Goal: Task Accomplishment & Management: Use online tool/utility

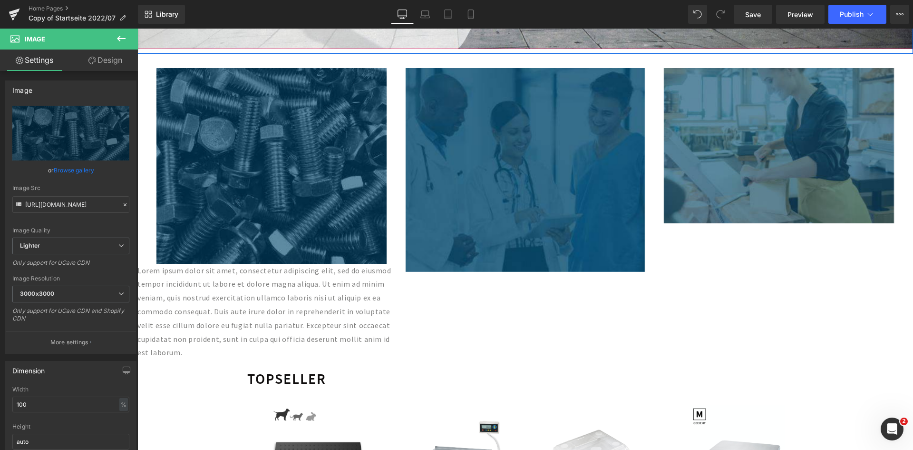
scroll to position [333, 0]
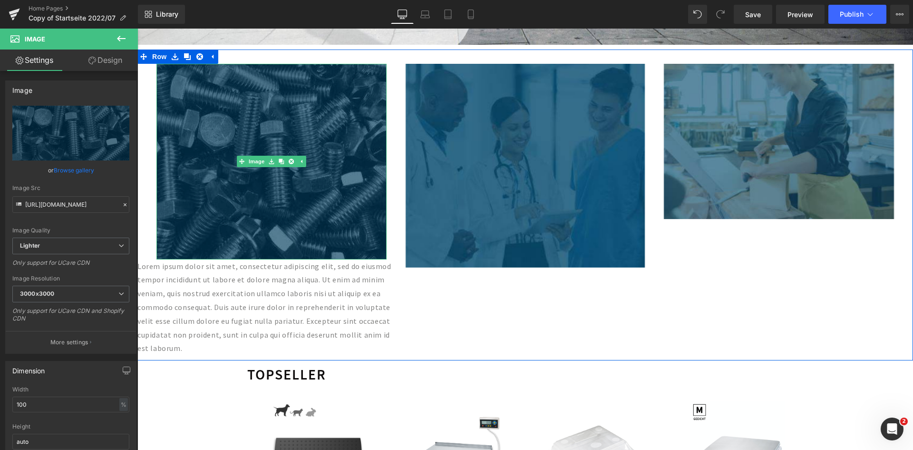
click at [275, 136] on img at bounding box center [272, 162] width 230 height 196
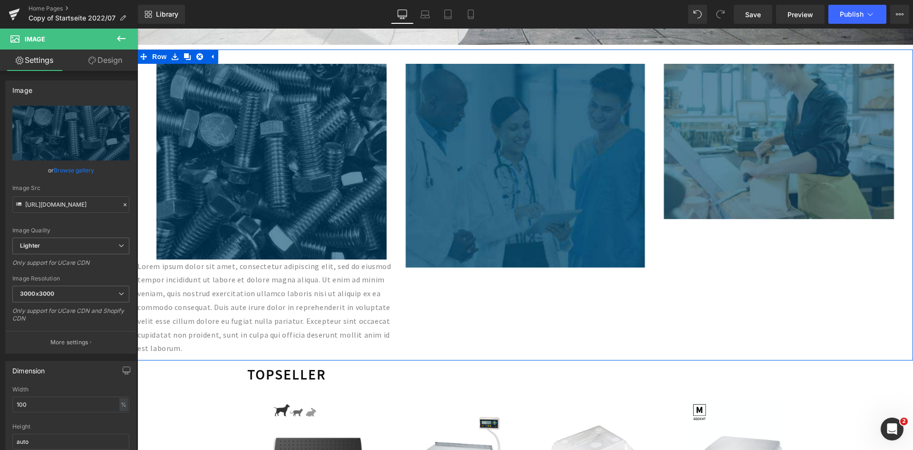
click at [318, 297] on p "Lorem ipsum dolor sit amet, consectetur adipiscing elit, sed do eiusmod tempor …" at bounding box center [266, 307] width 259 height 96
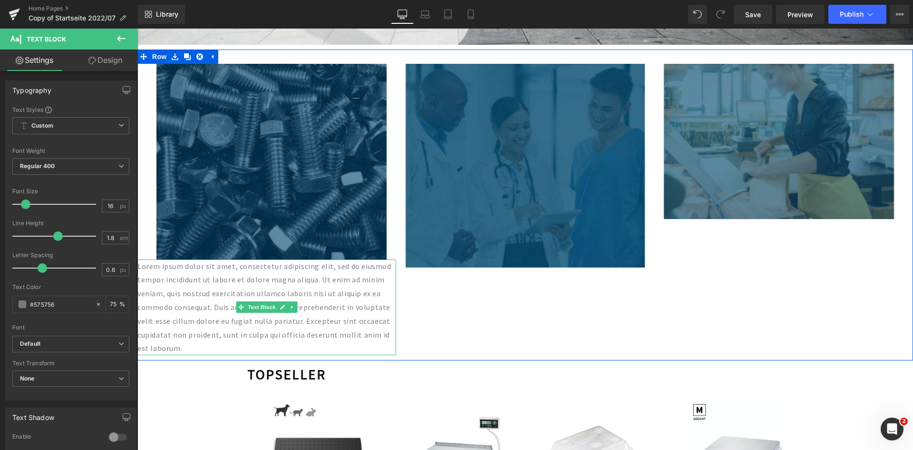
click at [212, 326] on p "Lorem ipsum dolor sit amet, consectetur adipiscing elit, sed do eiusmod tempor …" at bounding box center [266, 307] width 259 height 96
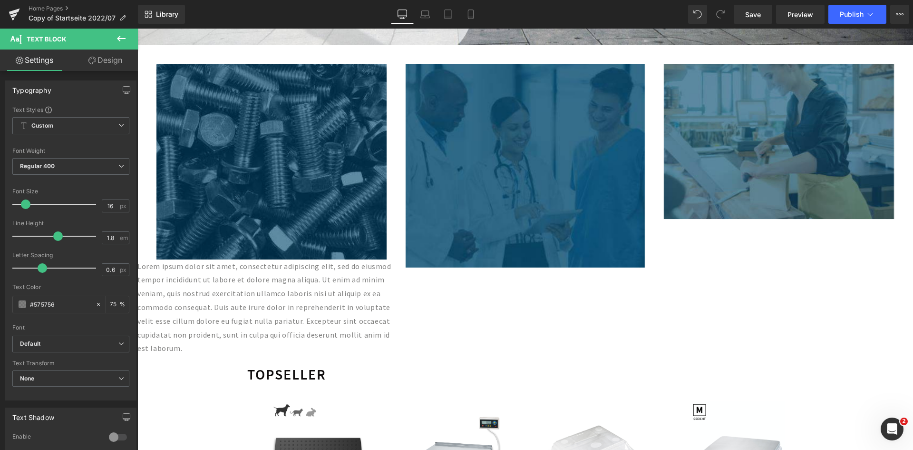
click at [118, 40] on icon at bounding box center [121, 38] width 11 height 11
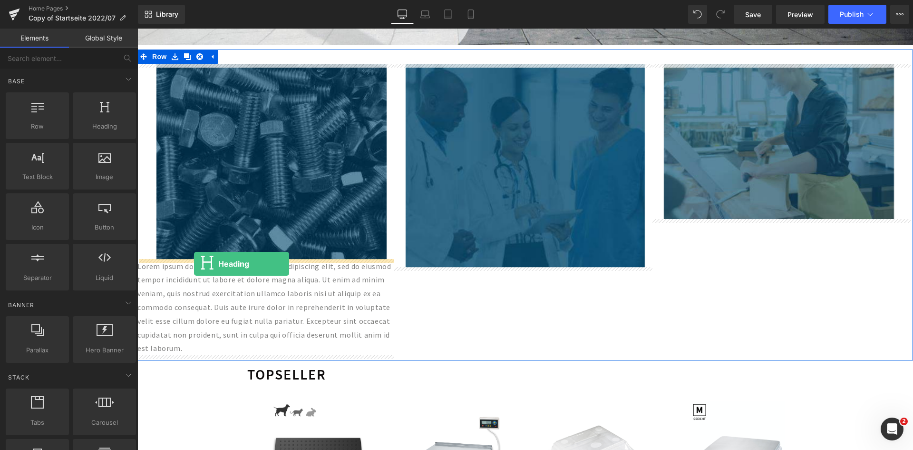
drag, startPoint x: 233, startPoint y: 152, endPoint x: 194, endPoint y: 264, distance: 118.4
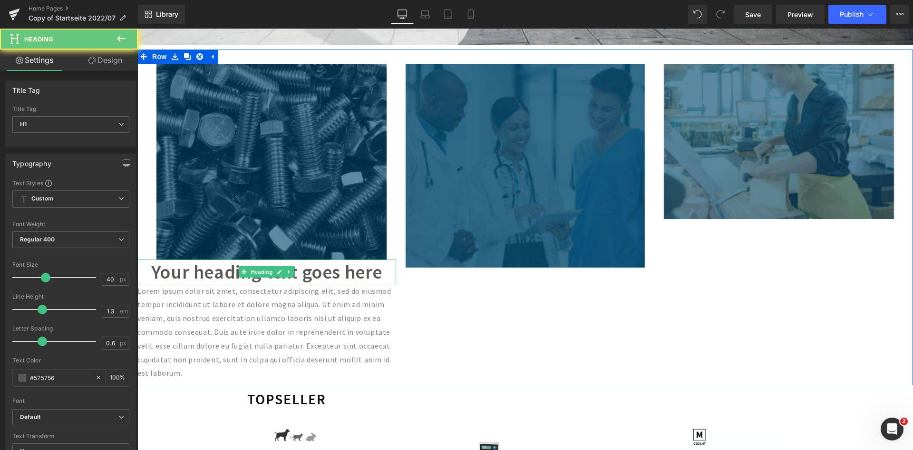
click at [169, 273] on h1 "Your heading text goes here" at bounding box center [266, 271] width 259 height 25
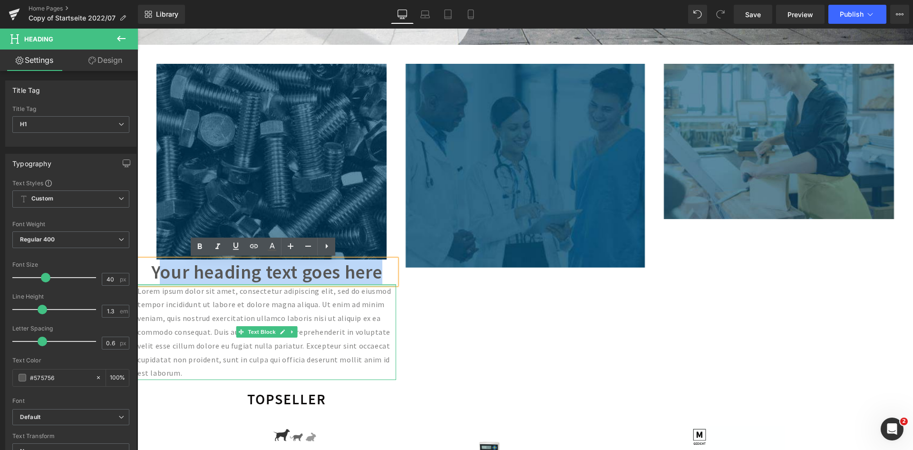
drag, startPoint x: 153, startPoint y: 270, endPoint x: 385, endPoint y: 286, distance: 232.7
click at [385, 286] on div "Image Your heading text goes here Heading Lorem ipsum dolor sit amet, consectet…" at bounding box center [266, 222] width 259 height 316
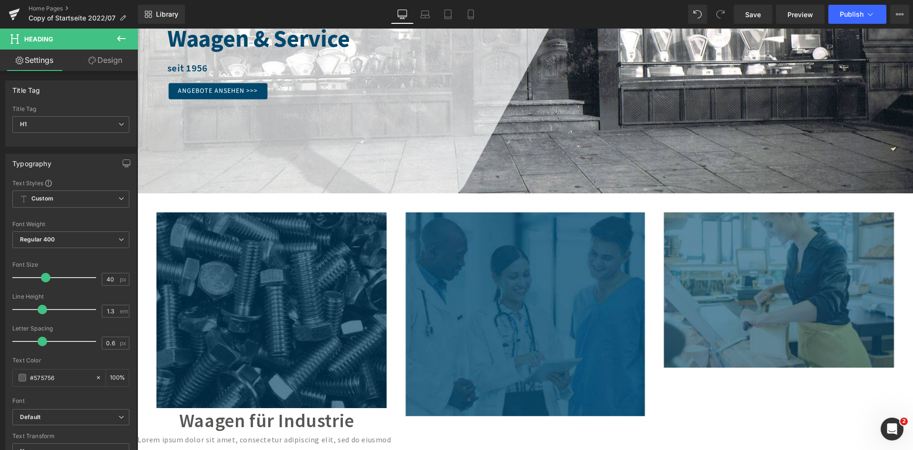
scroll to position [285, 0]
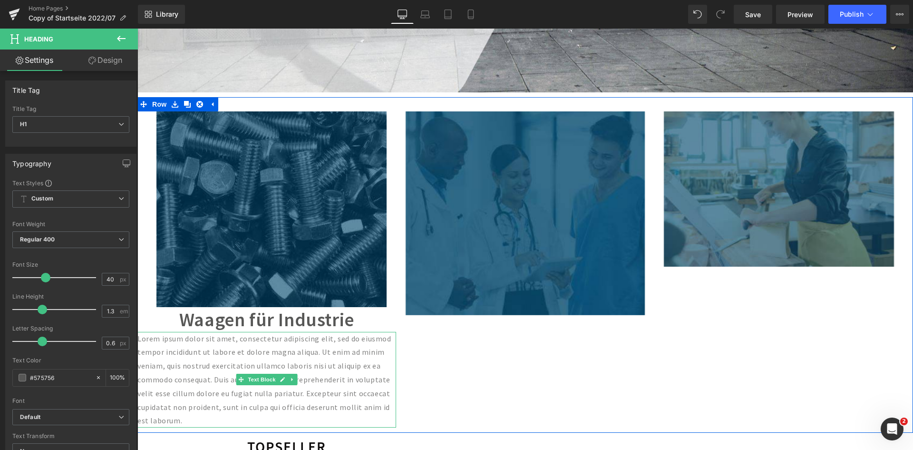
click at [252, 393] on p "Lorem ipsum dolor sit amet, consectetur adipiscing elit, sed do eiusmod tempor …" at bounding box center [266, 380] width 259 height 96
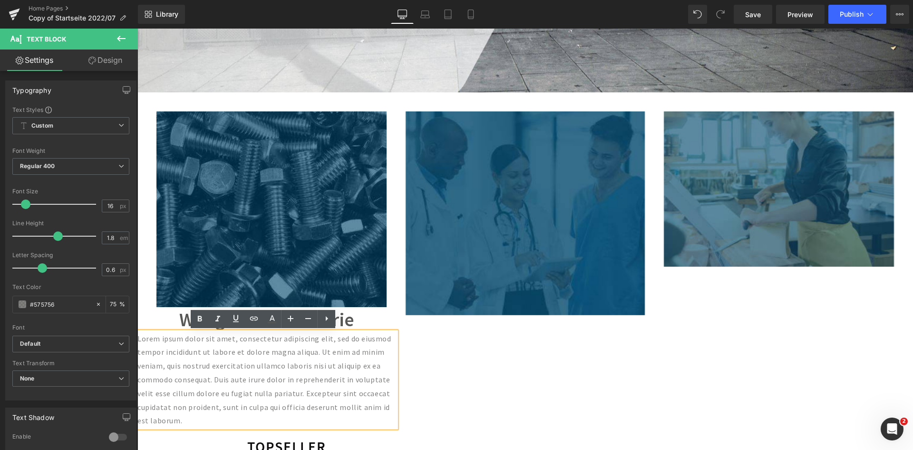
click at [278, 374] on p "Lorem ipsum dolor sit amet, consectetur adipiscing elit, sed do eiusmod tempor …" at bounding box center [266, 380] width 259 height 96
click at [329, 328] on h1 "Waagen für Industrie" at bounding box center [266, 319] width 259 height 25
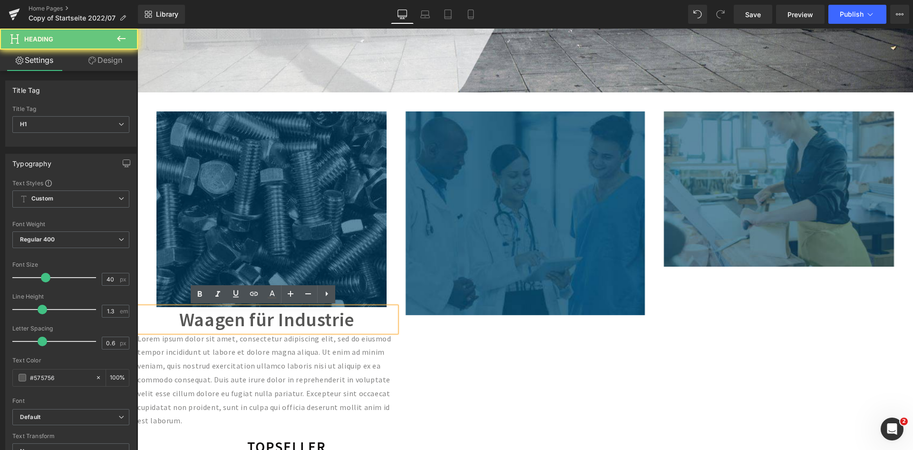
click at [326, 320] on h1 "Waagen für Industrie" at bounding box center [266, 319] width 259 height 25
click at [318, 374] on p "Lorem ipsum dolor sit amet, consectetur adipiscing elit, sed do eiusmod tempor …" at bounding box center [266, 380] width 259 height 96
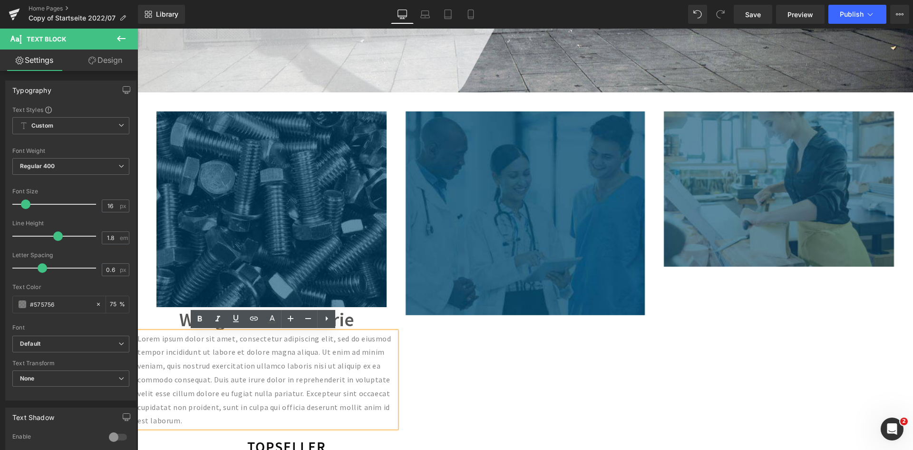
click at [437, 387] on div "Image Waagen für Industrie Heading Lorem ipsum dolor sit amet, consectetur adip…" at bounding box center [525, 264] width 776 height 335
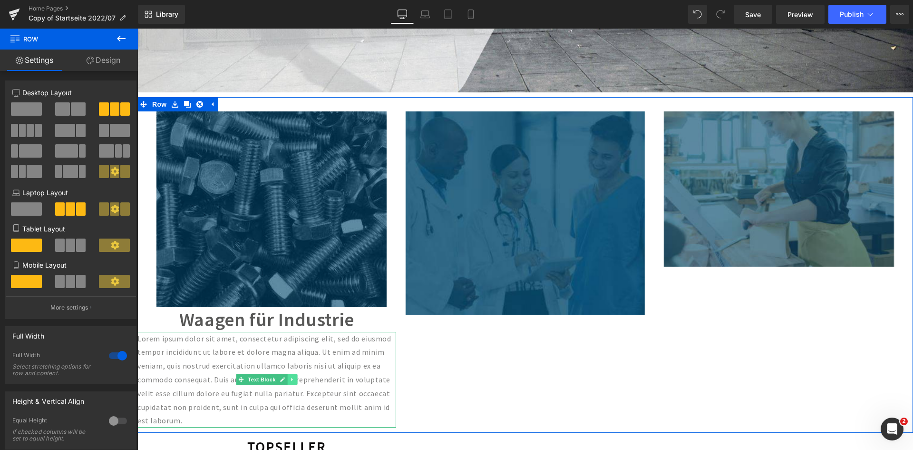
click at [290, 381] on icon at bounding box center [292, 379] width 5 height 6
click at [295, 382] on link at bounding box center [298, 378] width 10 height 11
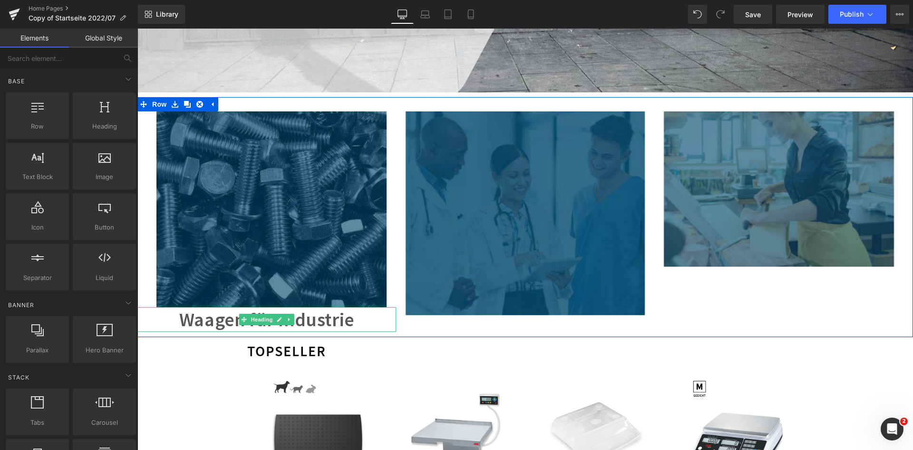
click at [322, 318] on h1 "Waagen für Industrie" at bounding box center [266, 319] width 259 height 25
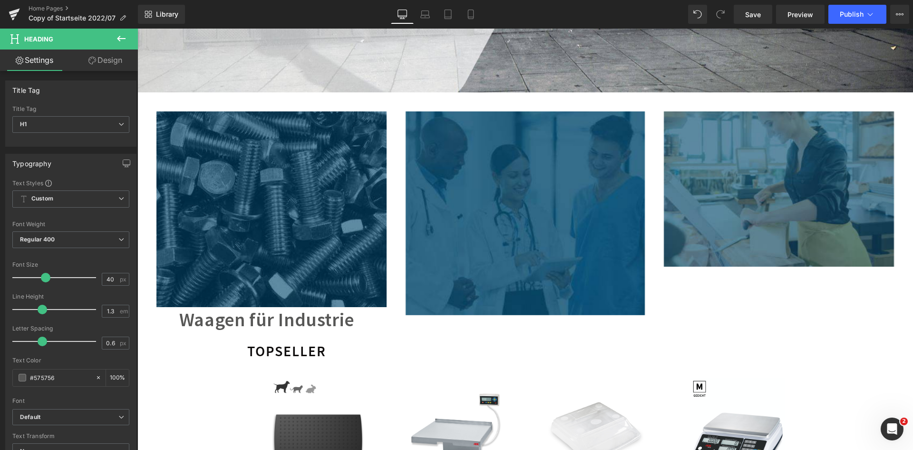
click at [93, 36] on span "Heading" at bounding box center [57, 39] width 95 height 21
click at [123, 39] on icon at bounding box center [121, 38] width 11 height 11
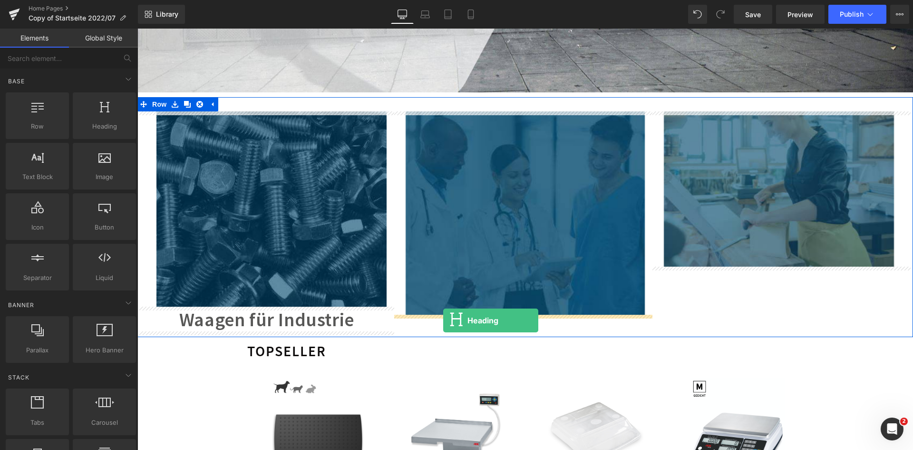
drag, startPoint x: 229, startPoint y: 235, endPoint x: 443, endPoint y: 320, distance: 230.8
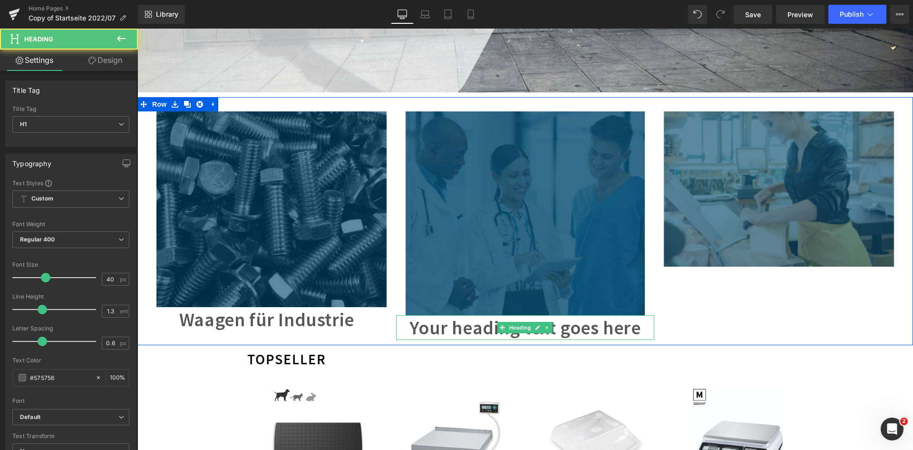
click at [409, 326] on h1 "Your heading text goes here" at bounding box center [525, 327] width 259 height 25
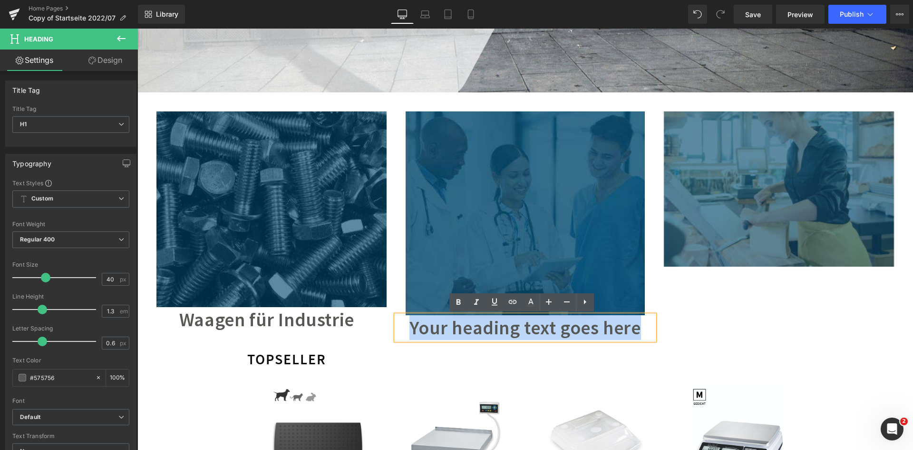
drag, startPoint x: 408, startPoint y: 326, endPoint x: 639, endPoint y: 336, distance: 231.4
click at [639, 336] on h1 "Your heading text goes here" at bounding box center [525, 327] width 259 height 25
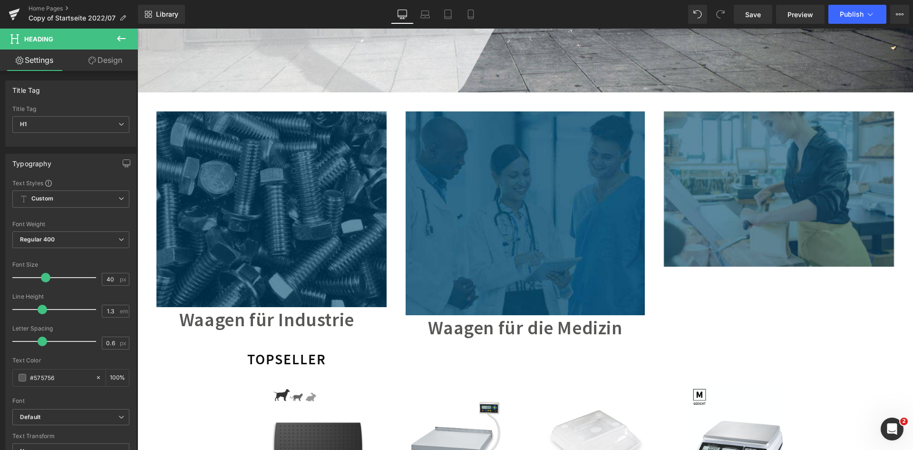
click at [120, 36] on icon at bounding box center [121, 38] width 11 height 11
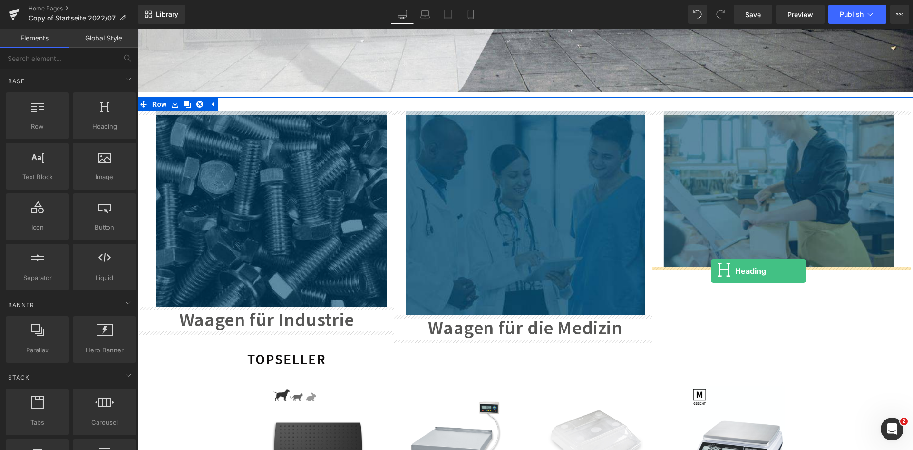
drag, startPoint x: 224, startPoint y: 156, endPoint x: 711, endPoint y: 271, distance: 501.0
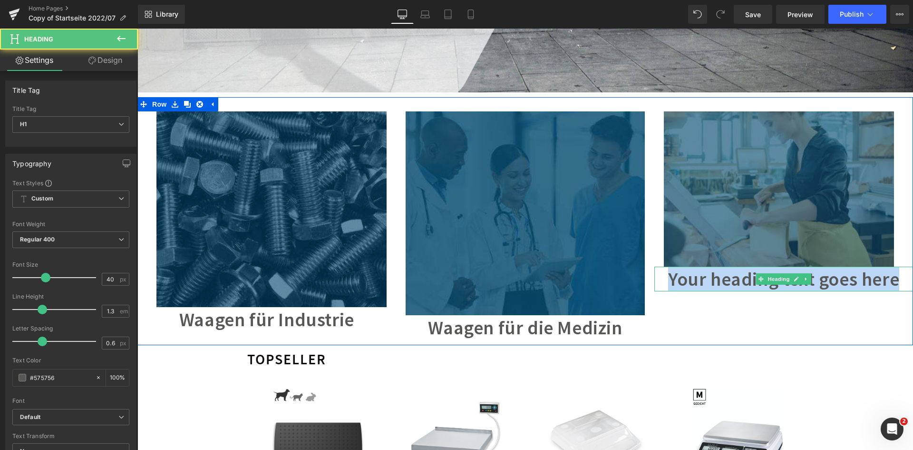
drag, startPoint x: 667, startPoint y: 278, endPoint x: 897, endPoint y: 281, distance: 230.3
click at [897, 281] on h1 "Your heading text goes here" at bounding box center [784, 278] width 259 height 25
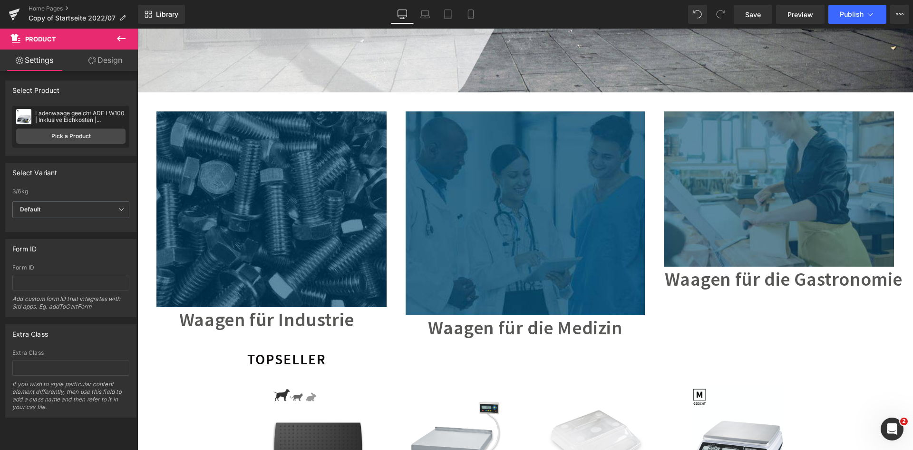
click at [120, 39] on icon at bounding box center [121, 38] width 11 height 11
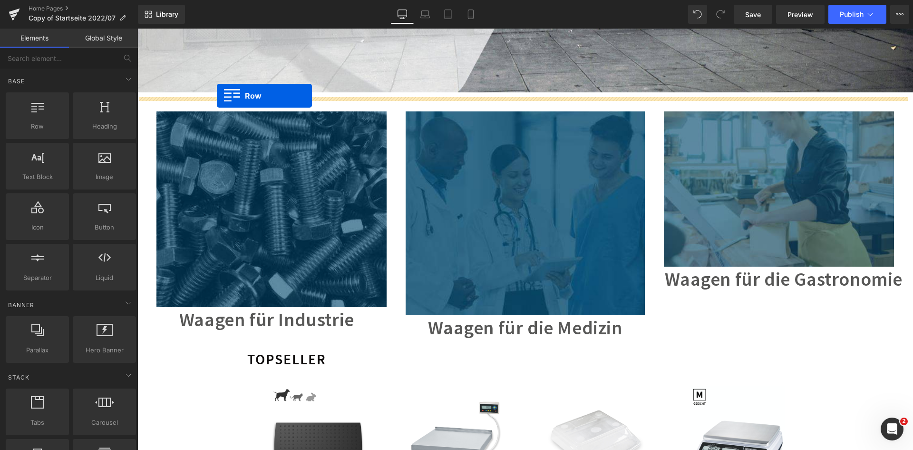
drag, startPoint x: 187, startPoint y: 147, endPoint x: 217, endPoint y: 96, distance: 59.2
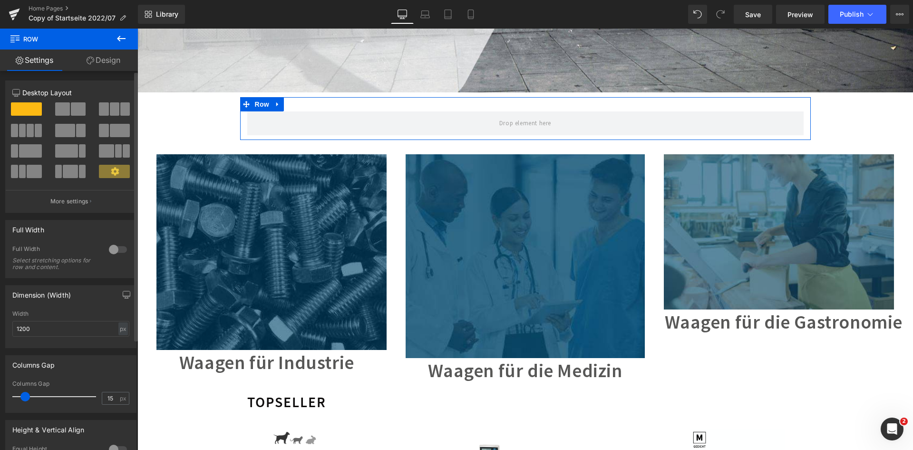
click at [107, 248] on div at bounding box center [118, 249] width 23 height 15
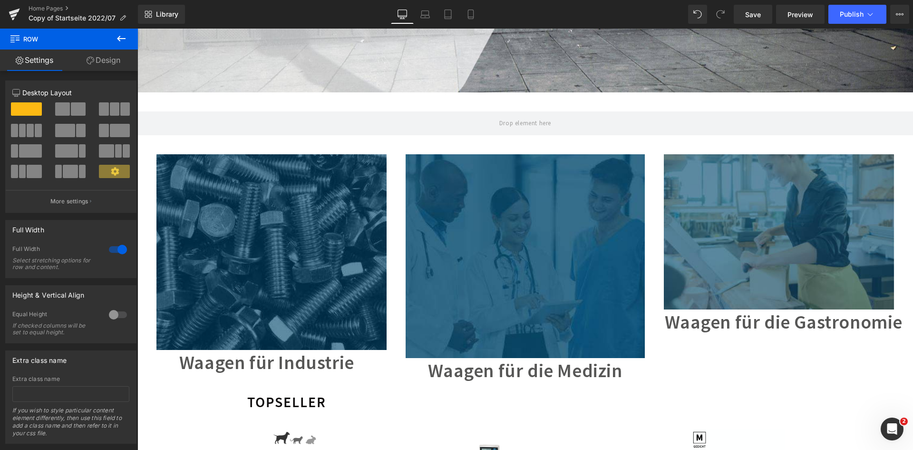
click at [117, 36] on icon at bounding box center [121, 38] width 11 height 11
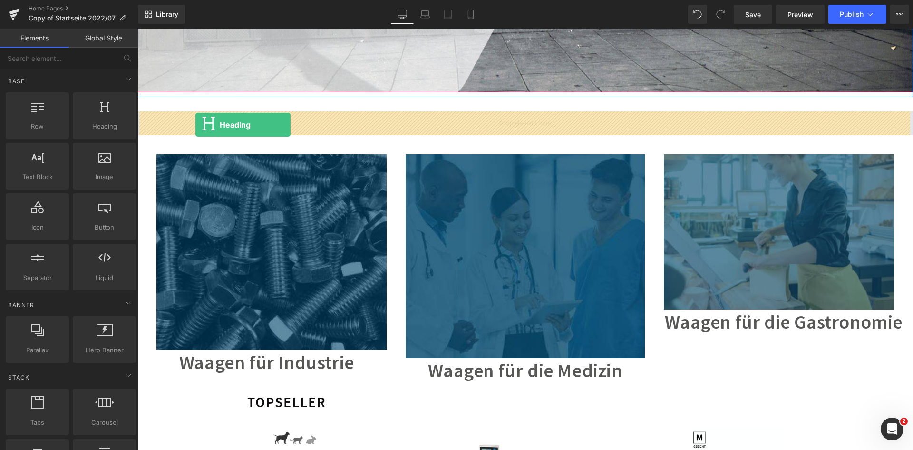
drag, startPoint x: 240, startPoint y: 147, endPoint x: 196, endPoint y: 125, distance: 49.6
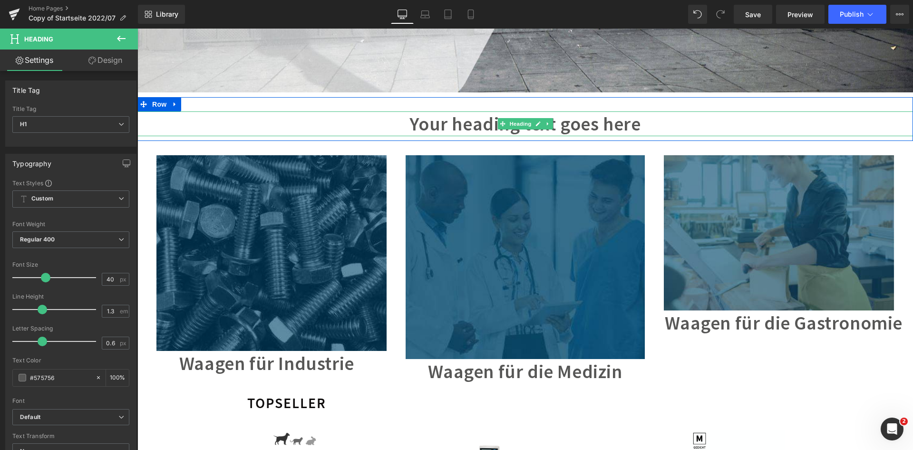
click at [430, 123] on h1 "Your heading text goes here" at bounding box center [525, 123] width 776 height 25
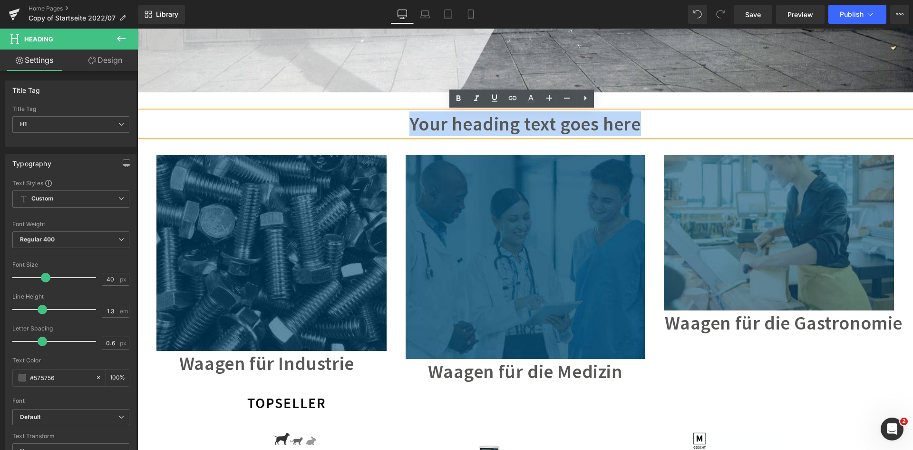
drag, startPoint x: 413, startPoint y: 120, endPoint x: 640, endPoint y: 121, distance: 226.9
click at [640, 121] on h1 "Your heading text goes here" at bounding box center [525, 123] width 776 height 25
paste div
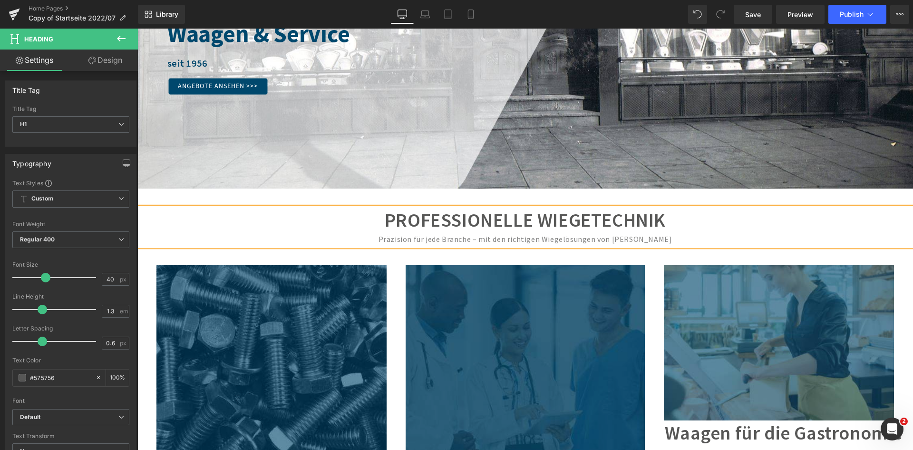
scroll to position [190, 0]
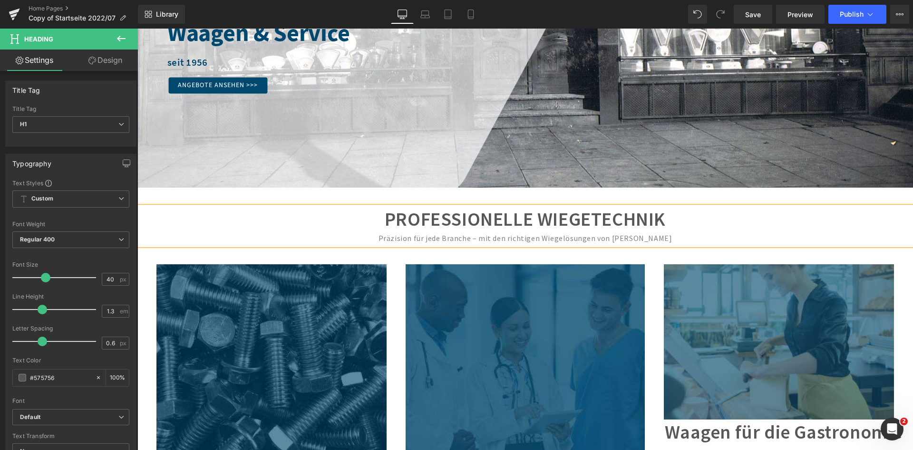
click at [319, 233] on div "Präzision für jede Branche – mit den richtigen Wiegelösungen von [PERSON_NAME]" at bounding box center [525, 238] width 776 height 14
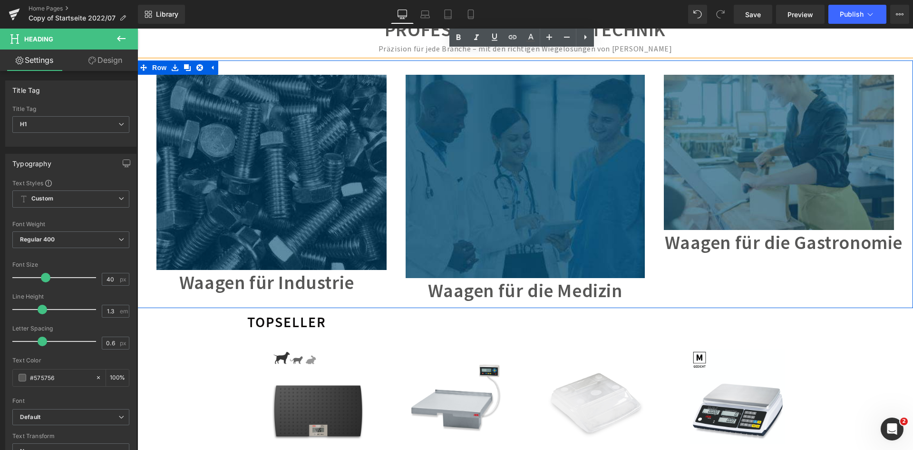
scroll to position [381, 0]
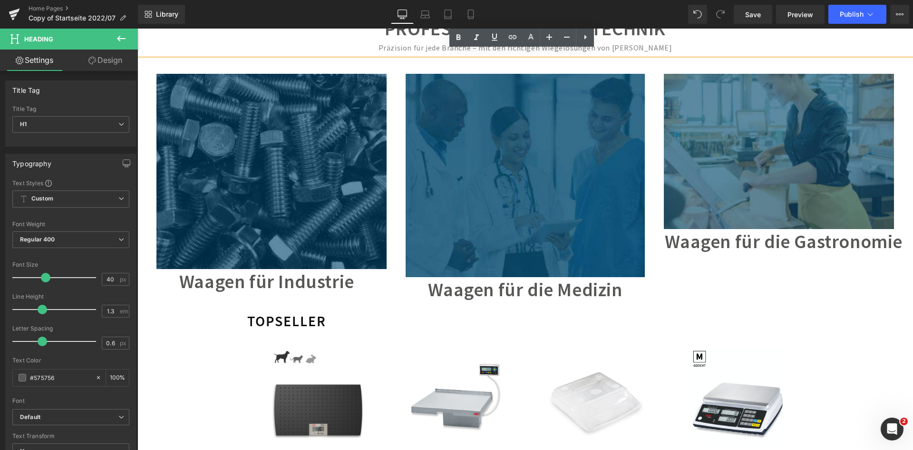
click at [137, 29] on div at bounding box center [137, 29] width 0 height 0
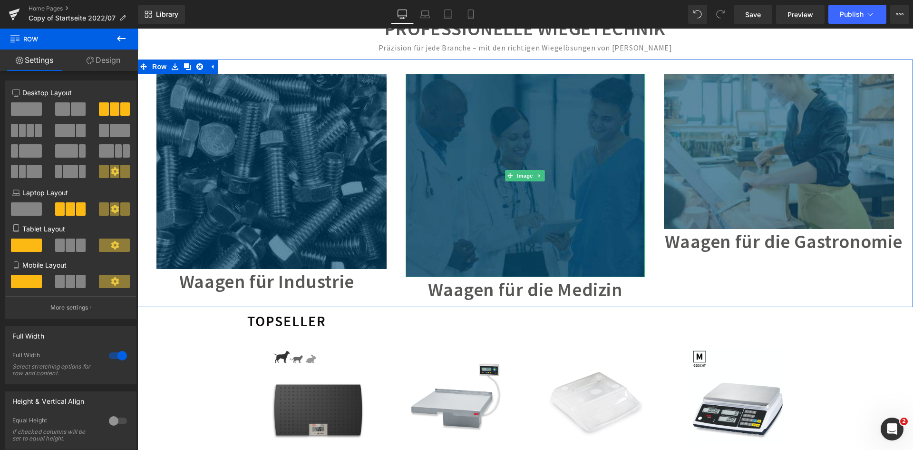
click at [465, 225] on img at bounding box center [526, 176] width 240 height 204
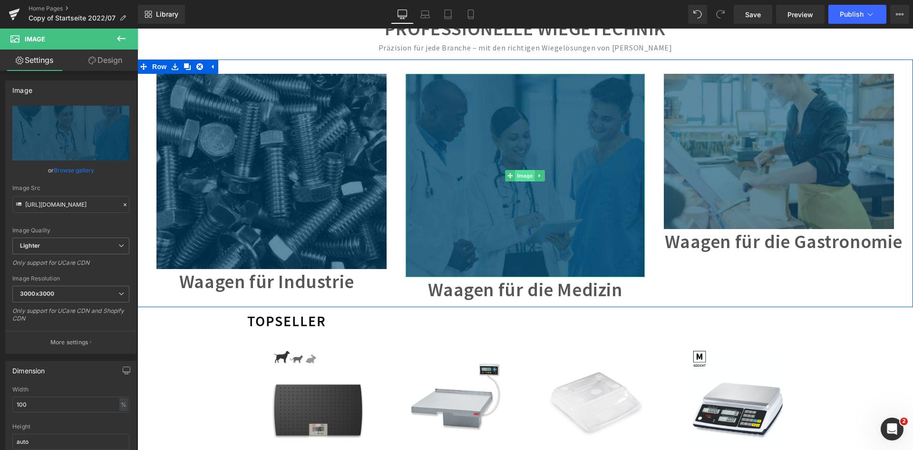
click at [522, 176] on span "Image" at bounding box center [526, 175] width 20 height 11
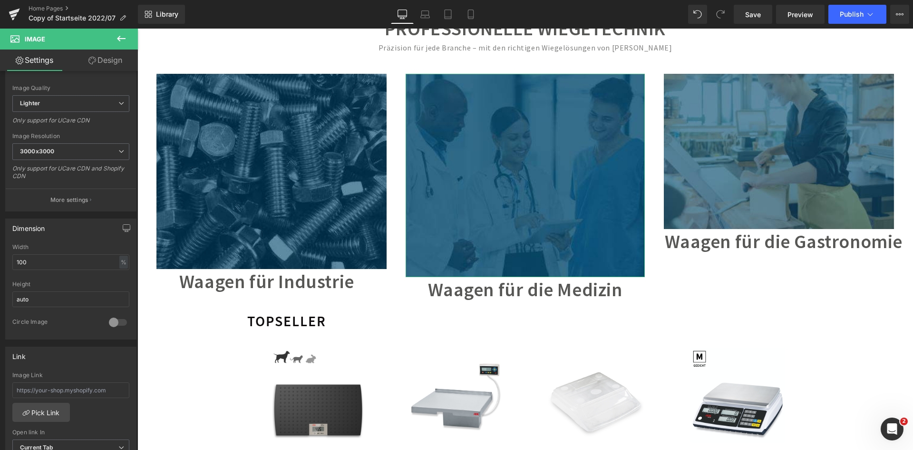
scroll to position [143, 0]
click at [115, 58] on link "Design" at bounding box center [105, 59] width 69 height 21
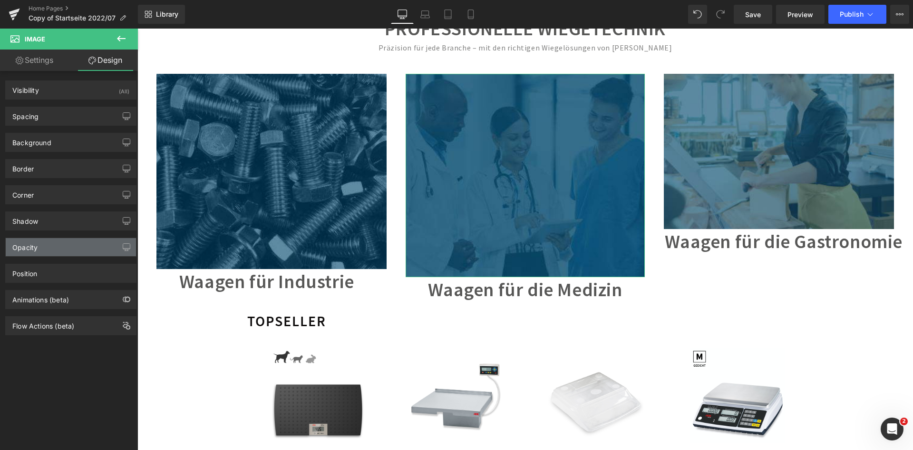
click at [64, 246] on div "Opacity" at bounding box center [71, 247] width 130 height 18
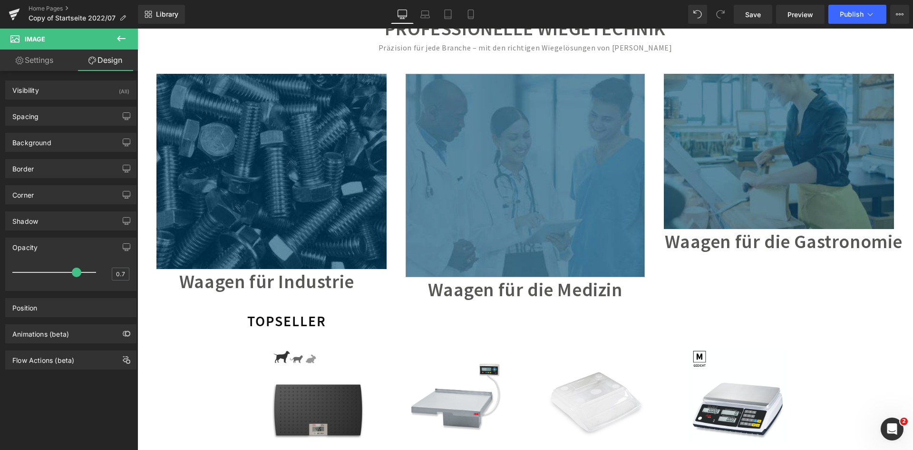
drag, startPoint x: 92, startPoint y: 272, endPoint x: 68, endPoint y: 273, distance: 24.8
click at [72, 273] on span at bounding box center [77, 272] width 10 height 10
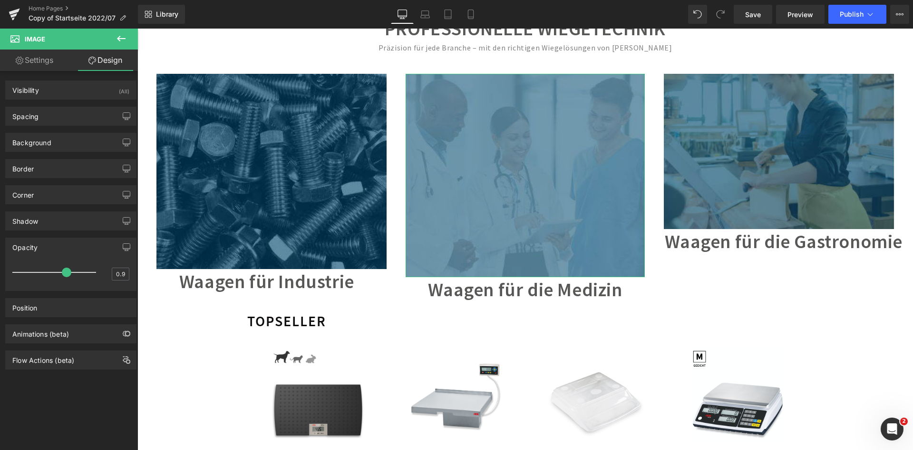
type input "1"
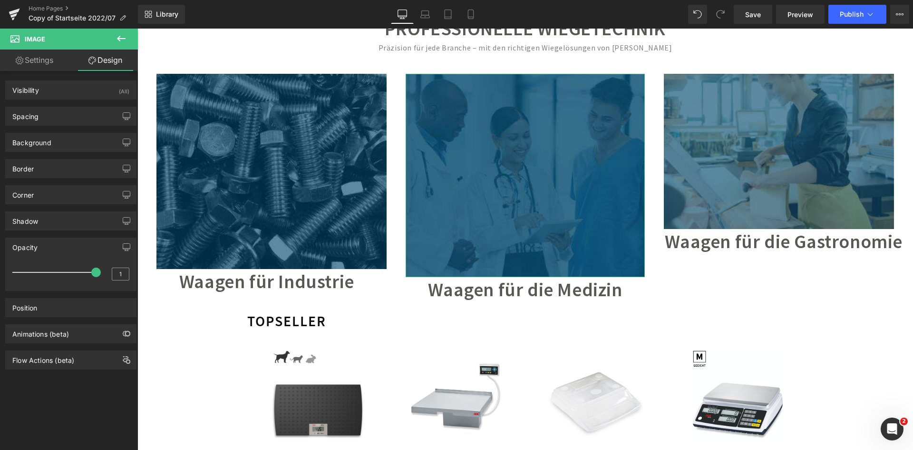
drag, startPoint x: 68, startPoint y: 273, endPoint x: 122, endPoint y: 275, distance: 54.3
click at [122, 275] on div "1" at bounding box center [70, 275] width 117 height 25
click at [73, 163] on div "Border" at bounding box center [71, 168] width 130 height 18
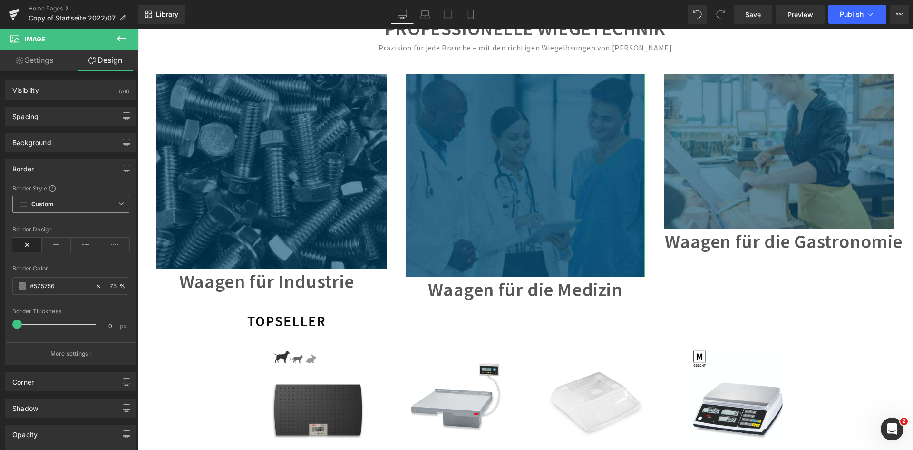
click at [60, 205] on span "Custom Setup Global Style" at bounding box center [70, 204] width 117 height 17
drag, startPoint x: 17, startPoint y: 323, endPoint x: 49, endPoint y: 323, distance: 32.8
click at [49, 323] on span at bounding box center [52, 324] width 10 height 10
type input "0"
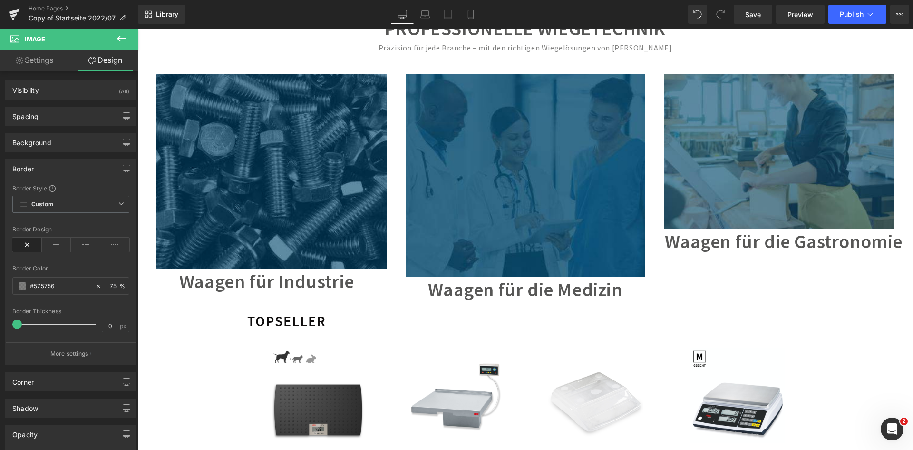
drag, startPoint x: 49, startPoint y: 323, endPoint x: -4, endPoint y: 327, distance: 53.4
click at [0, 327] on html "Image You are previewing how the will restyle your page. You can not edit Eleme…" at bounding box center [456, 225] width 913 height 450
click at [56, 165] on div "Border" at bounding box center [71, 168] width 130 height 18
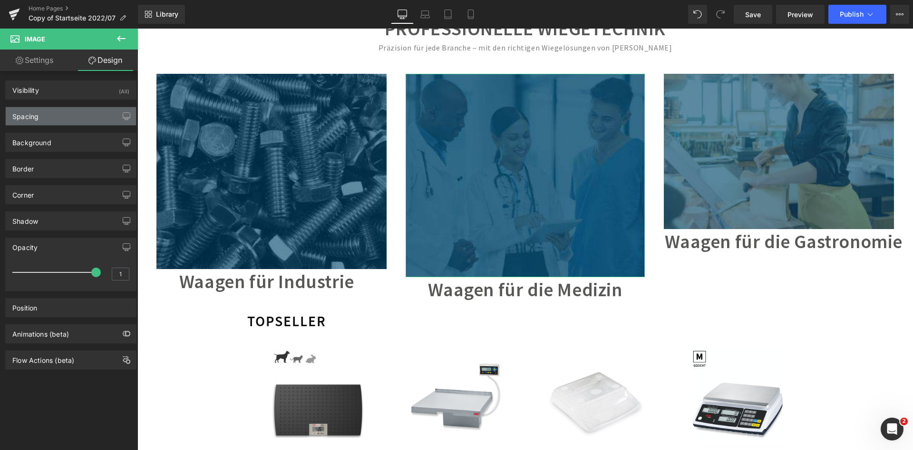
click at [48, 113] on div "Spacing" at bounding box center [71, 116] width 130 height 18
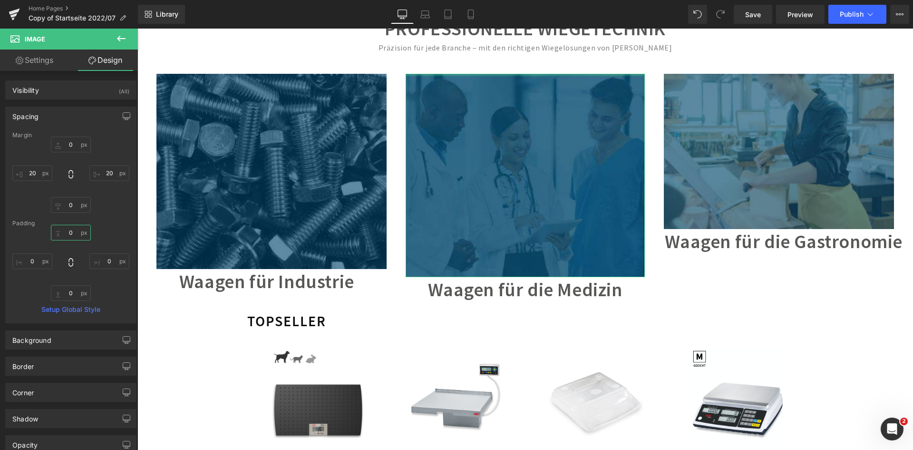
click at [71, 233] on input "0" at bounding box center [71, 233] width 40 height 16
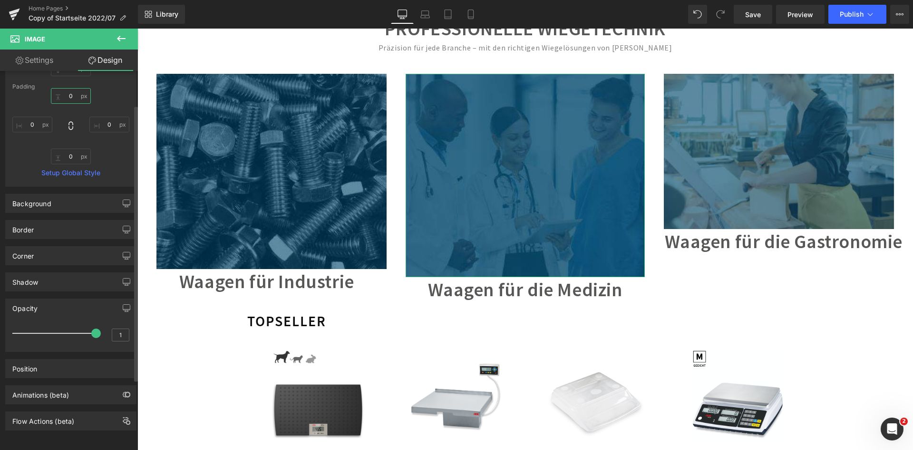
scroll to position [144, 0]
click at [37, 362] on div "Position" at bounding box center [24, 365] width 25 height 13
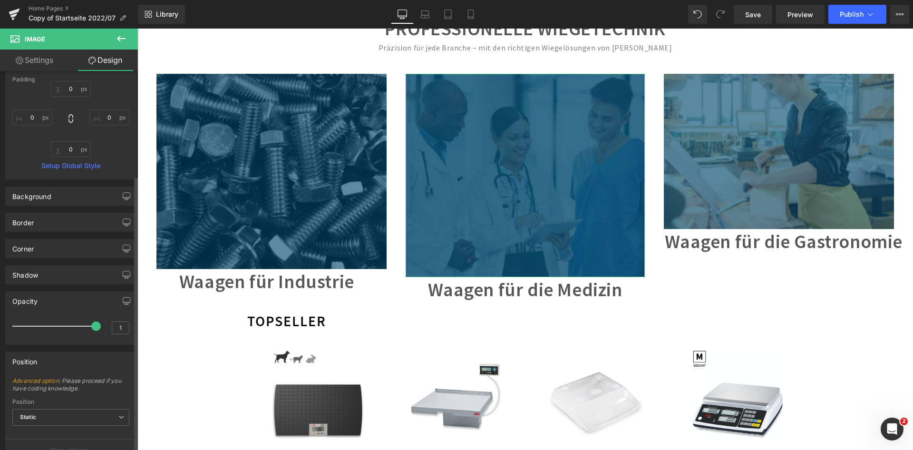
scroll to position [235, 0]
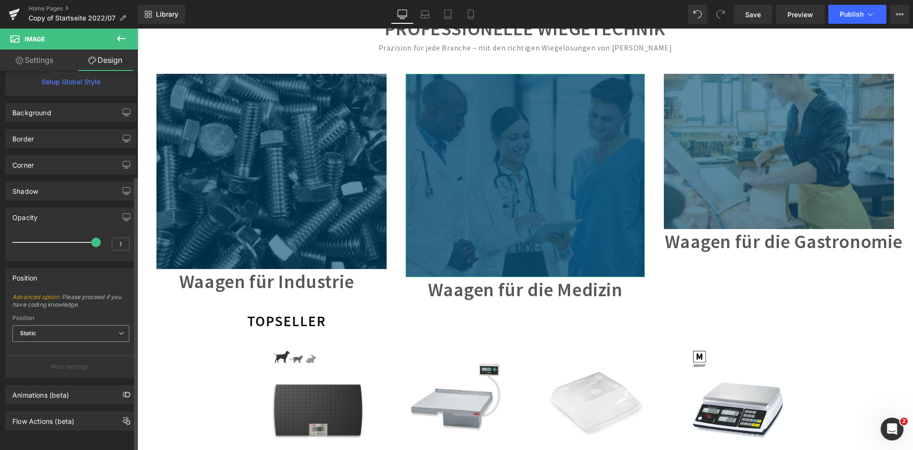
click at [58, 325] on span "Static" at bounding box center [70, 333] width 117 height 17
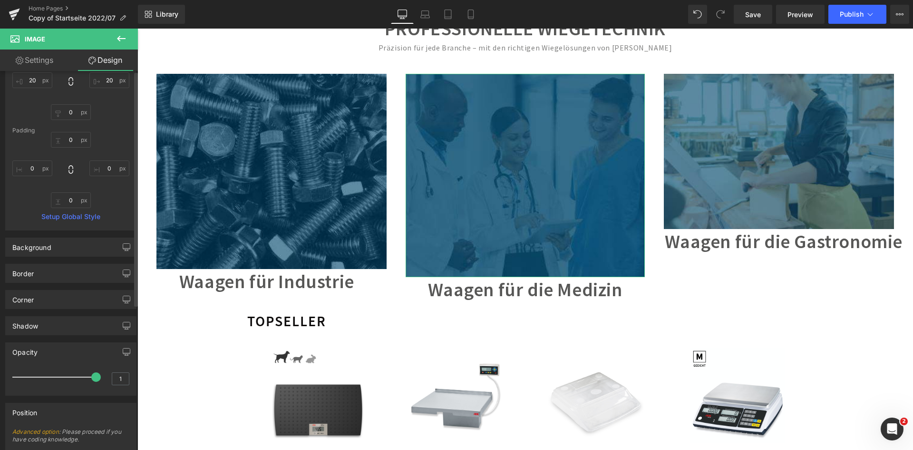
scroll to position [0, 0]
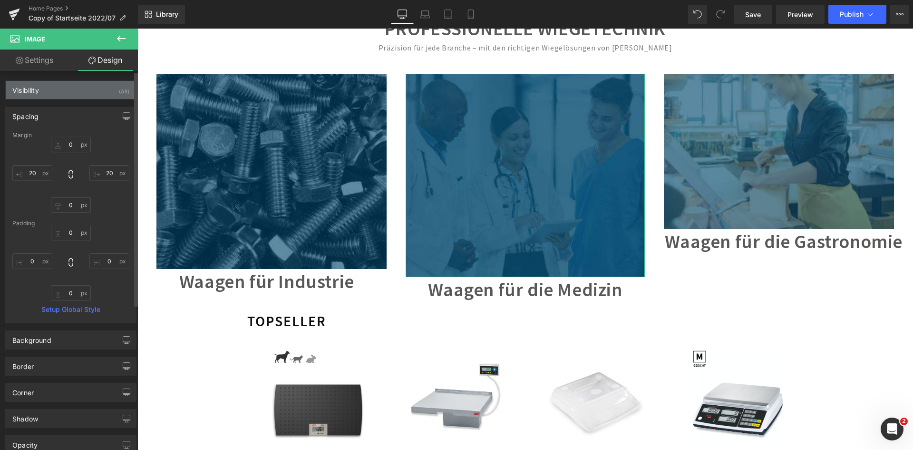
click at [78, 89] on div "Visibility (All)" at bounding box center [71, 90] width 130 height 18
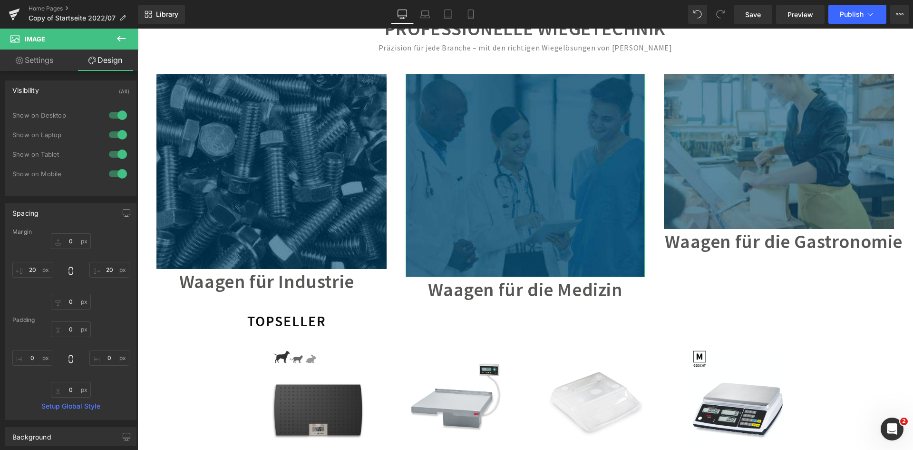
click at [51, 59] on link "Settings" at bounding box center [34, 59] width 69 height 21
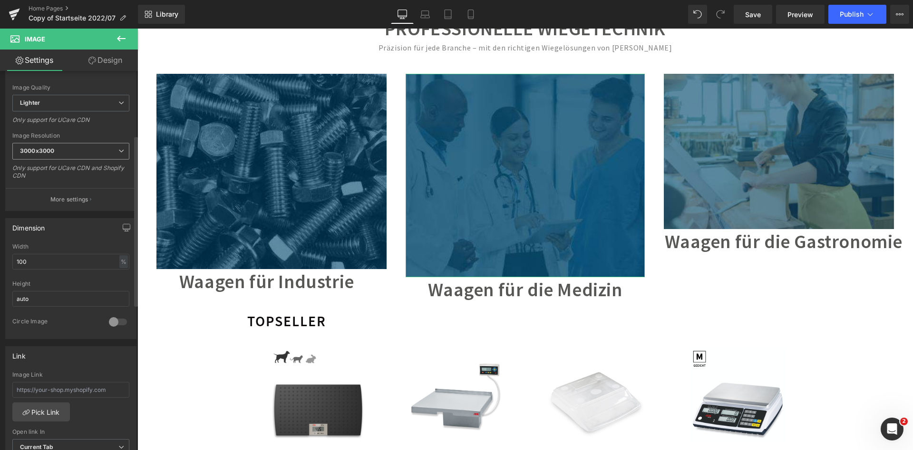
click at [88, 152] on span "3000x3000" at bounding box center [70, 151] width 117 height 17
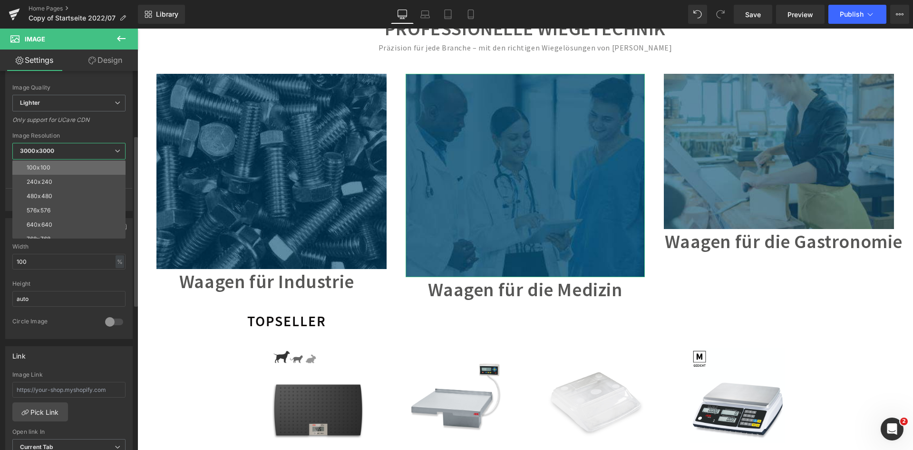
click at [82, 166] on li "100x100" at bounding box center [70, 167] width 117 height 14
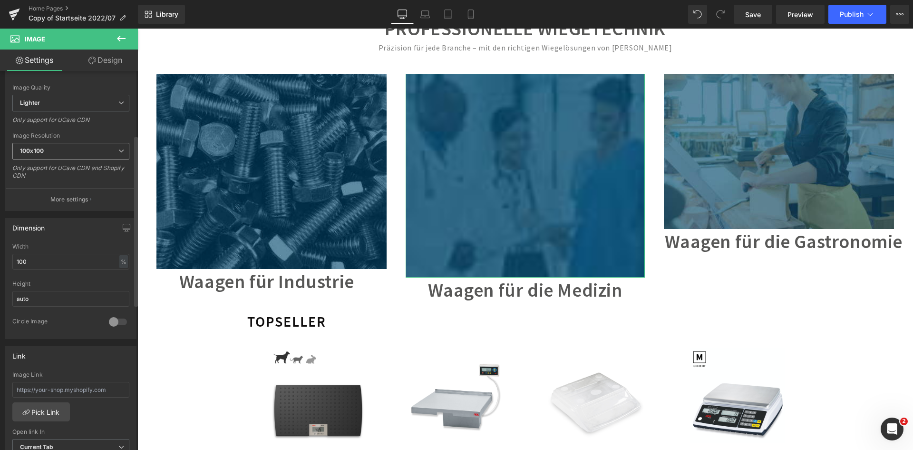
click at [81, 146] on span "100x100" at bounding box center [70, 151] width 117 height 17
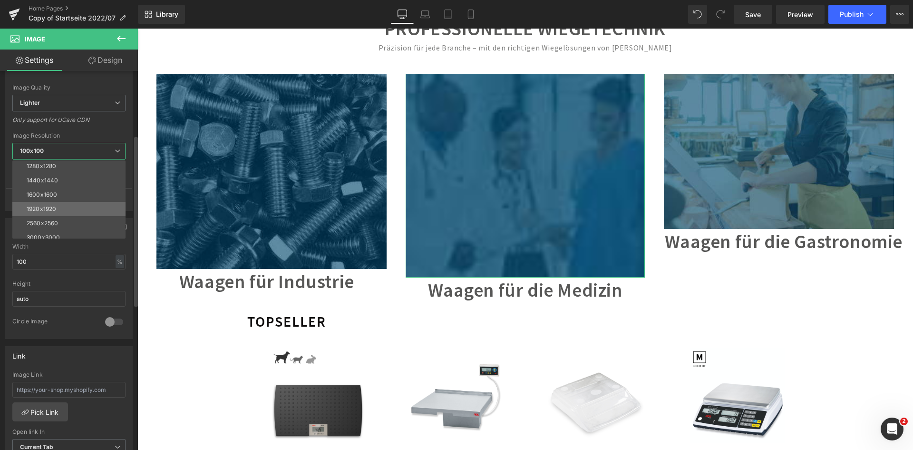
scroll to position [136, 0]
click at [58, 227] on li "3000x3000" at bounding box center [70, 231] width 117 height 14
type input "[URL][DOMAIN_NAME]"
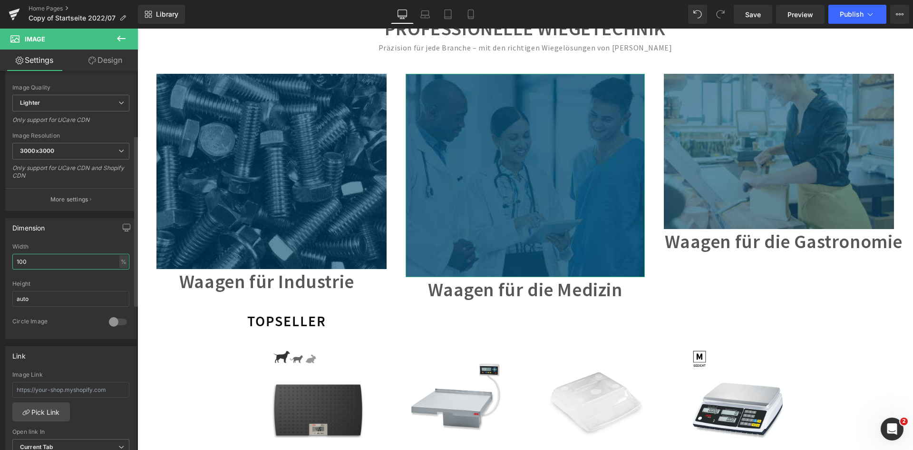
click at [41, 260] on input "100" at bounding box center [70, 262] width 117 height 16
drag, startPoint x: 46, startPoint y: 262, endPoint x: 12, endPoint y: 259, distance: 33.5
click at [12, 259] on input "100" at bounding box center [70, 262] width 117 height 16
click at [44, 302] on input "auto" at bounding box center [70, 299] width 117 height 16
click at [110, 323] on div at bounding box center [118, 321] width 23 height 15
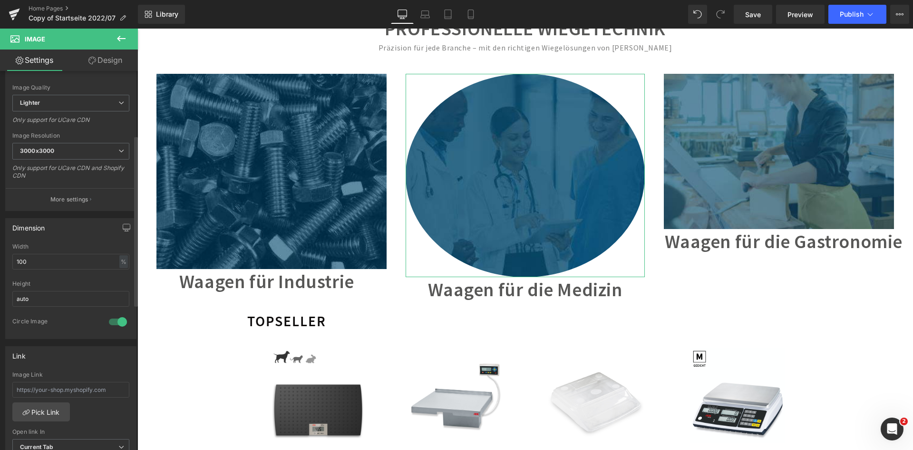
click at [110, 323] on div at bounding box center [118, 321] width 23 height 15
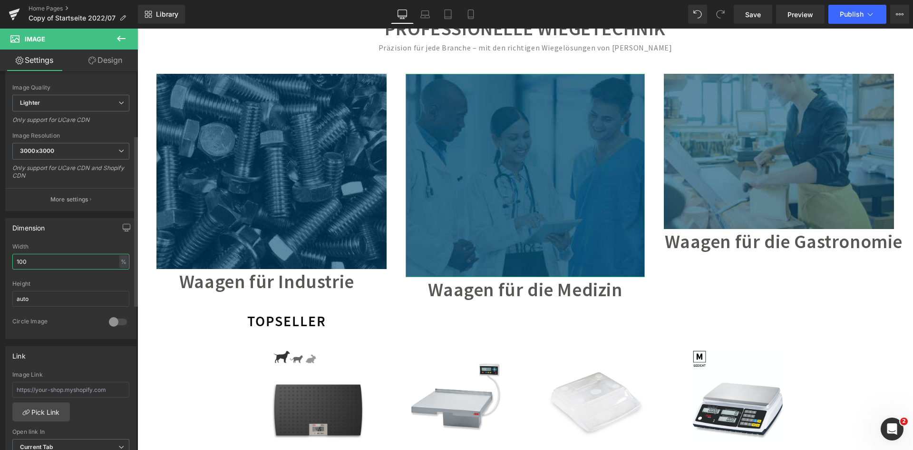
click at [59, 264] on input "100" at bounding box center [70, 262] width 117 height 16
click at [119, 262] on div "%" at bounding box center [123, 261] width 9 height 13
click at [117, 293] on li "px" at bounding box center [123, 290] width 12 height 14
click at [52, 264] on input "503.66" at bounding box center [70, 262] width 117 height 16
drag, startPoint x: 63, startPoint y: 264, endPoint x: 8, endPoint y: 259, distance: 55.8
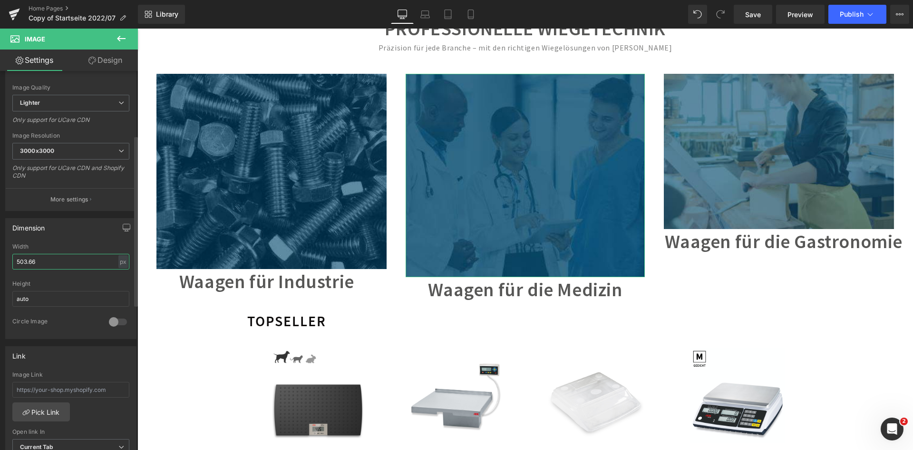
click at [8, 259] on div "503.66px Width 503.66 px % px auto Height auto 0 Circle Image" at bounding box center [71, 290] width 130 height 95
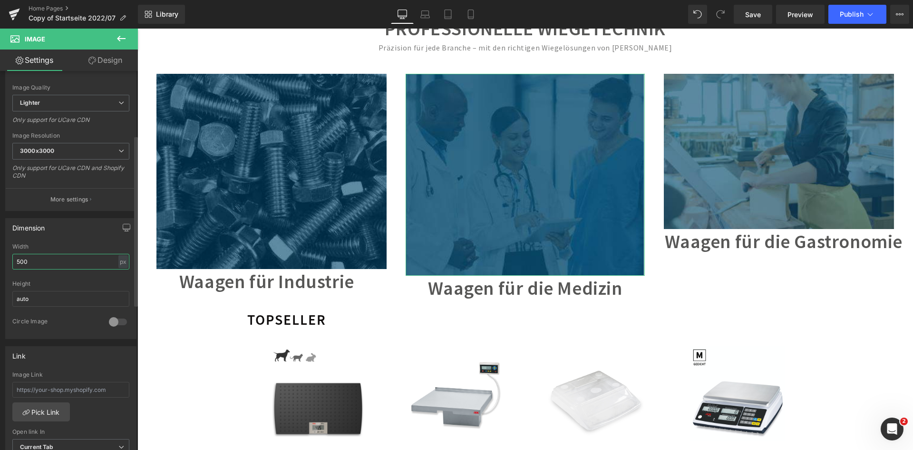
click at [14, 262] on input "500" at bounding box center [70, 262] width 117 height 16
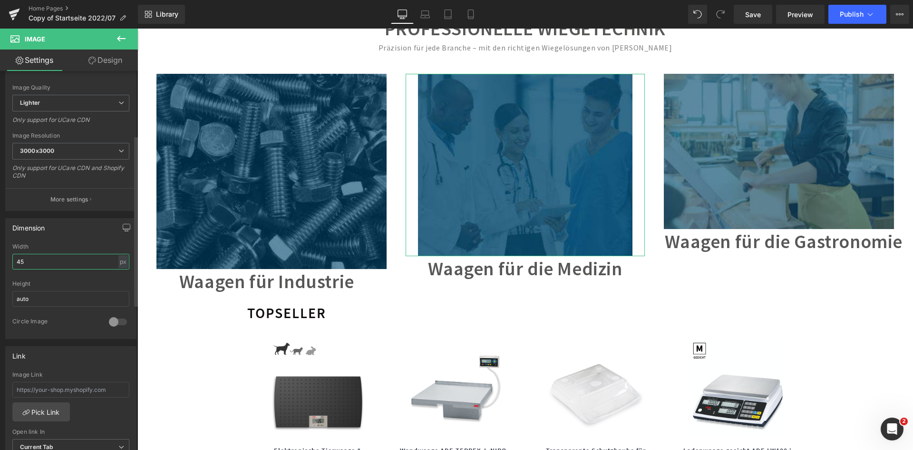
type input "4"
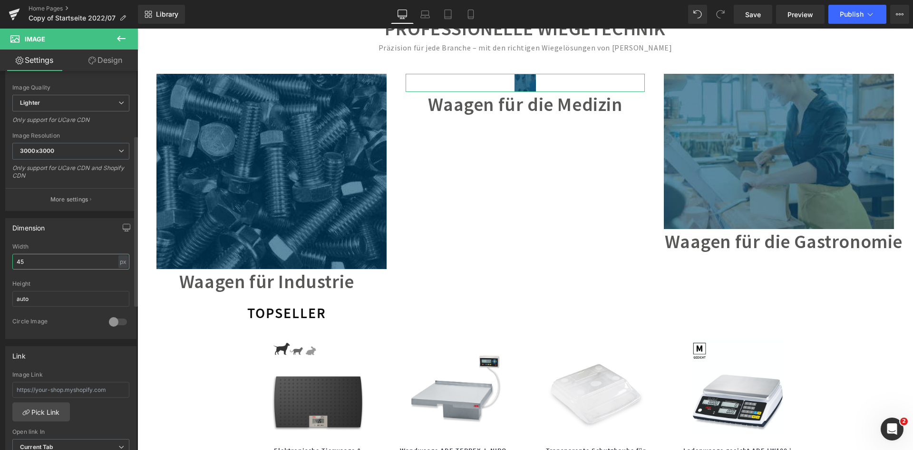
type input "450"
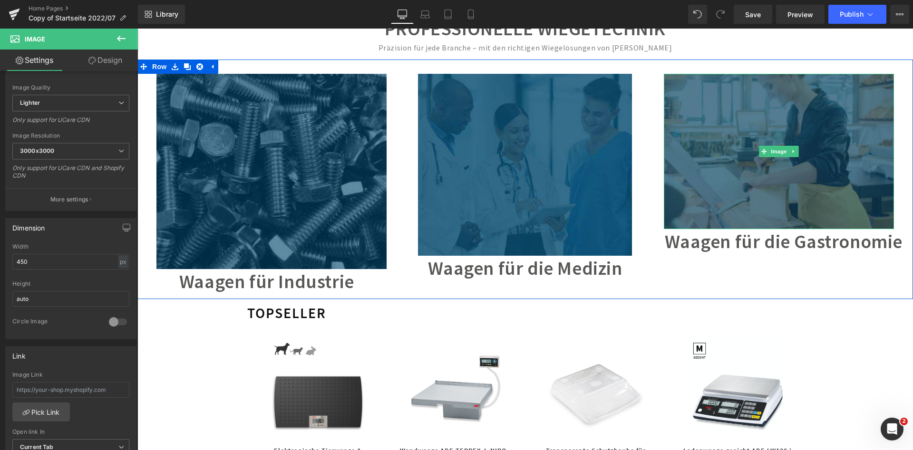
click at [676, 164] on img at bounding box center [779, 151] width 230 height 155
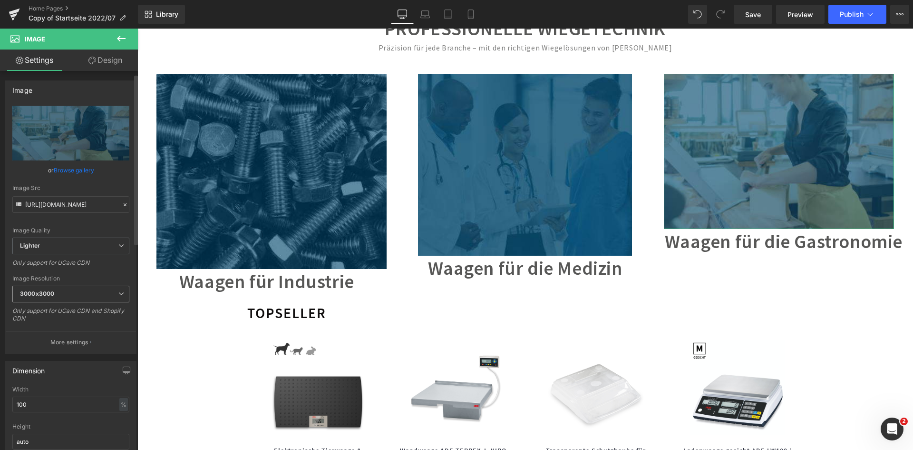
scroll to position [95, 0]
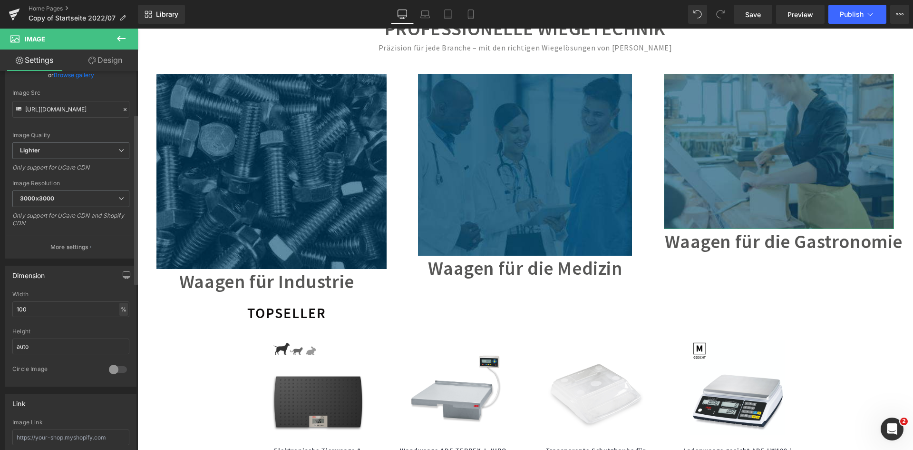
click at [121, 311] on div "%" at bounding box center [123, 309] width 9 height 13
click at [119, 340] on li "px" at bounding box center [123, 338] width 12 height 14
drag, startPoint x: 77, startPoint y: 311, endPoint x: 2, endPoint y: 308, distance: 74.7
click at [2, 308] on div "Dimension 483.66px Width 483.66 px % px auto Height auto 0 Circle Image" at bounding box center [71, 322] width 142 height 128
type input "500"
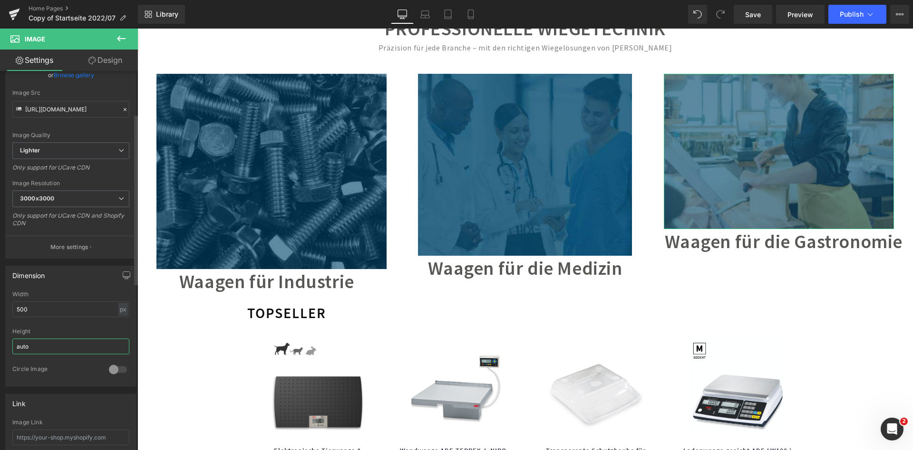
click at [51, 343] on input "auto" at bounding box center [70, 346] width 117 height 16
drag, startPoint x: 58, startPoint y: 346, endPoint x: 8, endPoint y: 349, distance: 49.6
click at [8, 349] on div "500px Width 500 px % px auto Height auto 0 Circle Image" at bounding box center [71, 338] width 130 height 95
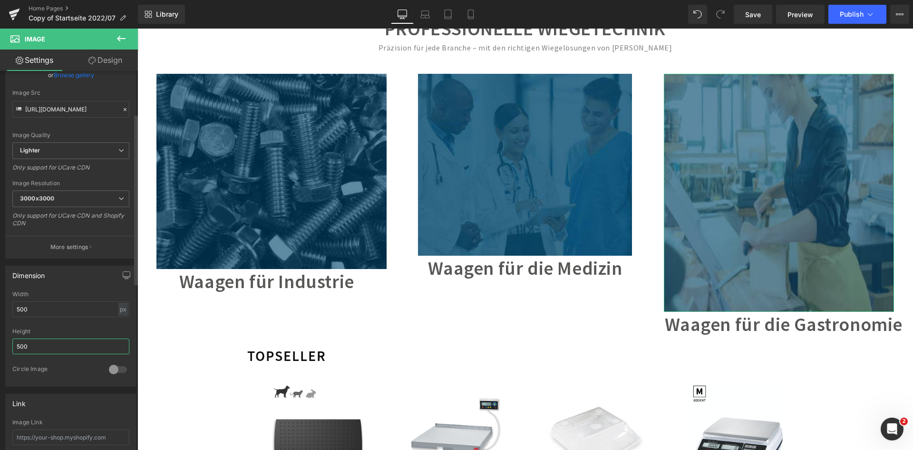
drag, startPoint x: 38, startPoint y: 348, endPoint x: 10, endPoint y: 346, distance: 28.6
click at [10, 346] on div "500px Width 500 px % px 500px Height 500 0 Circle Image" at bounding box center [71, 338] width 130 height 95
type input "500"
click at [49, 311] on input "500" at bounding box center [70, 309] width 117 height 16
drag, startPoint x: 49, startPoint y: 311, endPoint x: 10, endPoint y: 311, distance: 39.0
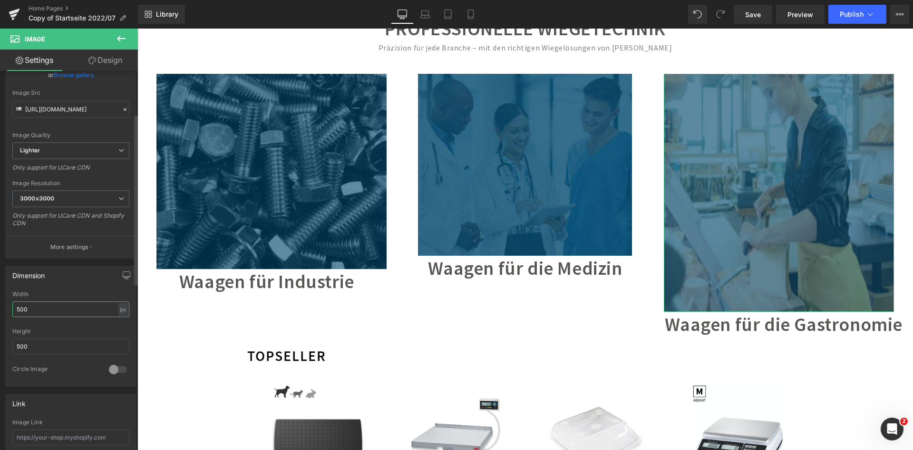
click at [10, 311] on div "500px Width 500 px % px 500px Height 500 0 Circle Image" at bounding box center [71, 338] width 130 height 95
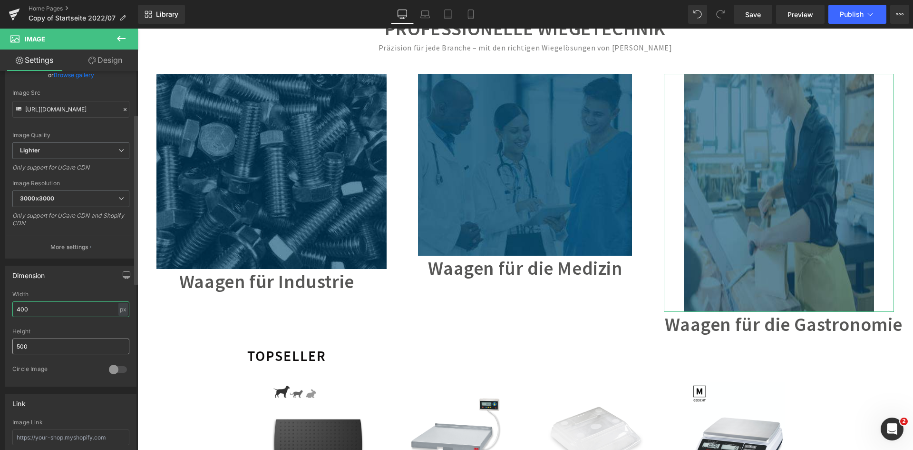
type input "400"
drag, startPoint x: 42, startPoint y: 349, endPoint x: 0, endPoint y: 344, distance: 42.2
click at [0, 344] on div "Dimension 400px Width 400 px % px 500px Height 500 0 Circle Image" at bounding box center [71, 322] width 142 height 128
type input "400"
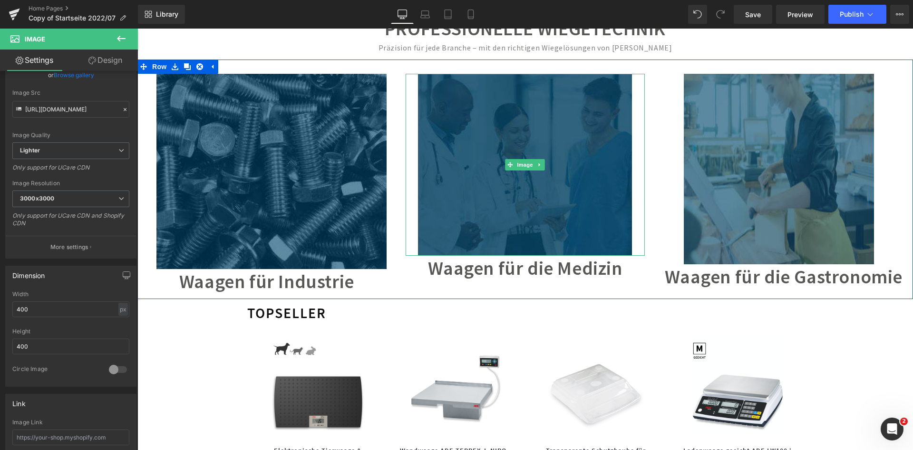
click at [554, 225] on img at bounding box center [525, 165] width 214 height 182
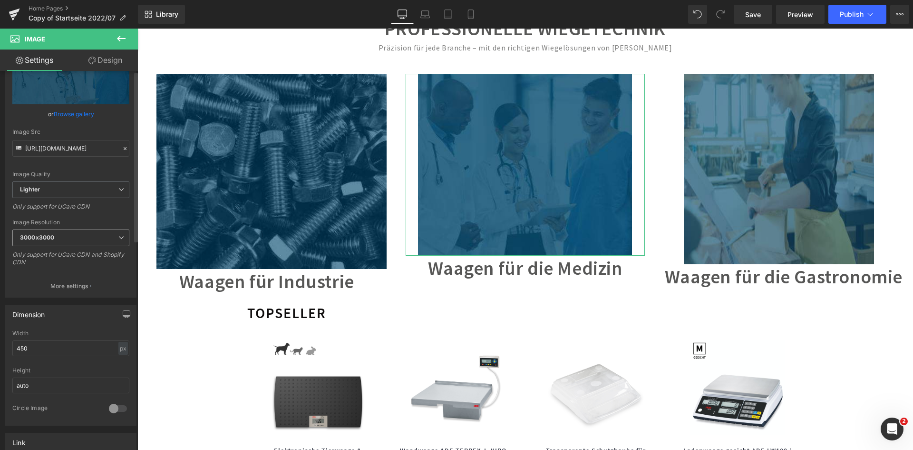
scroll to position [143, 0]
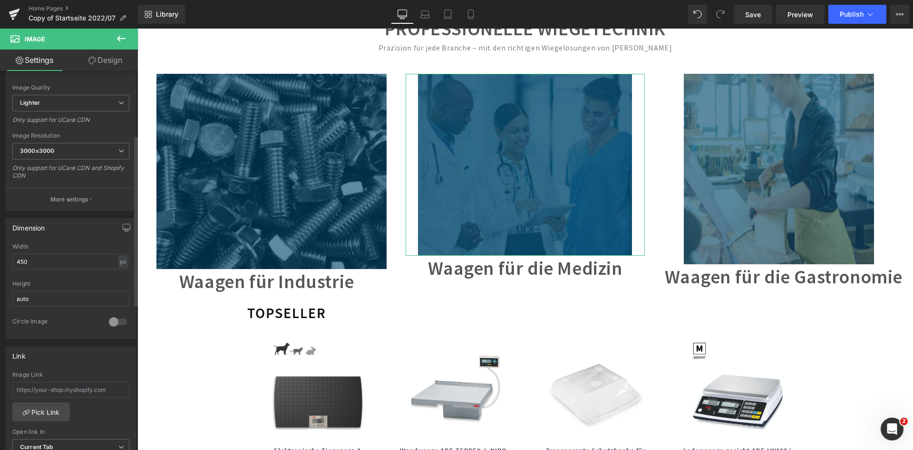
drag, startPoint x: 45, startPoint y: 296, endPoint x: 6, endPoint y: 295, distance: 39.0
click at [6, 295] on div "450px Width 450 px % px auto Height auto 0 Circle Image" at bounding box center [71, 290] width 130 height 95
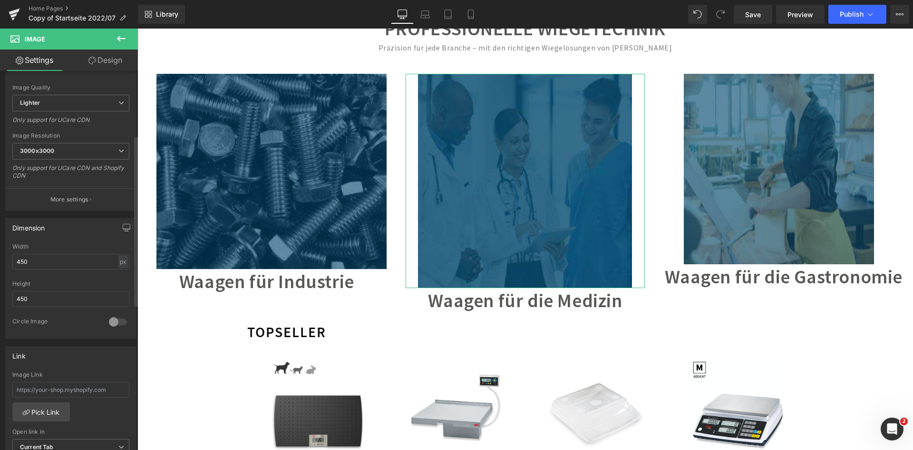
drag, startPoint x: 36, startPoint y: 296, endPoint x: 1, endPoint y: 298, distance: 34.3
click at [1, 298] on div "Dimension 450px Width 450 px % px 450px Height 450 0 Circle Image" at bounding box center [71, 275] width 142 height 128
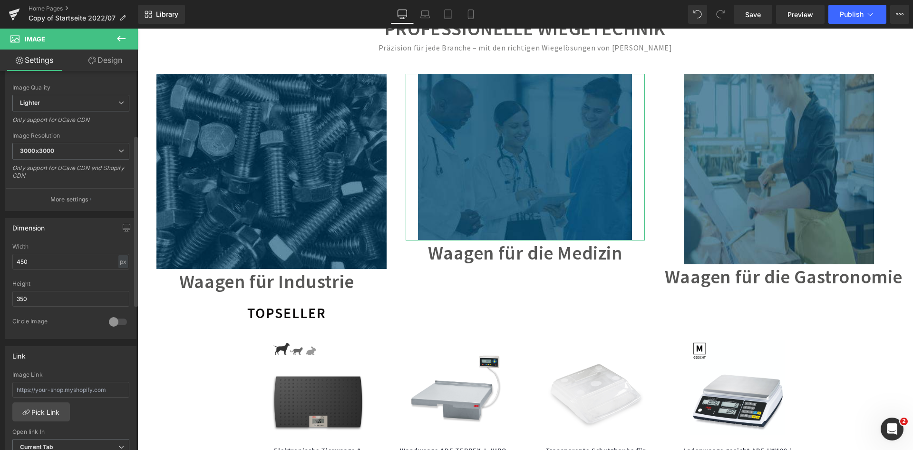
drag, startPoint x: 41, startPoint y: 296, endPoint x: 6, endPoint y: 297, distance: 35.7
click at [6, 297] on div "450px Width 450 px % px 350px Height 350 0 Circle Image" at bounding box center [71, 290] width 130 height 95
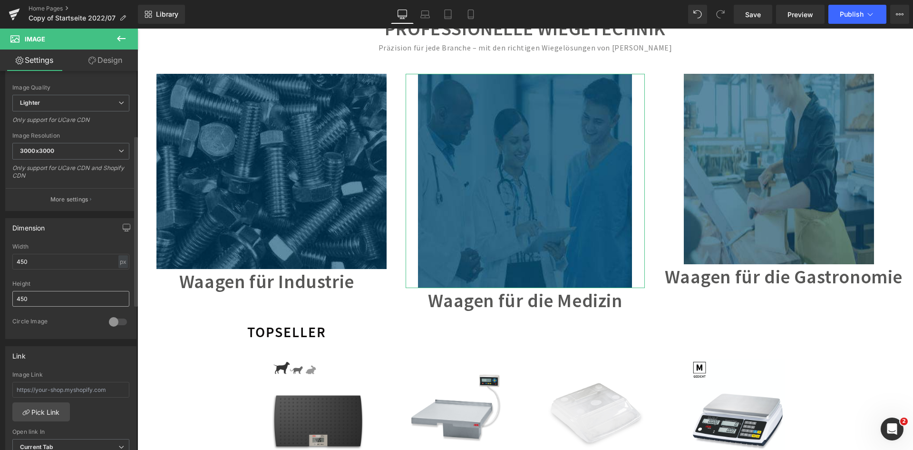
drag, startPoint x: 66, startPoint y: 302, endPoint x: 16, endPoint y: 301, distance: 50.0
click at [16, 301] on input "450" at bounding box center [70, 299] width 117 height 16
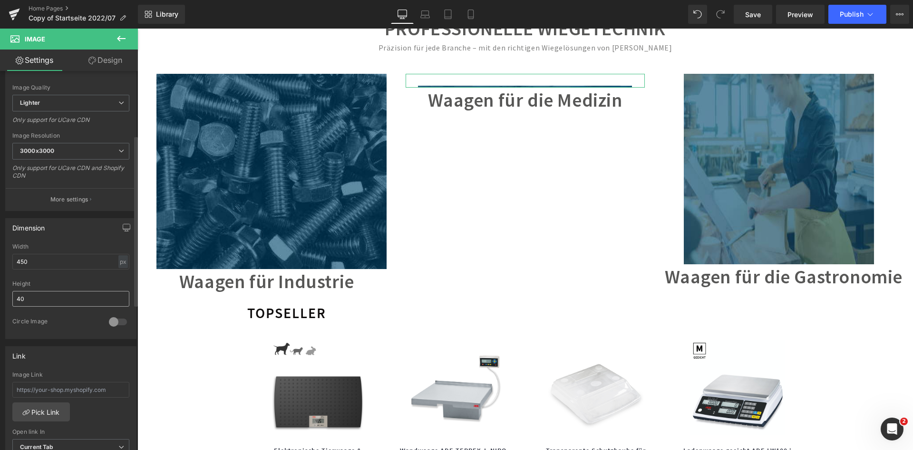
type input "400"
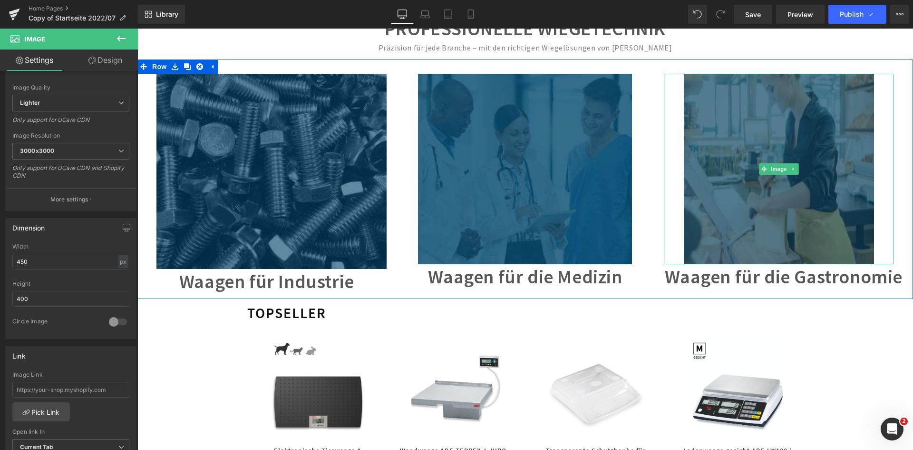
click at [723, 182] on img at bounding box center [779, 169] width 190 height 190
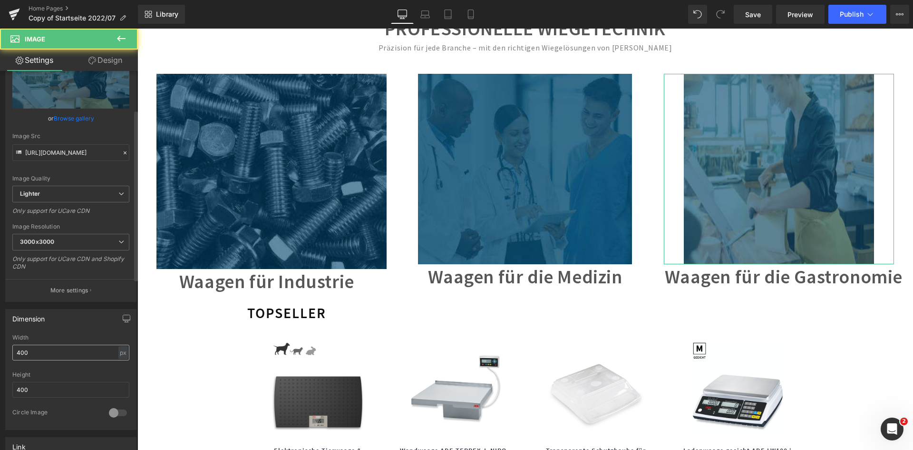
scroll to position [95, 0]
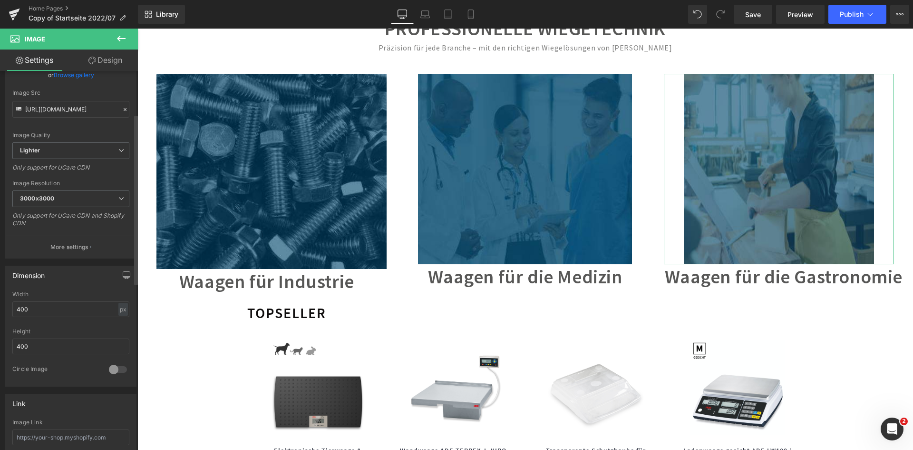
click at [61, 317] on div "Width 400 px % px" at bounding box center [70, 309] width 117 height 37
click at [65, 311] on input "400" at bounding box center [70, 309] width 117 height 16
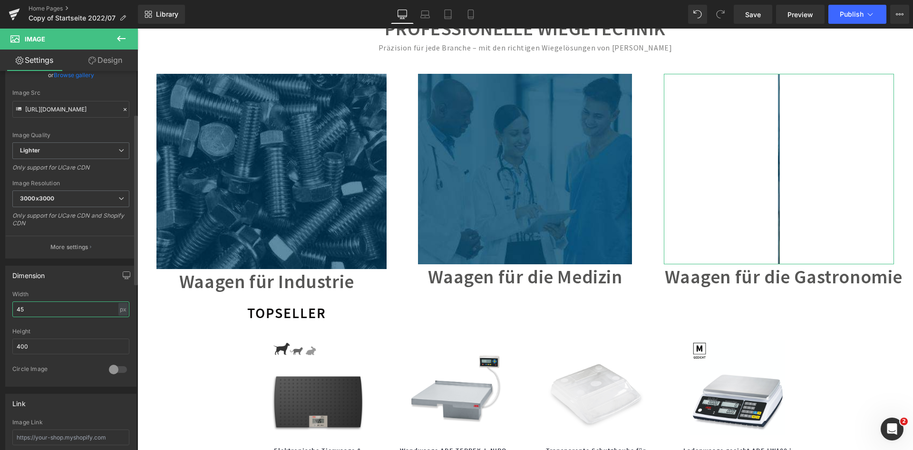
type input "450"
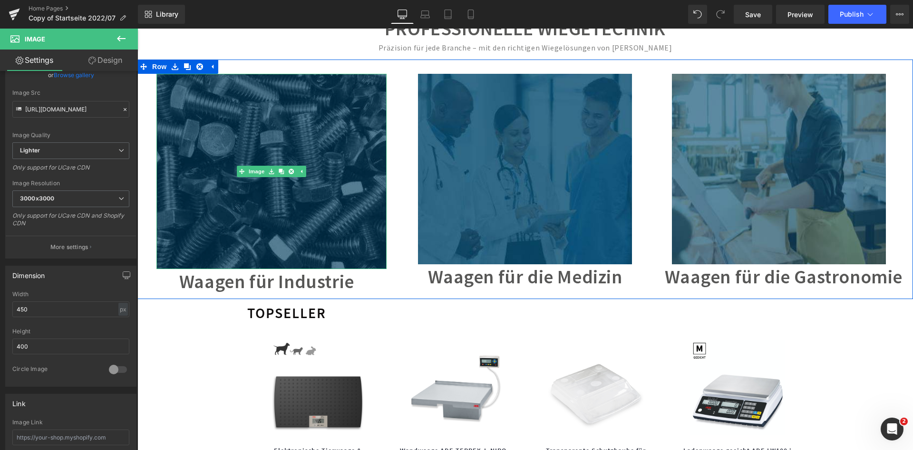
click at [253, 228] on img at bounding box center [272, 172] width 230 height 196
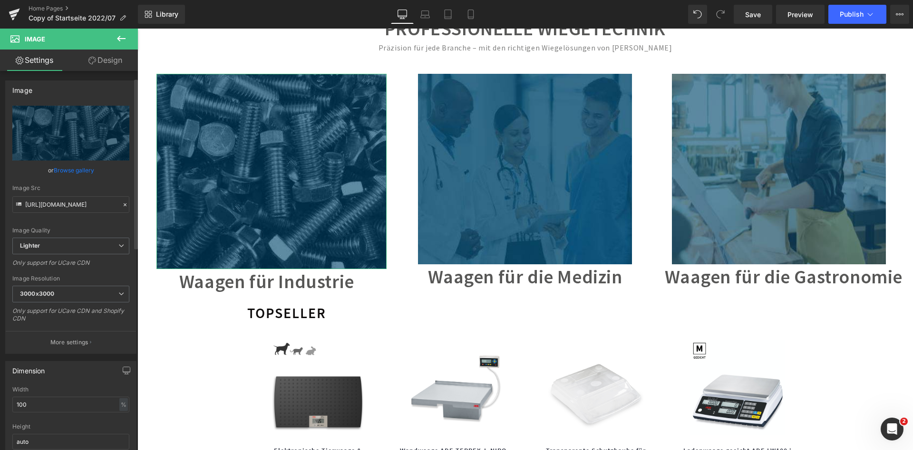
scroll to position [190, 0]
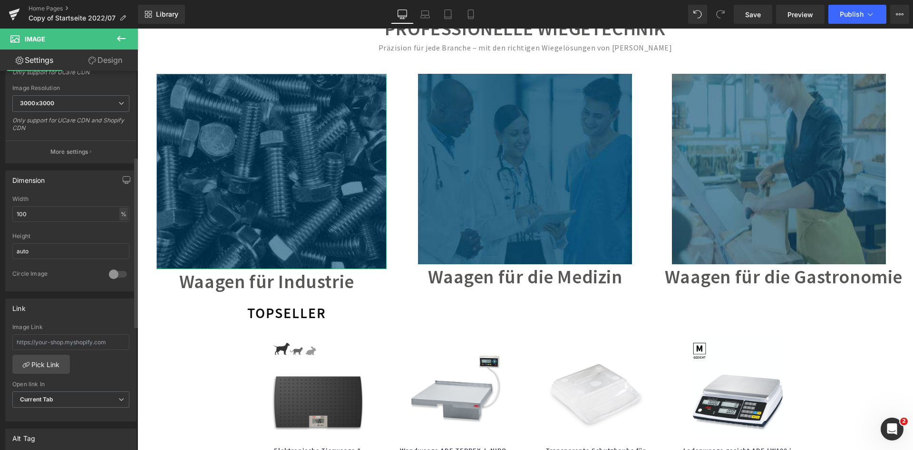
click at [120, 213] on div "%" at bounding box center [123, 213] width 9 height 13
click at [118, 244] on li "px" at bounding box center [123, 242] width 12 height 14
drag, startPoint x: 69, startPoint y: 214, endPoint x: 2, endPoint y: 220, distance: 67.4
click at [2, 220] on div "Dimension 483.66px Width 483.66 px % px auto Height auto 0 Circle Image" at bounding box center [71, 227] width 142 height 128
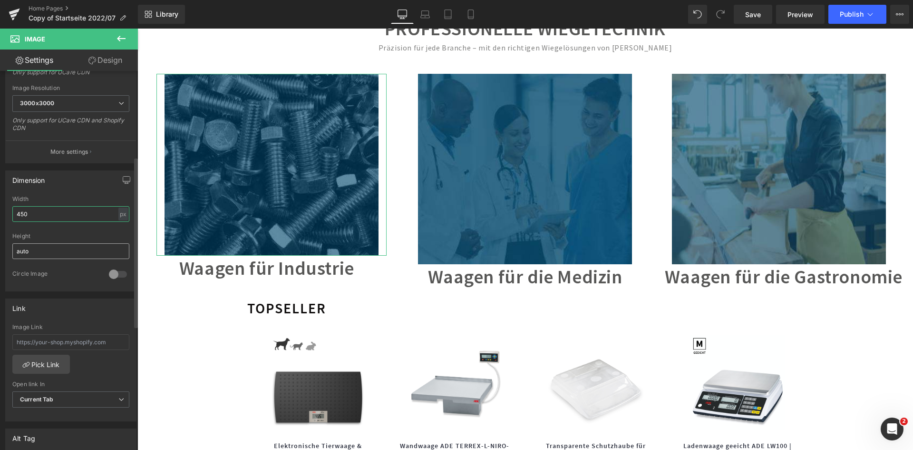
type input "450"
drag, startPoint x: 85, startPoint y: 250, endPoint x: 10, endPoint y: 250, distance: 75.2
click at [10, 250] on div "450px Width 450 px % px auto Height auto 0 Circle Image" at bounding box center [71, 243] width 130 height 95
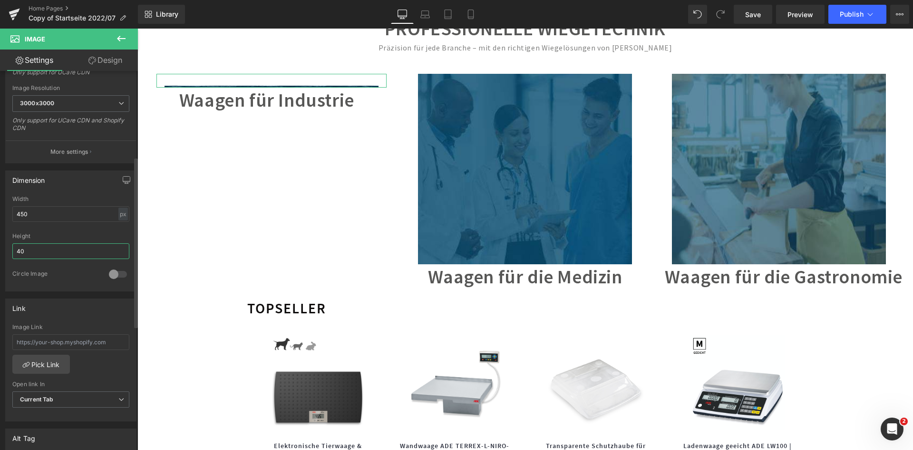
type input "400"
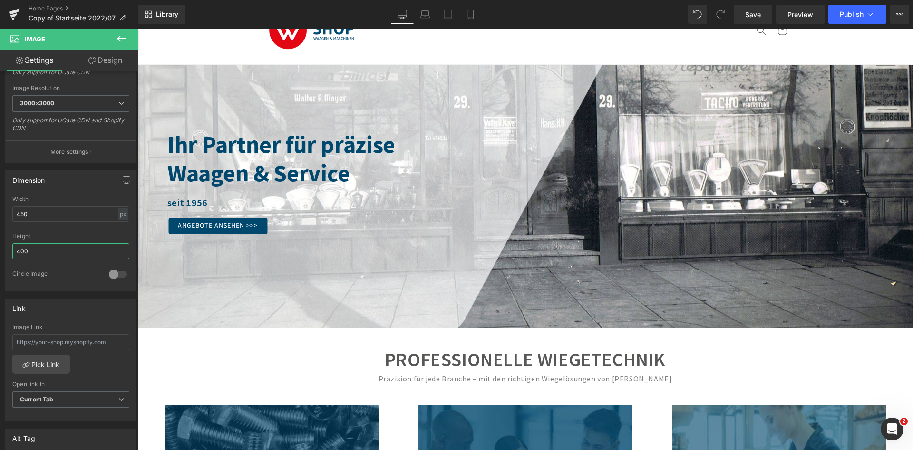
scroll to position [95, 0]
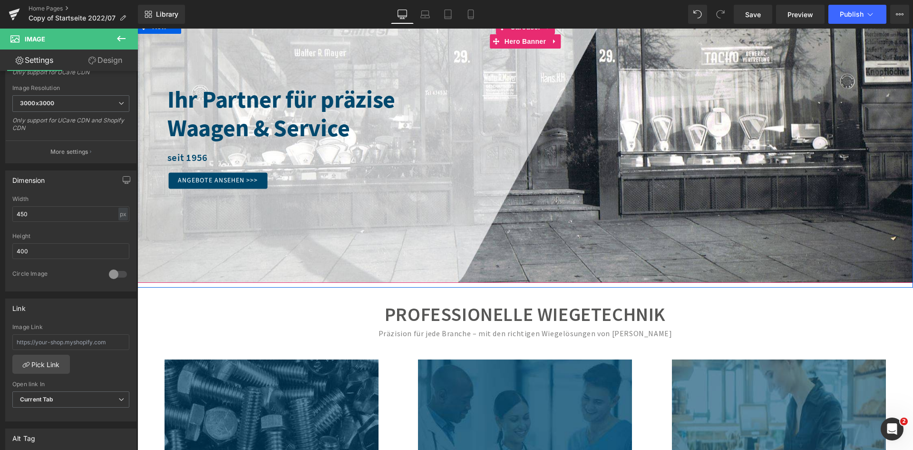
click at [616, 209] on div at bounding box center [525, 151] width 776 height 263
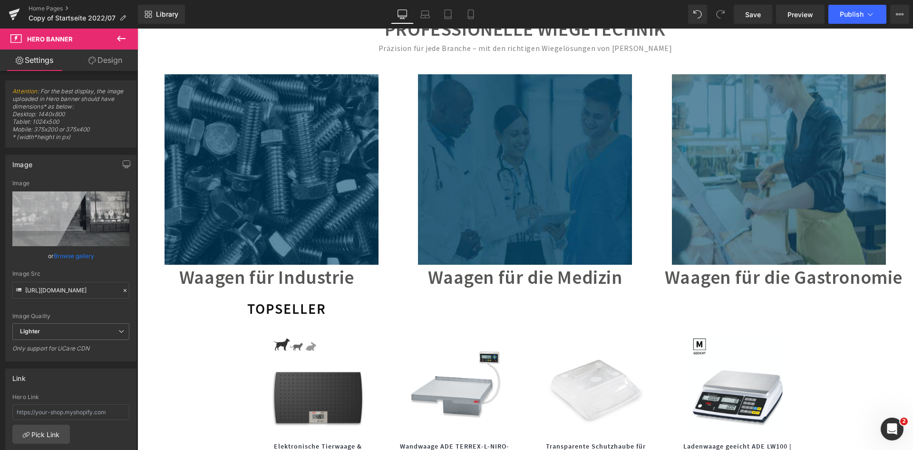
scroll to position [381, 0]
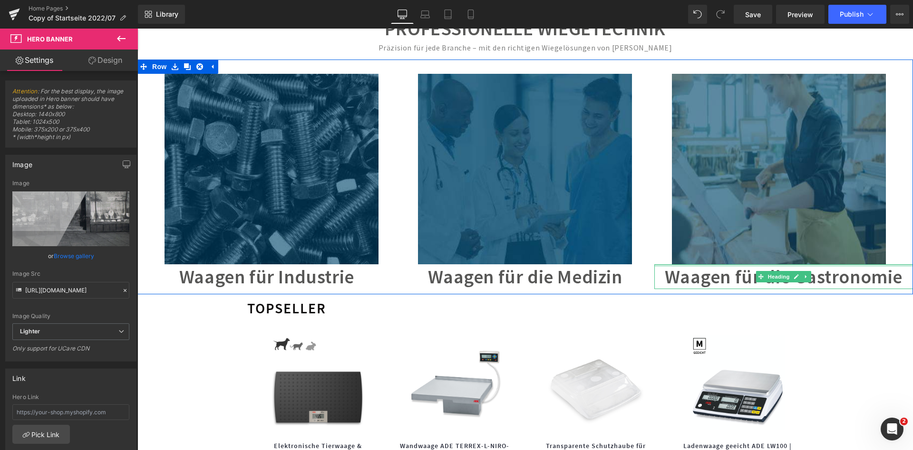
click at [748, 268] on h1 "Waagen für die Gastronomie" at bounding box center [784, 276] width 259 height 25
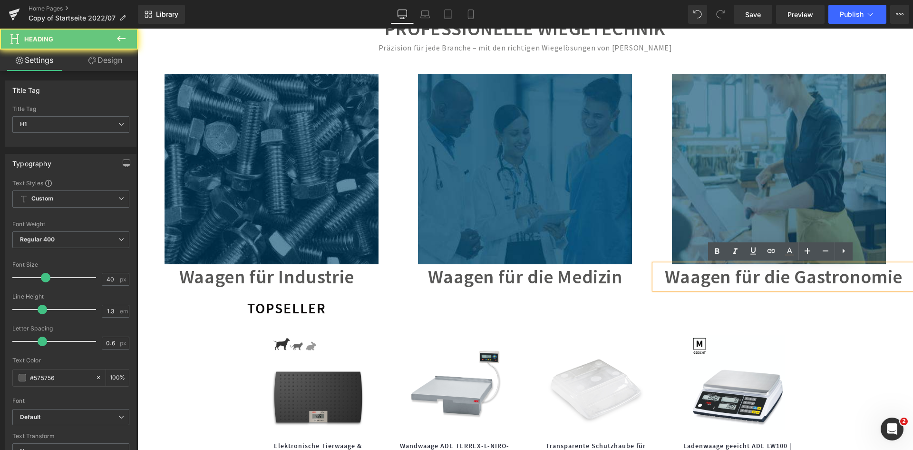
click at [776, 276] on h1 "Waagen für die Gastronomie" at bounding box center [784, 276] width 259 height 25
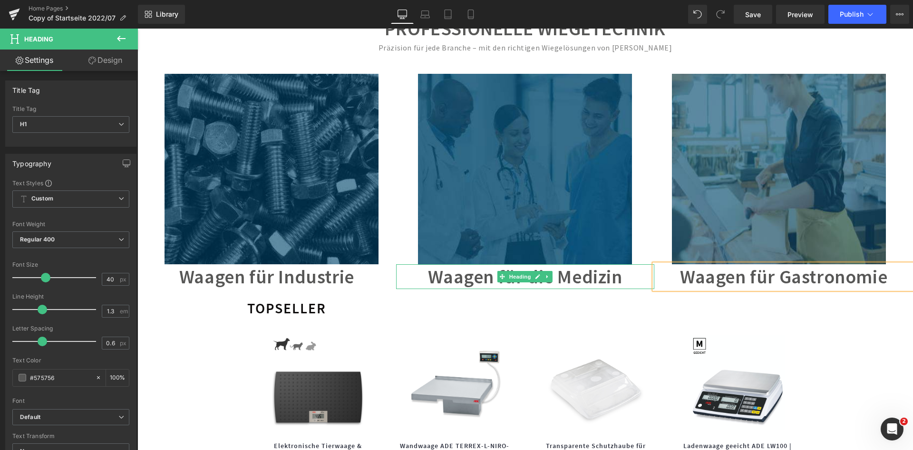
click at [584, 279] on h1 "Waagen für die Medizin" at bounding box center [525, 276] width 259 height 25
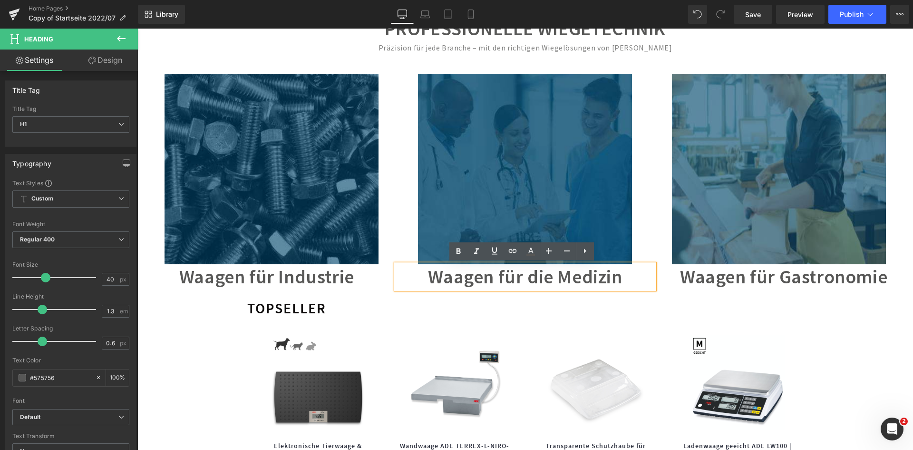
click at [548, 276] on h1 "Waagen für die Medizin" at bounding box center [525, 276] width 259 height 25
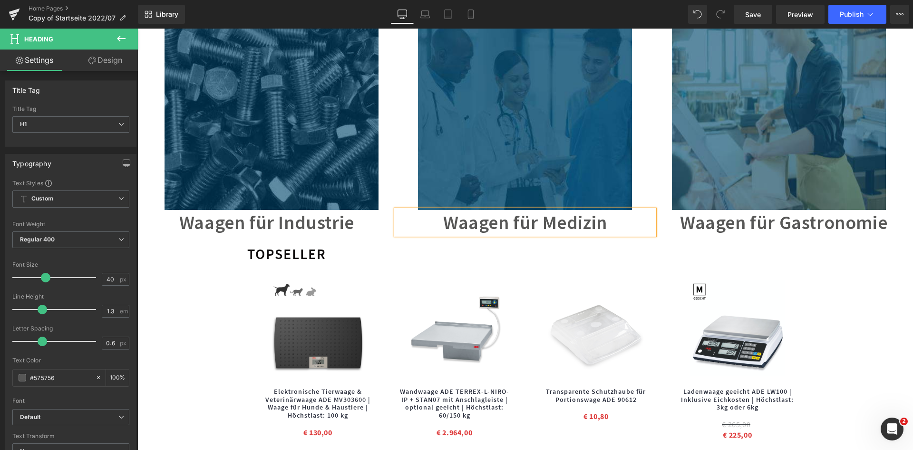
scroll to position [428, 0]
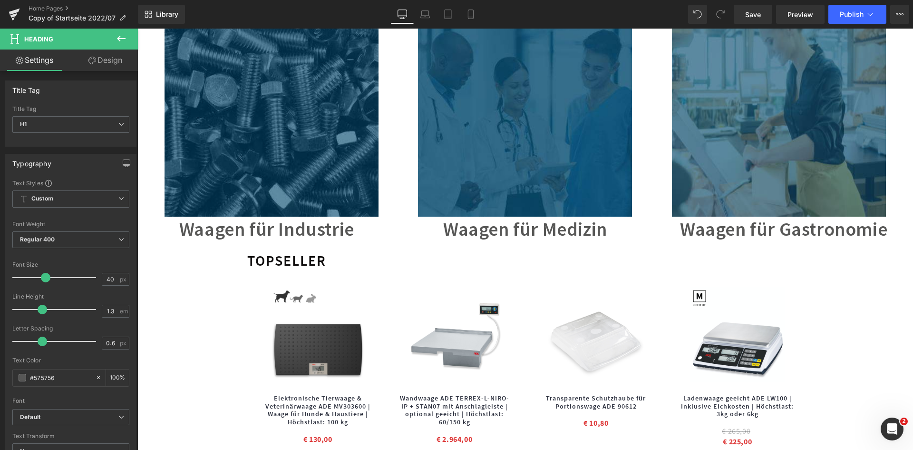
click at [119, 31] on button at bounding box center [121, 39] width 33 height 21
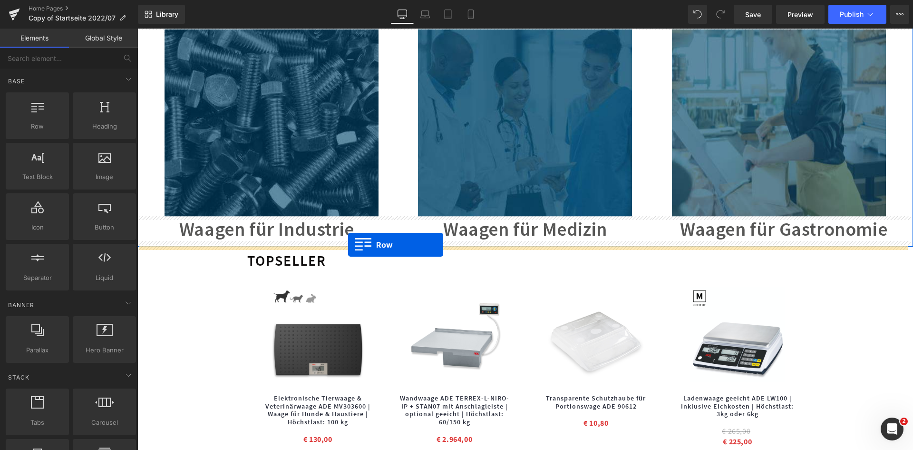
drag, startPoint x: 182, startPoint y: 150, endPoint x: 348, endPoint y: 245, distance: 190.9
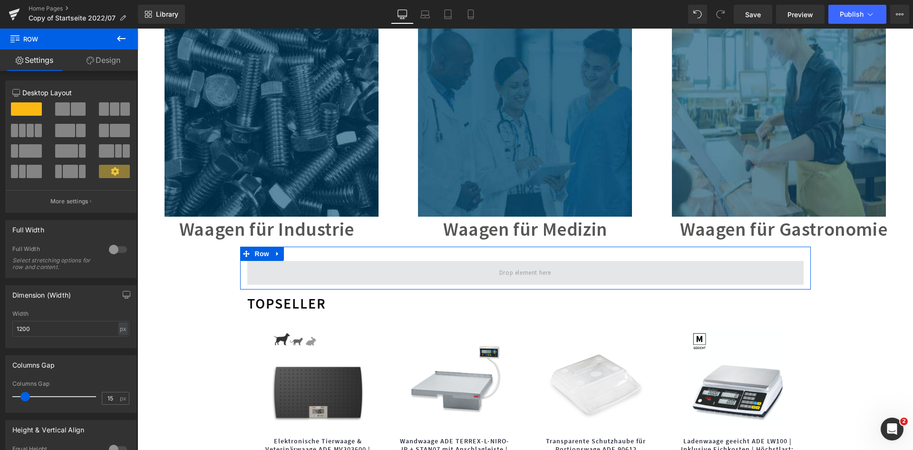
click at [273, 278] on span at bounding box center [525, 273] width 557 height 24
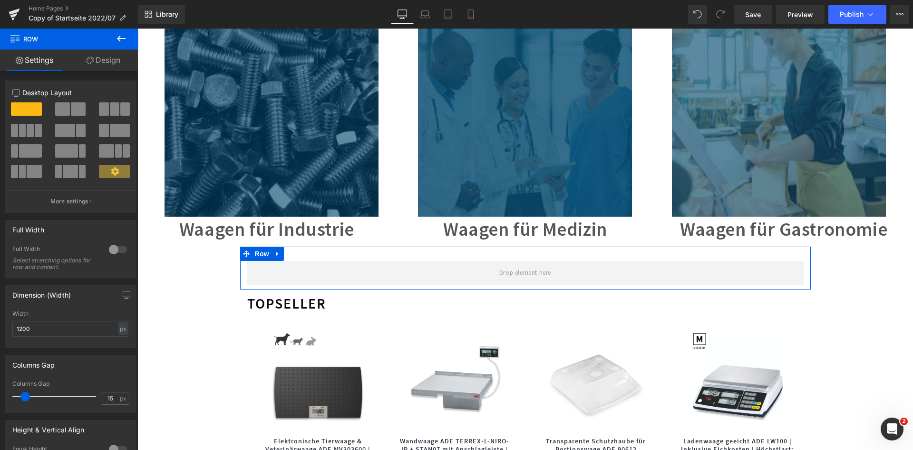
click at [109, 64] on link "Design" at bounding box center [103, 59] width 69 height 21
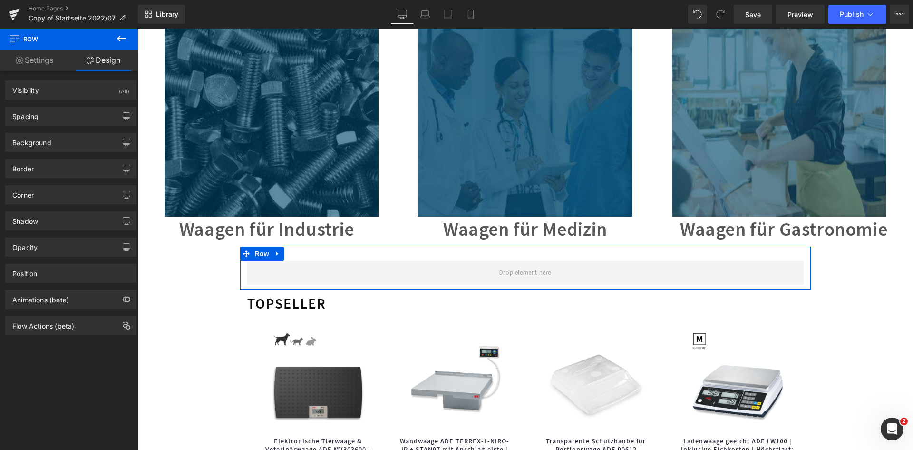
click at [55, 59] on link "Settings" at bounding box center [34, 59] width 69 height 21
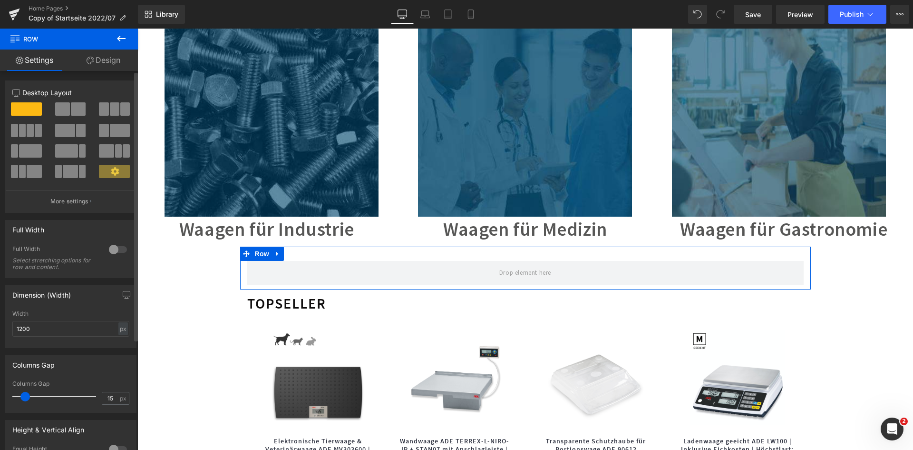
click at [115, 250] on div at bounding box center [118, 249] width 23 height 15
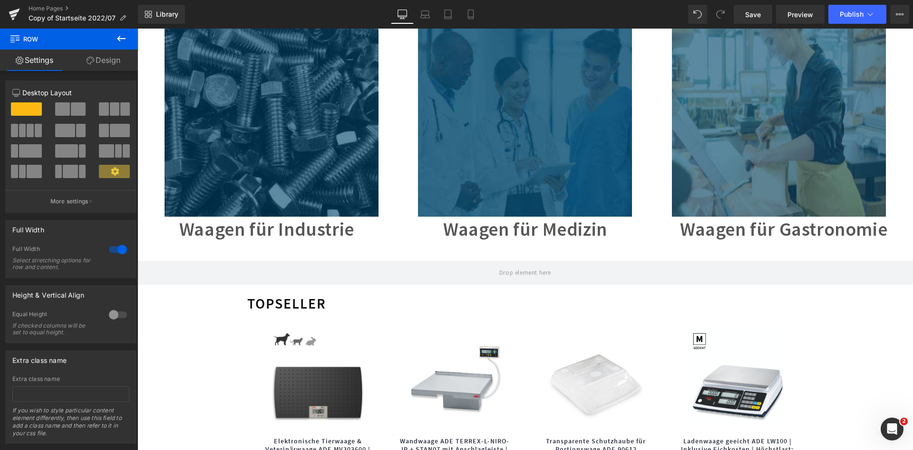
click at [111, 38] on button at bounding box center [121, 39] width 33 height 21
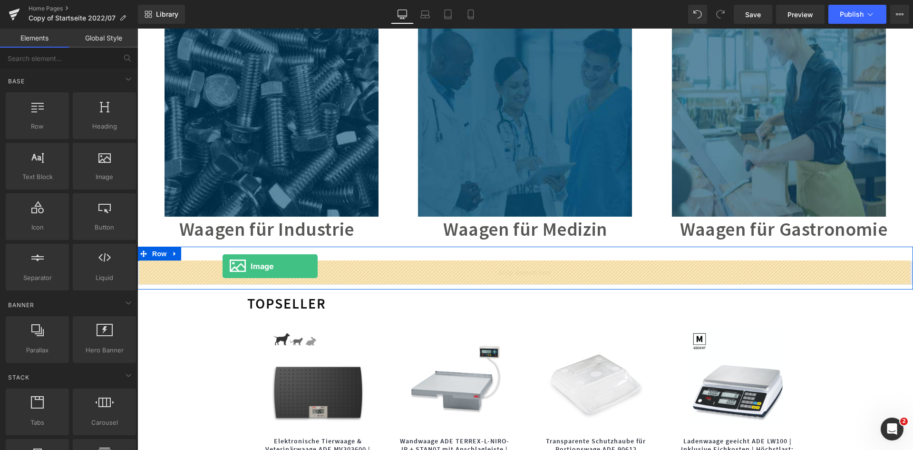
drag, startPoint x: 235, startPoint y: 202, endPoint x: 223, endPoint y: 266, distance: 64.9
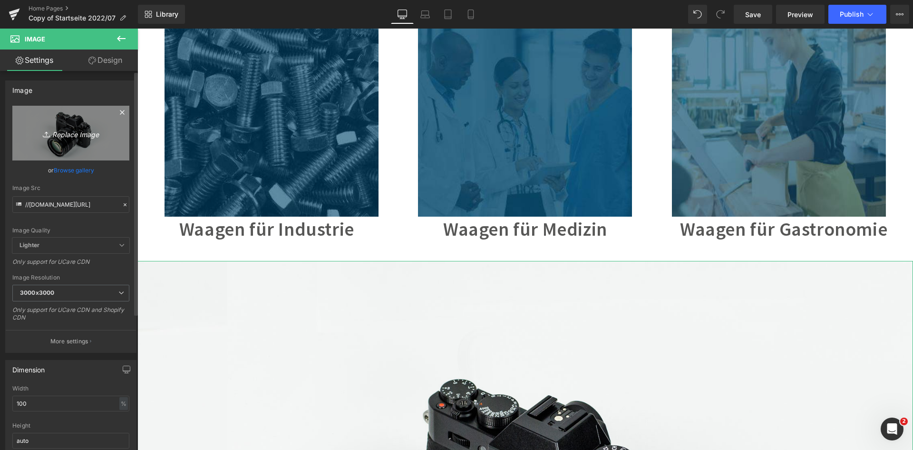
click at [72, 135] on icon "Replace Image" at bounding box center [71, 133] width 76 height 12
type input "C:\fakepath\WS_Header_2.jpg"
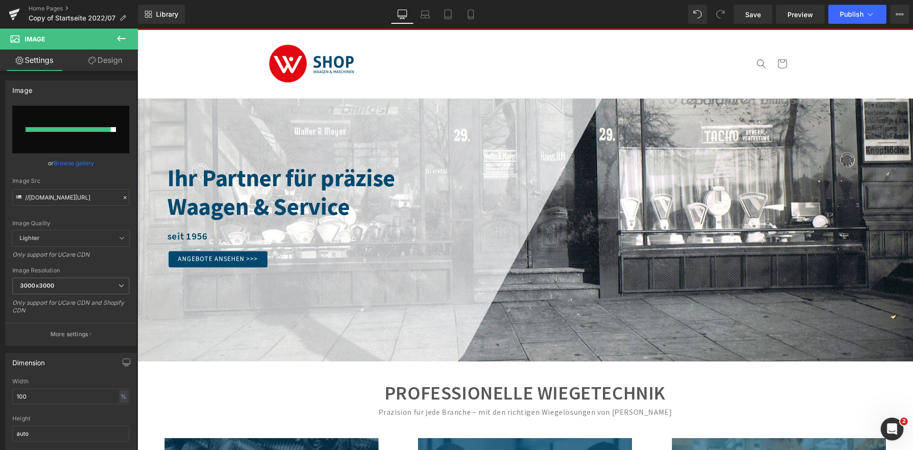
scroll to position [0, 0]
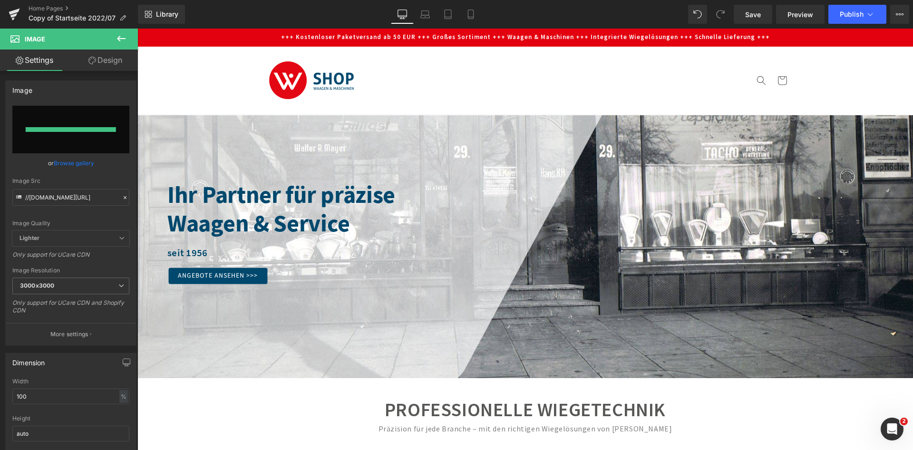
type input "[URL][DOMAIN_NAME]"
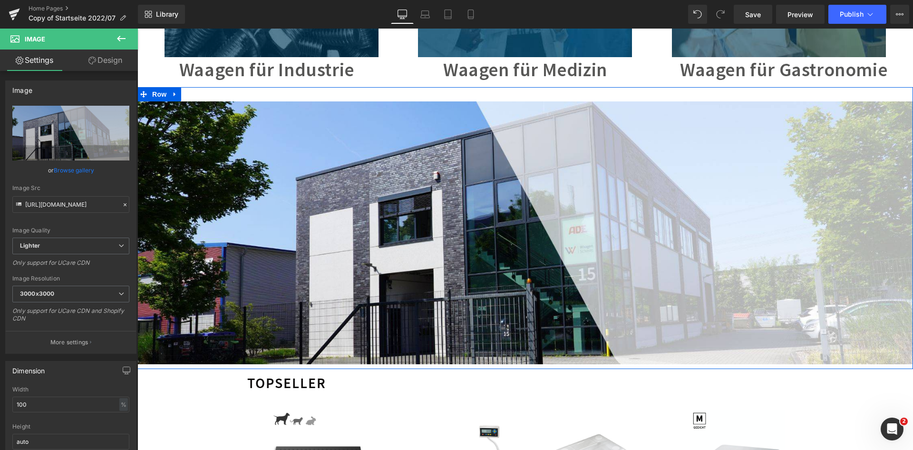
scroll to position [571, 0]
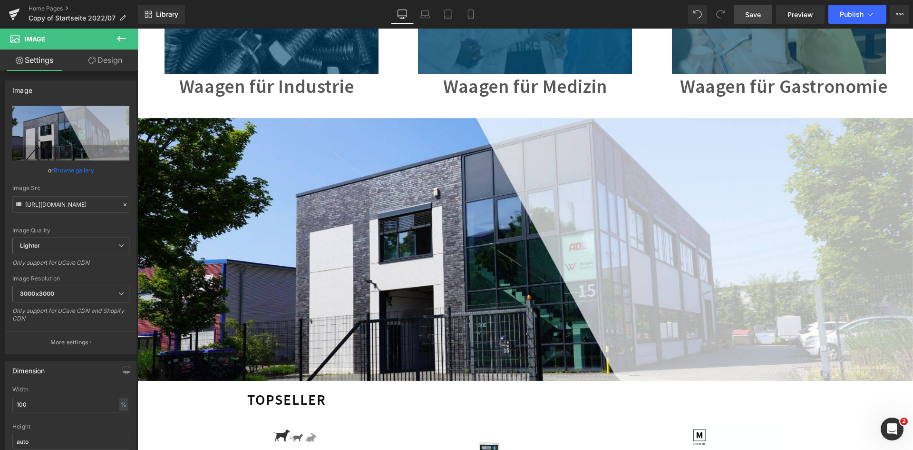
click at [751, 17] on span "Save" at bounding box center [753, 15] width 16 height 10
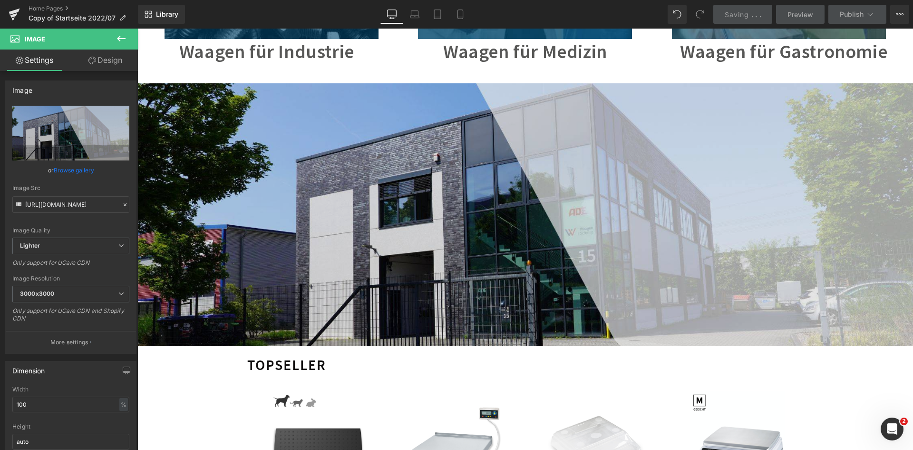
scroll to position [618, 0]
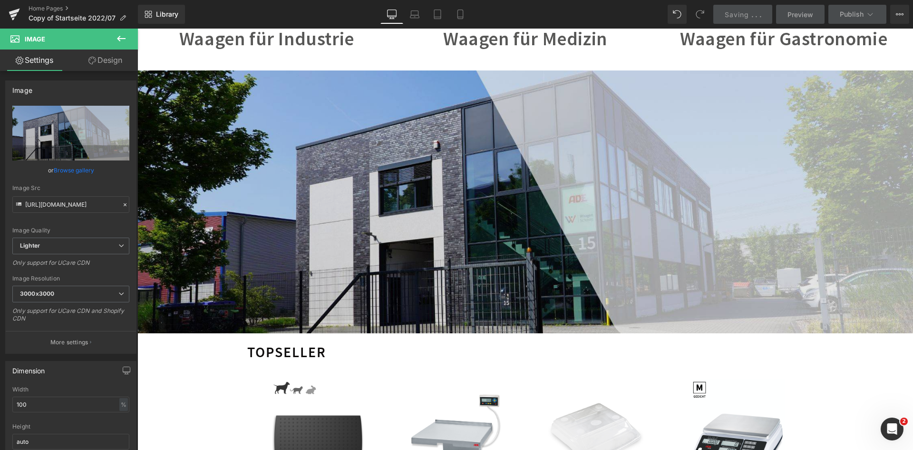
click at [434, 207] on img at bounding box center [525, 201] width 776 height 263
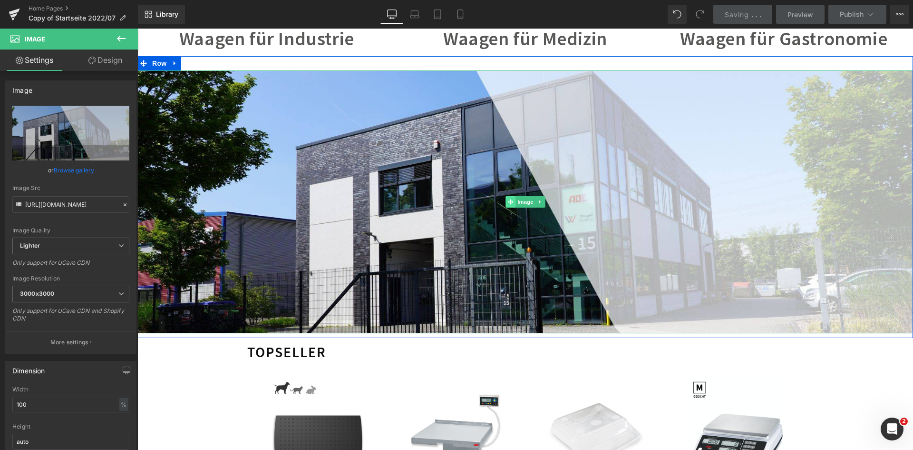
click at [508, 200] on icon at bounding box center [510, 201] width 5 height 5
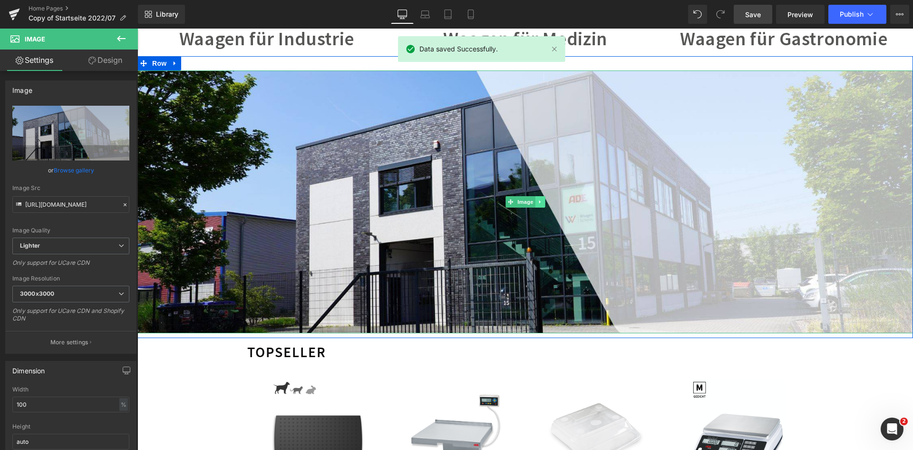
click at [538, 202] on icon at bounding box center [540, 202] width 5 height 6
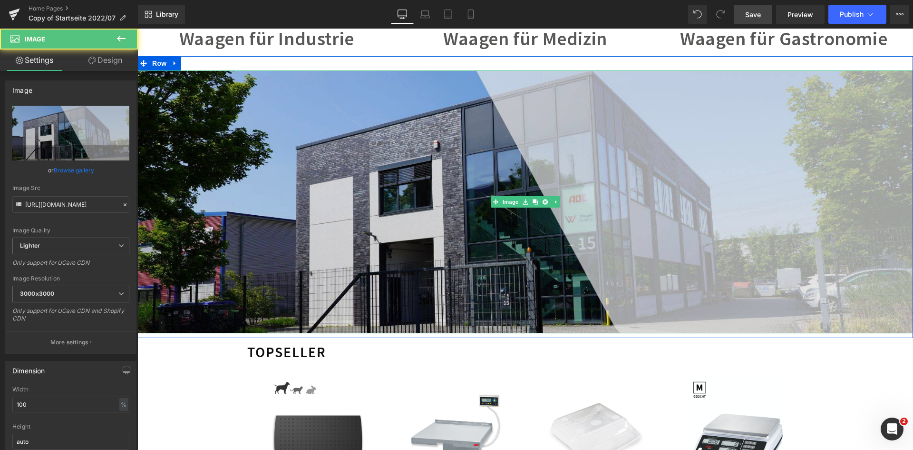
click at [622, 201] on img at bounding box center [525, 201] width 776 height 263
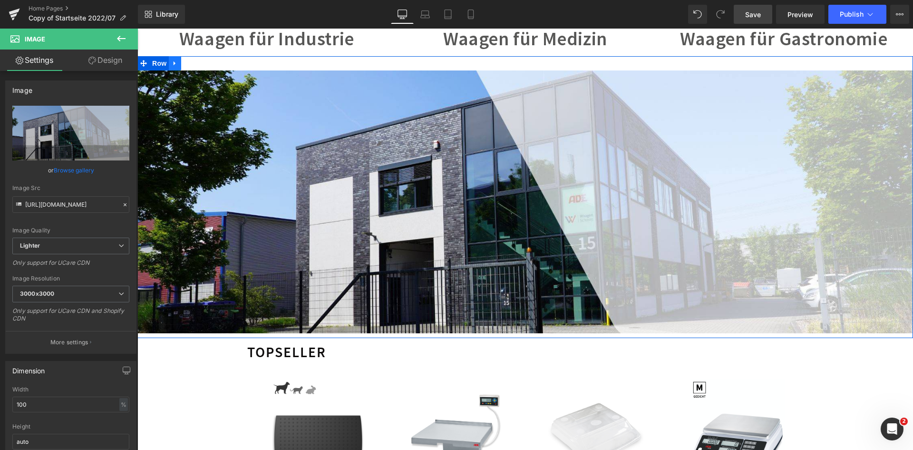
click at [172, 61] on icon at bounding box center [175, 62] width 7 height 7
click at [152, 61] on span "Row" at bounding box center [159, 63] width 19 height 14
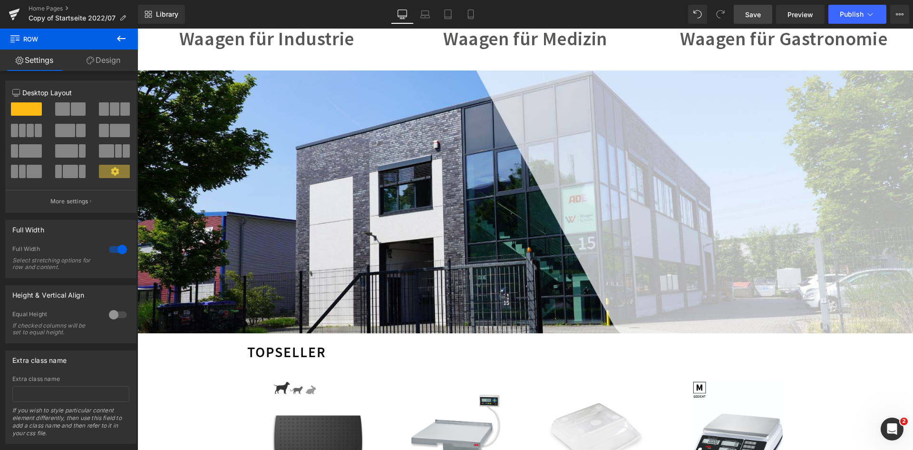
click at [94, 46] on span "Row" at bounding box center [57, 39] width 95 height 21
click at [115, 38] on button at bounding box center [121, 39] width 33 height 21
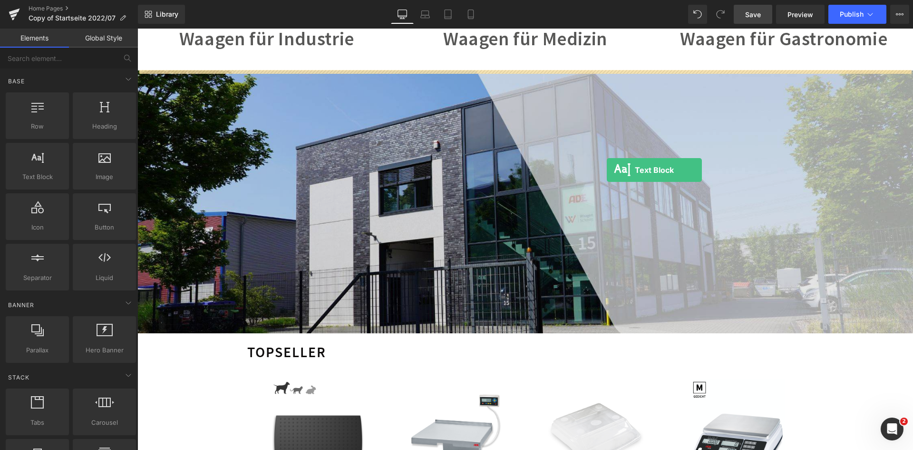
drag, startPoint x: 182, startPoint y: 208, endPoint x: 607, endPoint y: 170, distance: 427.0
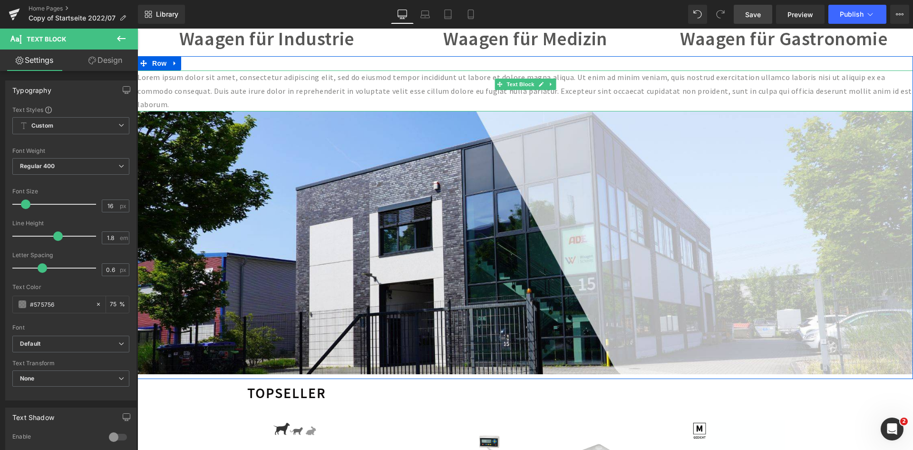
click at [176, 89] on p "Lorem ipsum dolor sit amet, consectetur adipiscing elit, sed do eiusmod tempor …" at bounding box center [525, 90] width 776 height 41
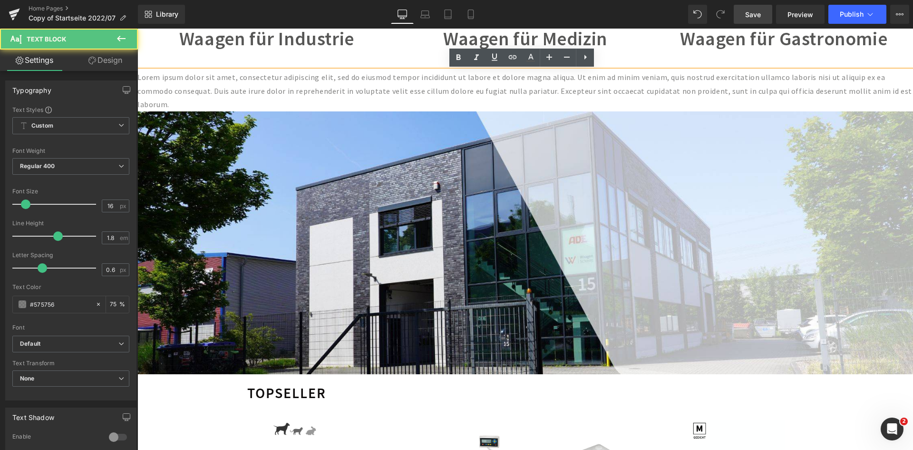
click at [555, 86] on p "Lorem ipsum dolor sit amet, consectetur adipiscing elit, sed do eiusmod tempor …" at bounding box center [525, 90] width 776 height 41
click at [590, 59] on icon at bounding box center [585, 56] width 11 height 11
click at [600, 59] on icon at bounding box center [603, 56] width 11 height 11
click at [581, 90] on p "Lorem ipsum dolor sit amet, consectetur adipiscing elit, sed do eiusmod tempor …" at bounding box center [525, 90] width 776 height 41
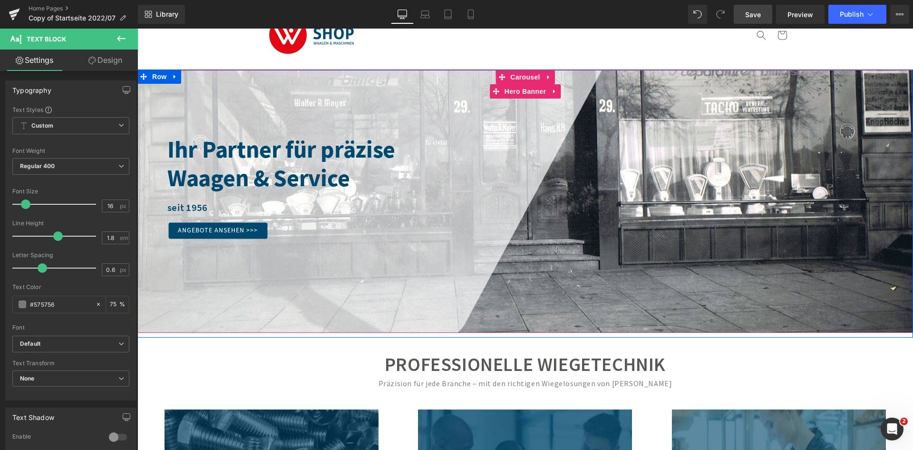
scroll to position [0, 0]
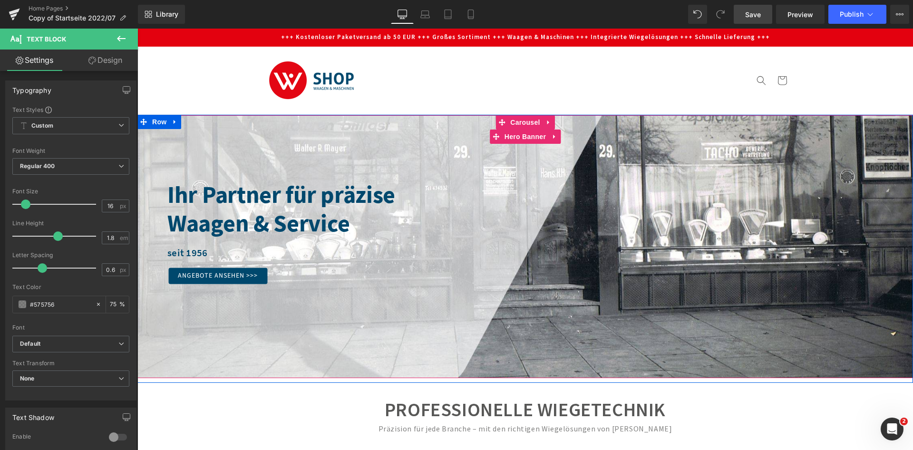
click at [785, 245] on span "Ihr Partner für präzise Waagen & Service Heading seit 1956 Text Block Angebote …" at bounding box center [525, 246] width 776 height 75
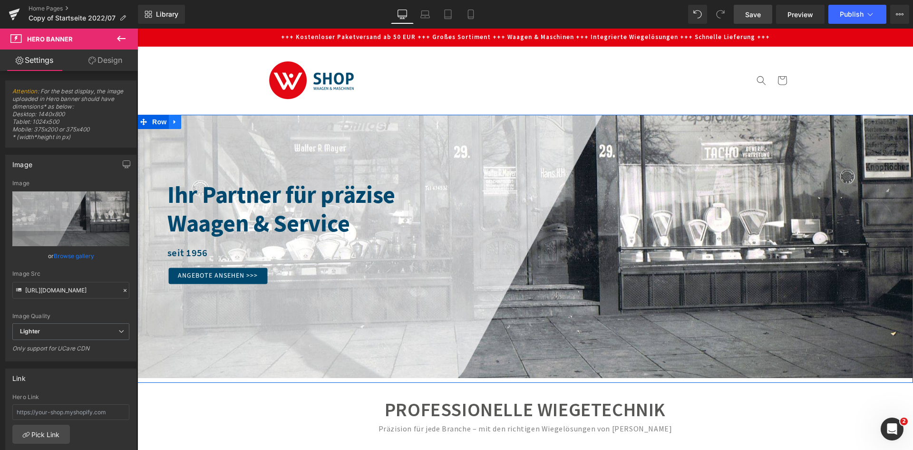
click at [172, 122] on icon at bounding box center [175, 121] width 7 height 7
click at [184, 122] on icon at bounding box center [187, 121] width 7 height 7
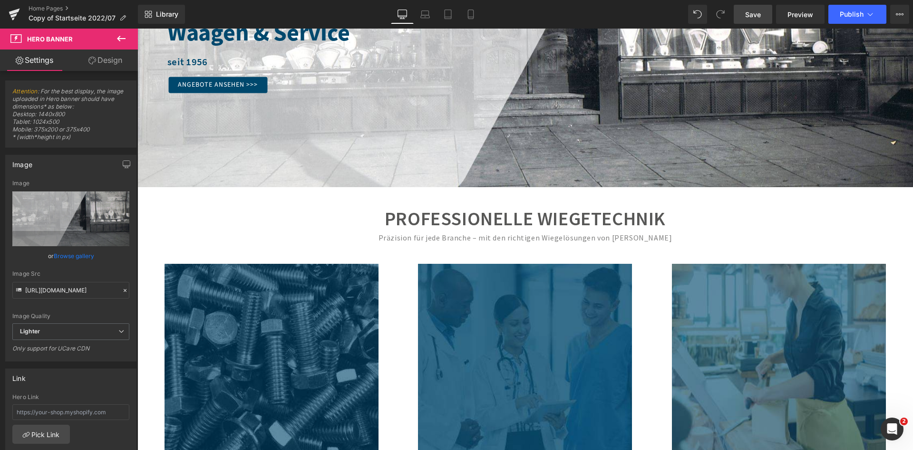
click at [459, 108] on div at bounding box center [525, 55] width 776 height 263
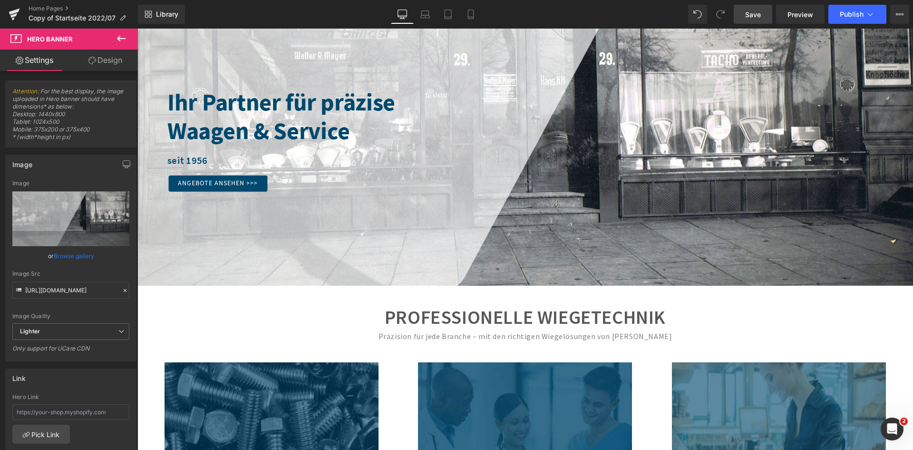
scroll to position [363, 0]
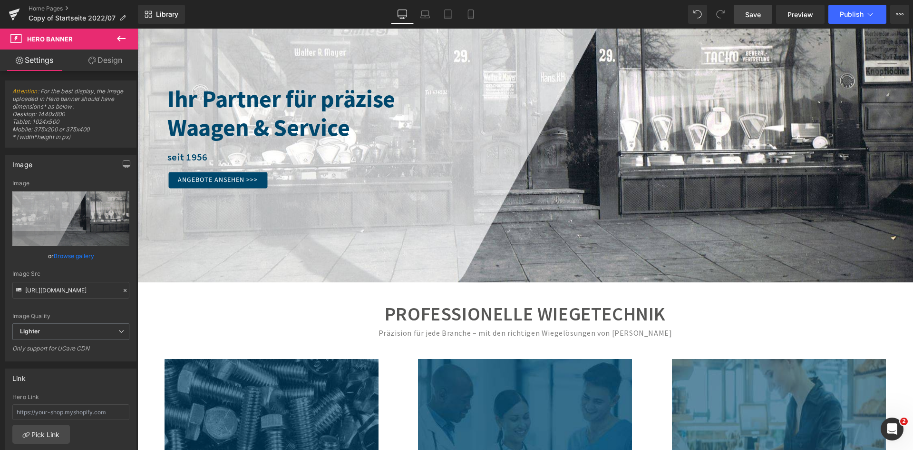
click at [156, 50] on div at bounding box center [525, 151] width 776 height 263
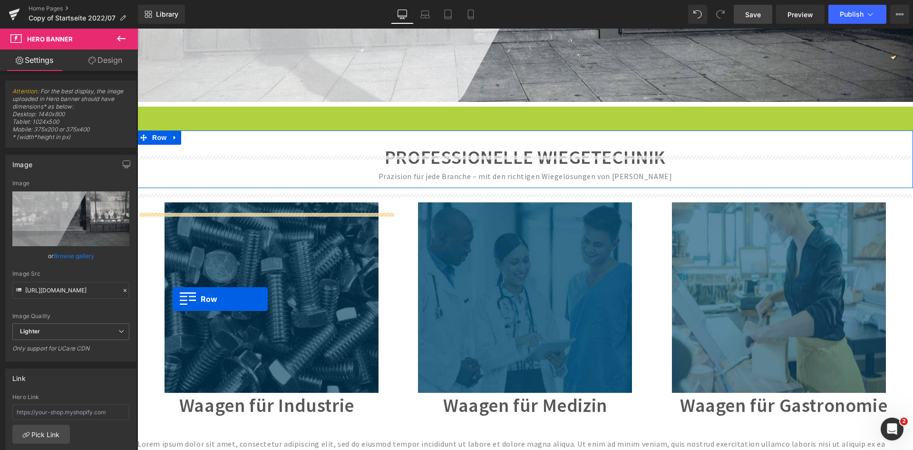
scroll to position [452, 0]
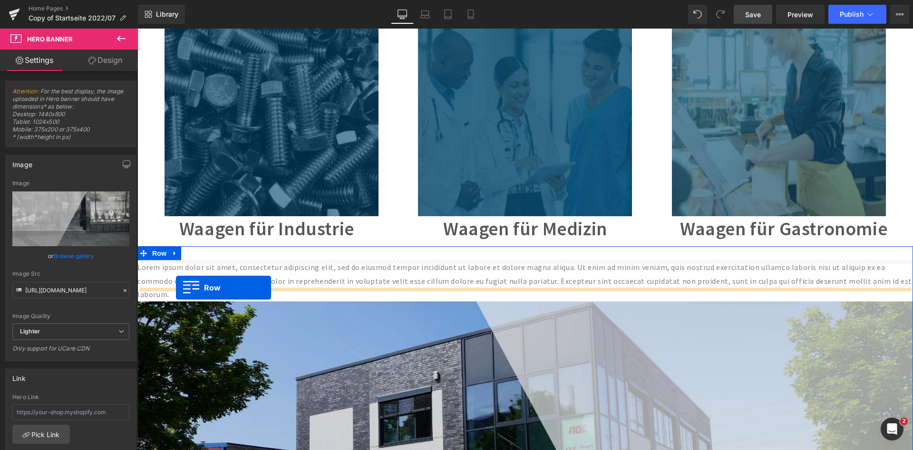
drag, startPoint x: 145, startPoint y: 31, endPoint x: 176, endPoint y: 287, distance: 257.8
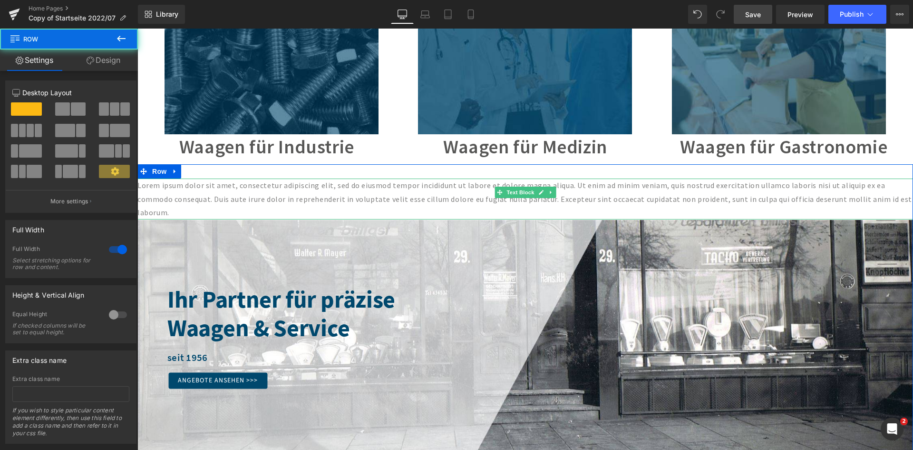
scroll to position [571, 0]
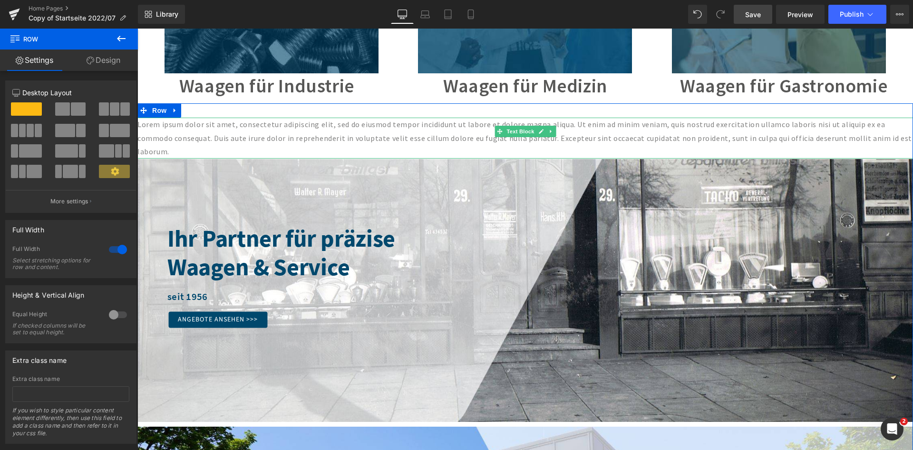
click at [373, 130] on p "Lorem ipsum dolor sit amet, consectetur adipiscing elit, sed do eiusmod tempor …" at bounding box center [525, 137] width 776 height 41
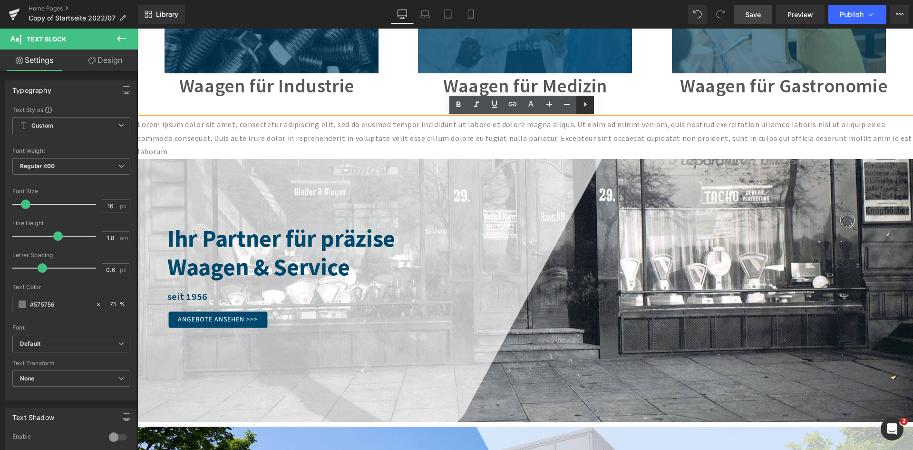
click at [586, 108] on icon at bounding box center [585, 103] width 11 height 11
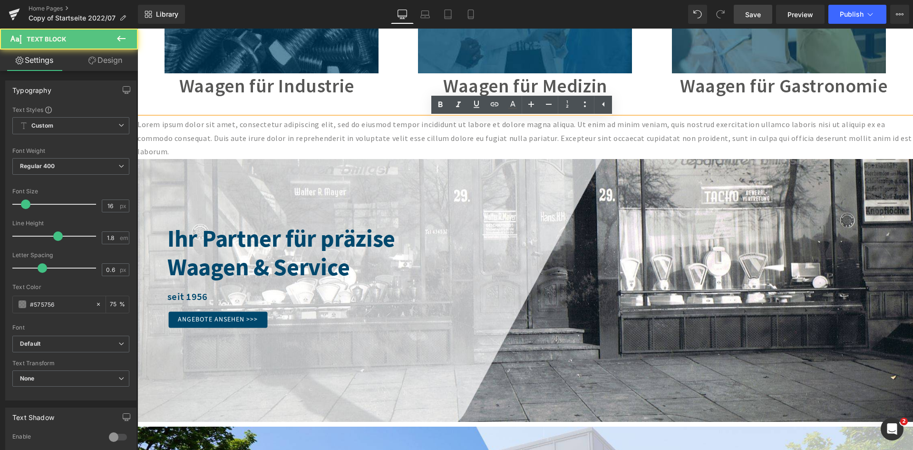
click at [586, 133] on p "Lorem ipsum dolor sit amet, consectetur adipiscing elit, sed do eiusmod tempor …" at bounding box center [525, 137] width 776 height 41
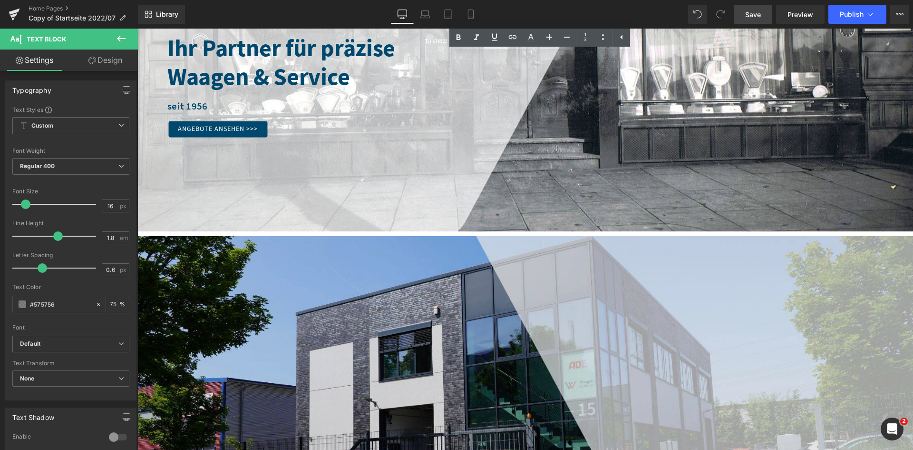
click at [548, 294] on img at bounding box center [525, 367] width 776 height 263
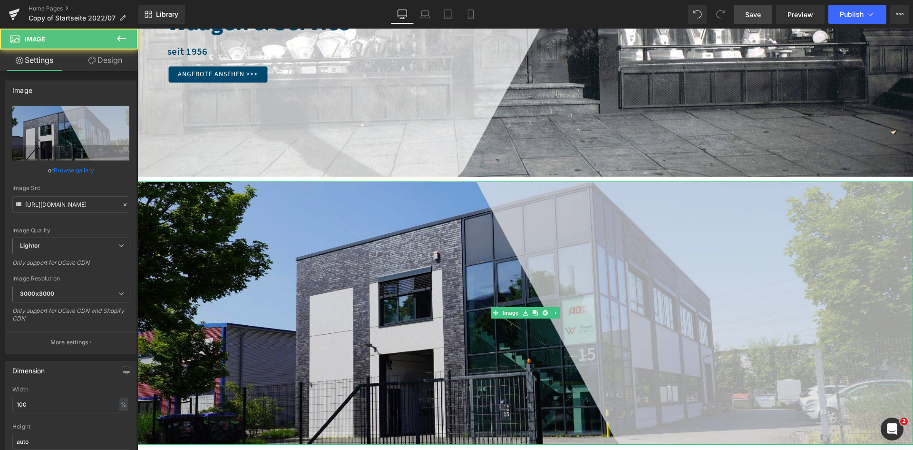
scroll to position [857, 0]
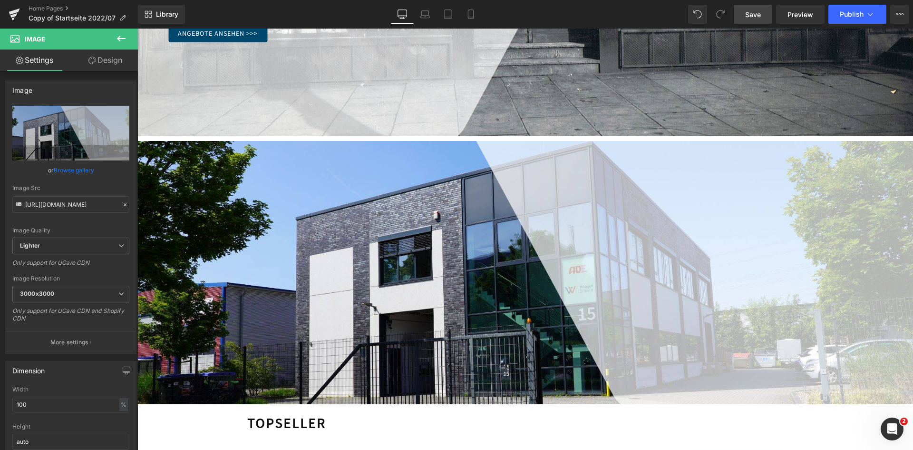
click at [121, 39] on icon at bounding box center [121, 39] width 9 height 6
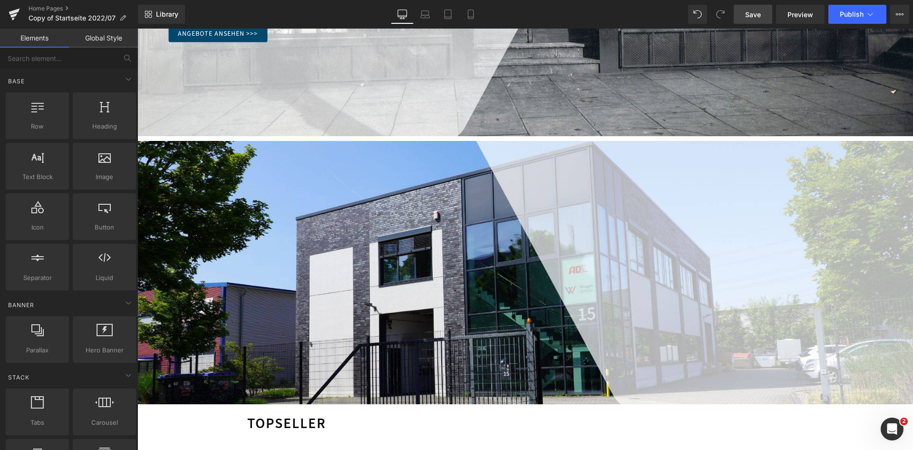
click at [90, 41] on link "Global Style" at bounding box center [103, 38] width 69 height 19
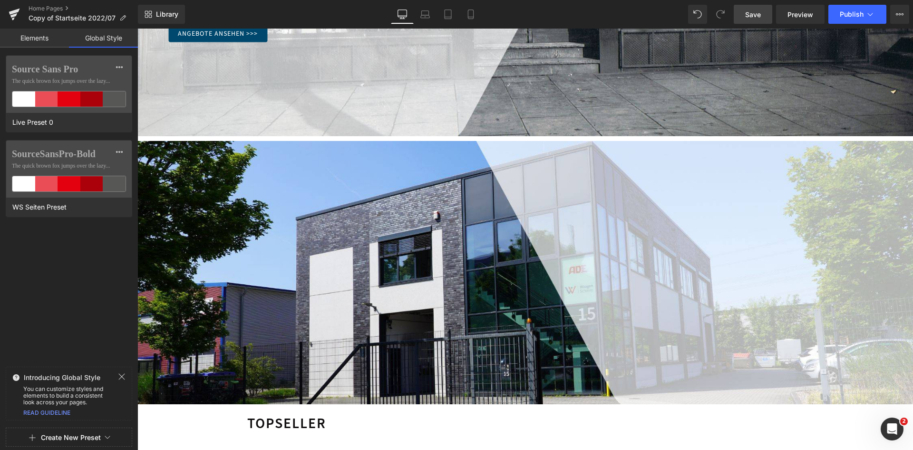
click at [50, 38] on link "Elements" at bounding box center [34, 38] width 69 height 19
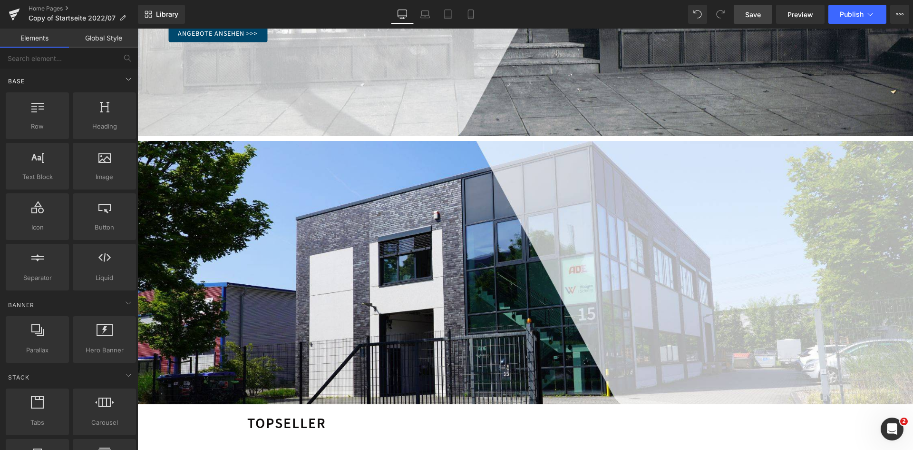
click at [65, 76] on div "Base" at bounding box center [71, 80] width 134 height 19
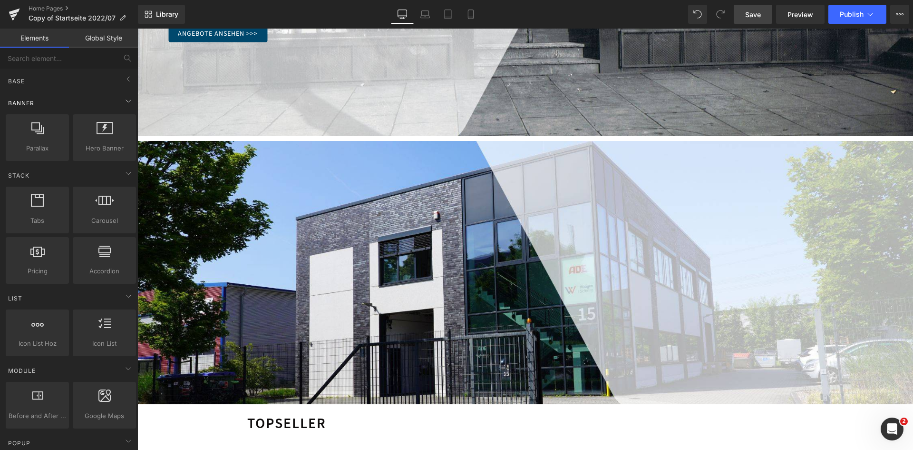
click at [53, 97] on div "Banner" at bounding box center [71, 102] width 134 height 19
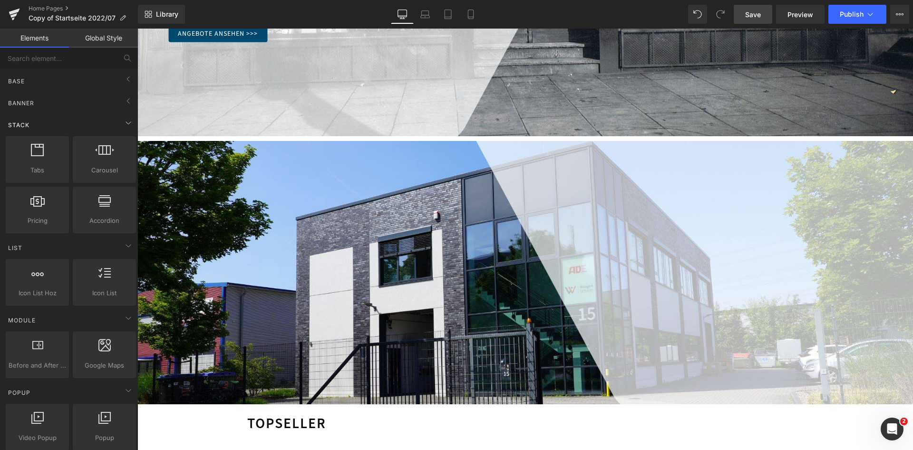
click at [48, 119] on div "Stack" at bounding box center [71, 124] width 134 height 19
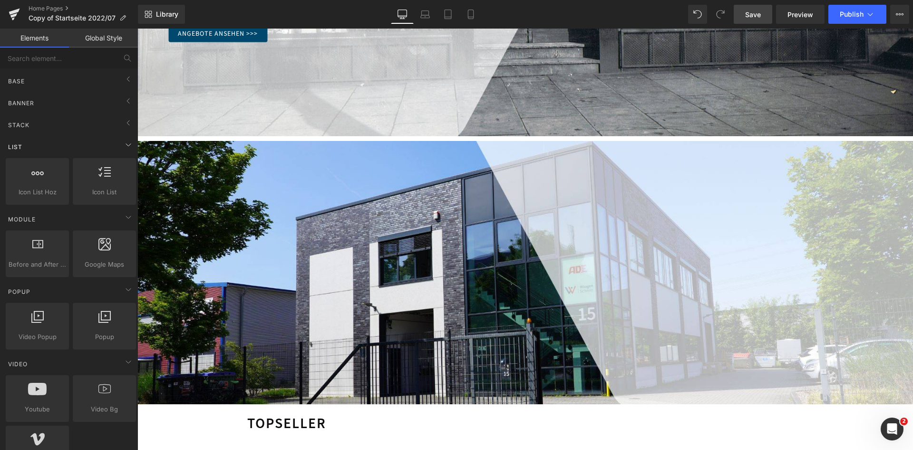
click at [51, 152] on div "List" at bounding box center [71, 146] width 134 height 19
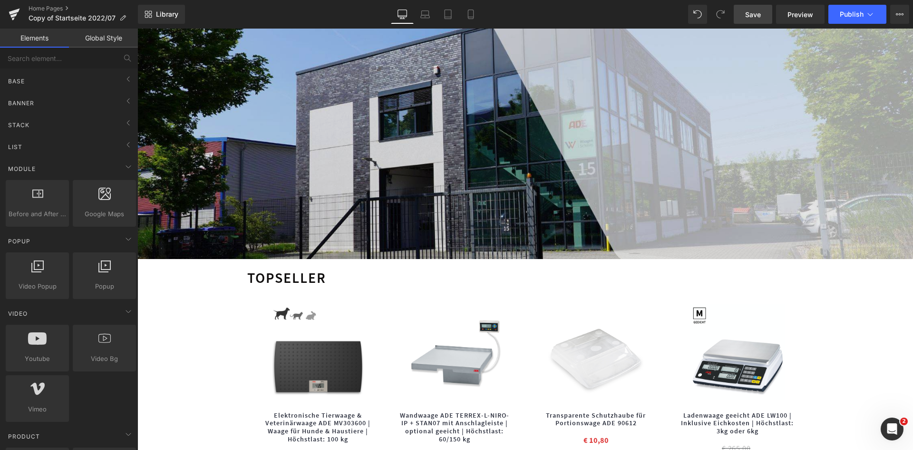
scroll to position [904, 0]
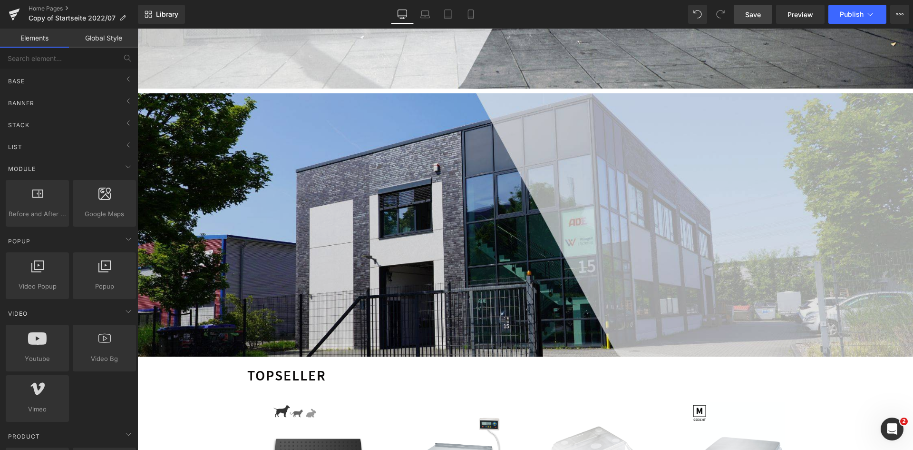
click at [670, 318] on img at bounding box center [525, 224] width 776 height 263
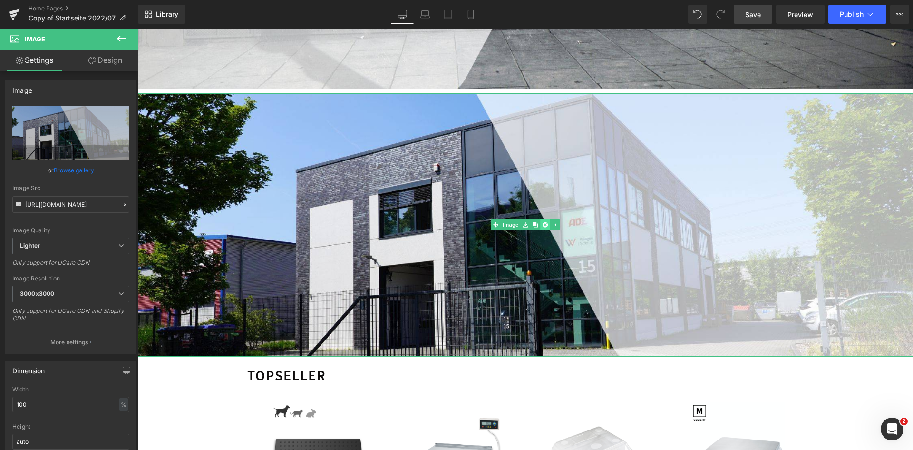
click at [542, 222] on icon at bounding box center [544, 224] width 5 height 5
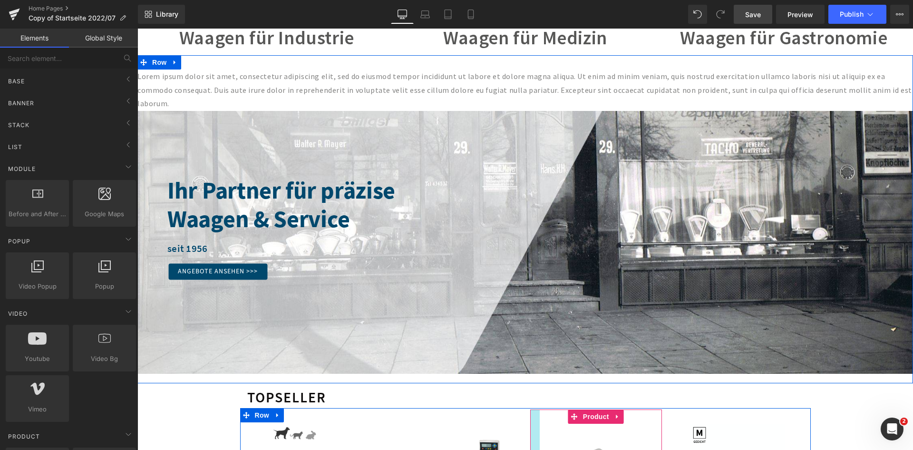
scroll to position [619, 0]
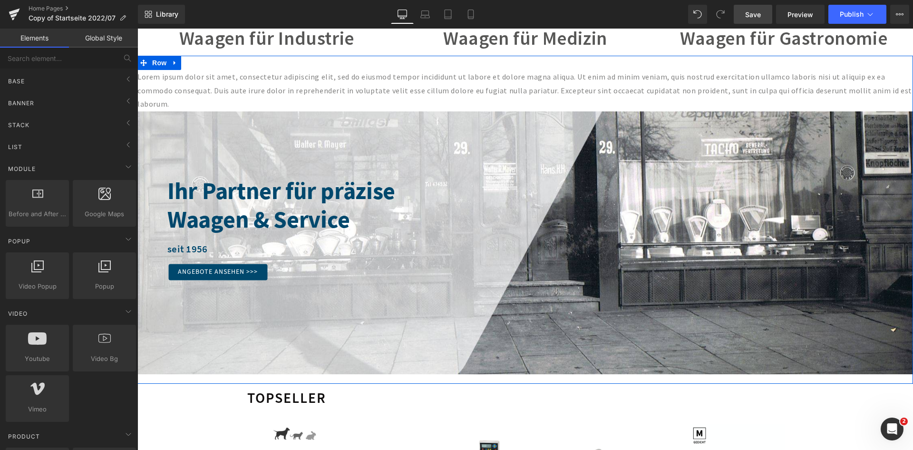
click at [528, 244] on div "seit 1956 Text Block" at bounding box center [540, 249] width 746 height 11
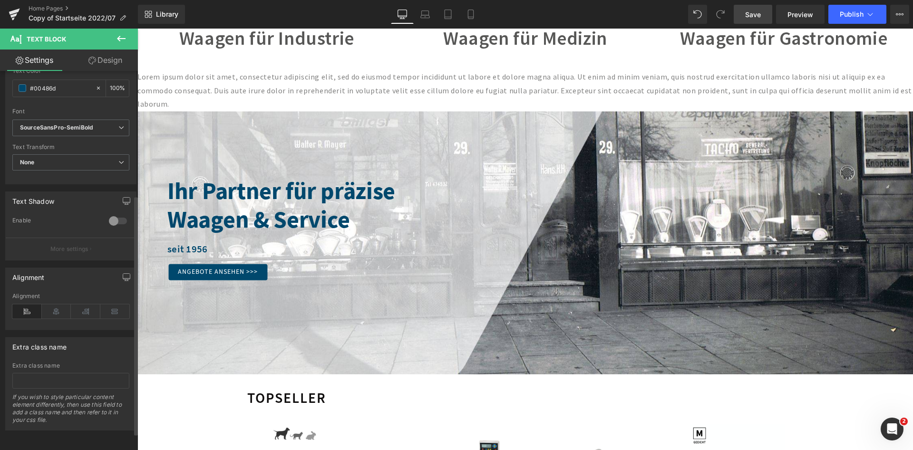
scroll to position [0, 0]
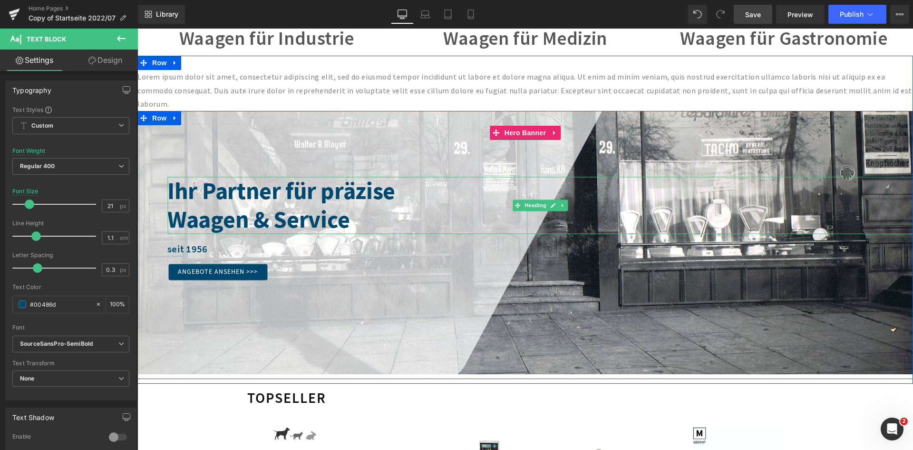
click at [548, 206] on div "Waagen & Service" at bounding box center [540, 220] width 746 height 29
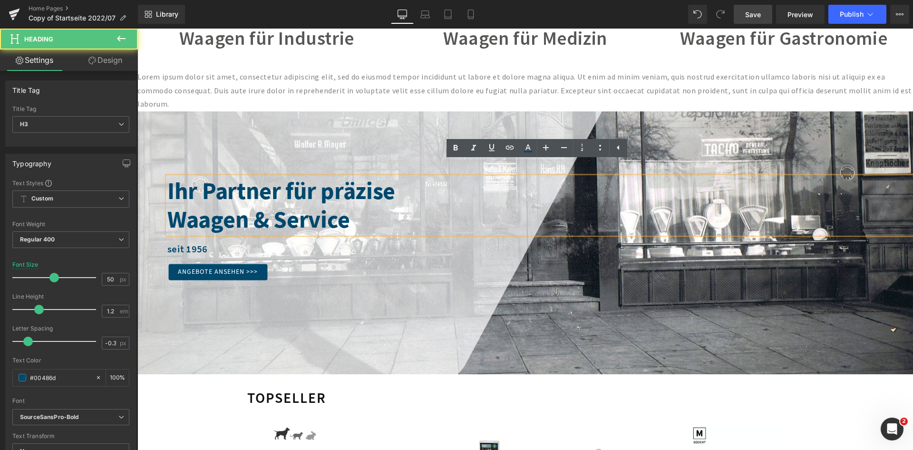
click at [727, 225] on span "Ihr Partner für präzise Waagen & Service Heading seit 1956 Text Block Angebote …" at bounding box center [525, 243] width 776 height 75
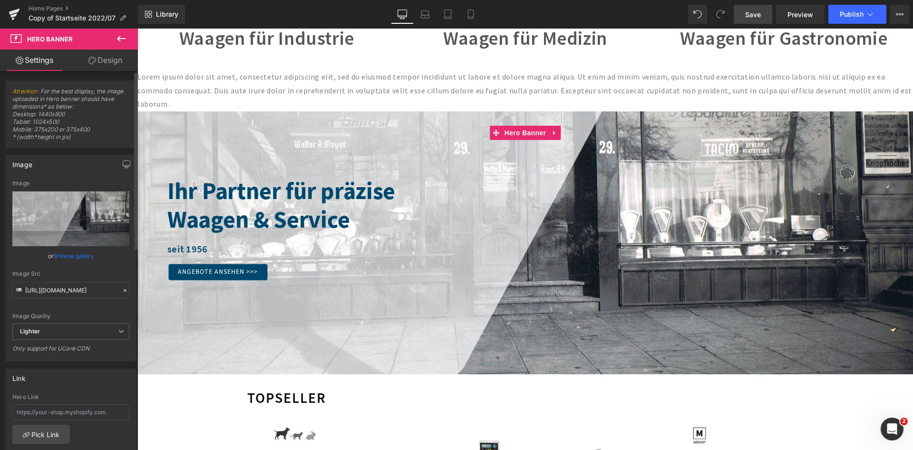
click at [63, 252] on link "Browse gallery" at bounding box center [74, 255] width 40 height 17
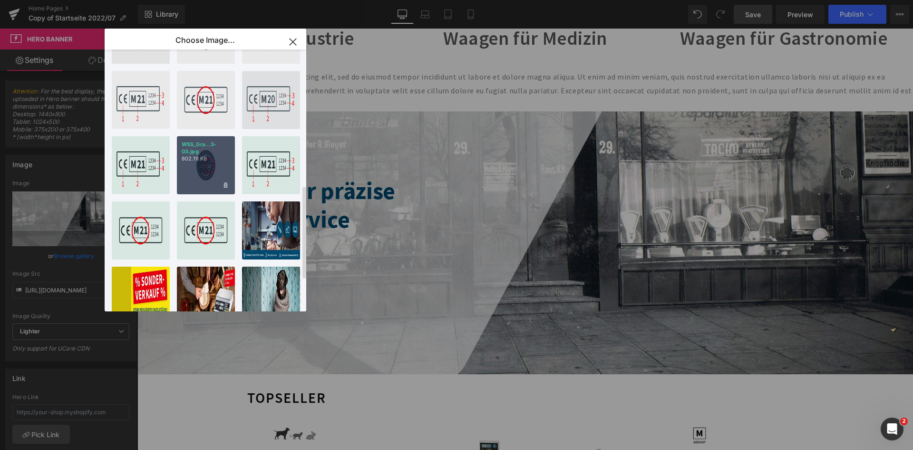
scroll to position [470, 0]
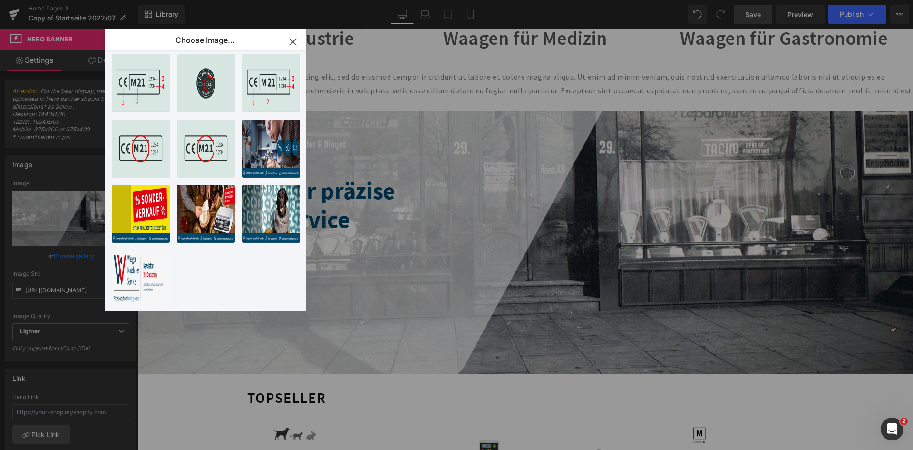
click at [288, 40] on icon "button" at bounding box center [292, 41] width 15 height 15
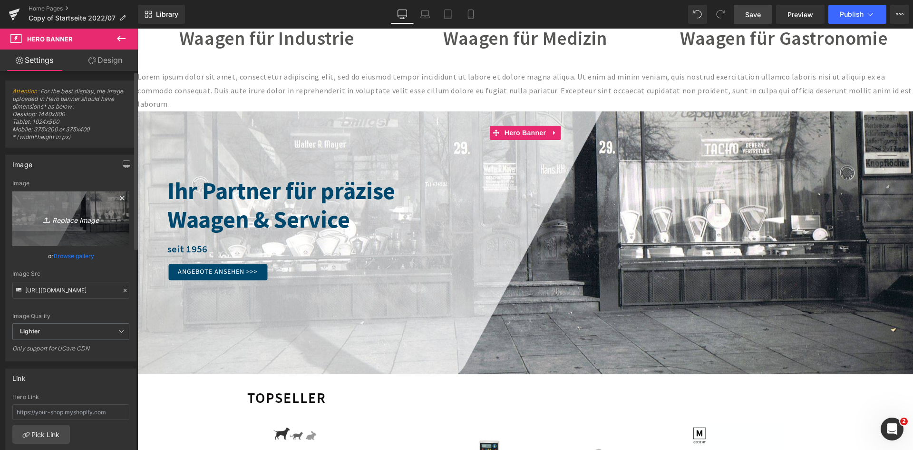
click at [65, 220] on icon "Replace Image" at bounding box center [71, 219] width 76 height 12
type input "C:\fakepath\WS_Header_2.jpg"
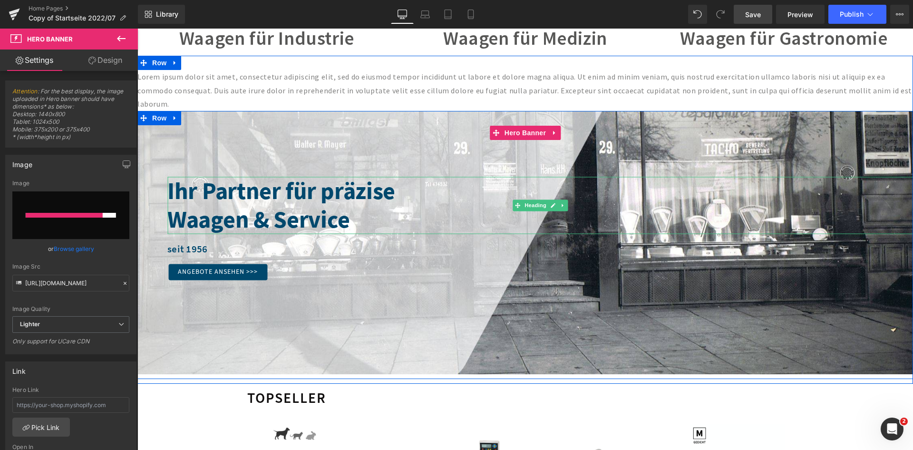
click at [356, 209] on div "Waagen & Service" at bounding box center [540, 220] width 746 height 29
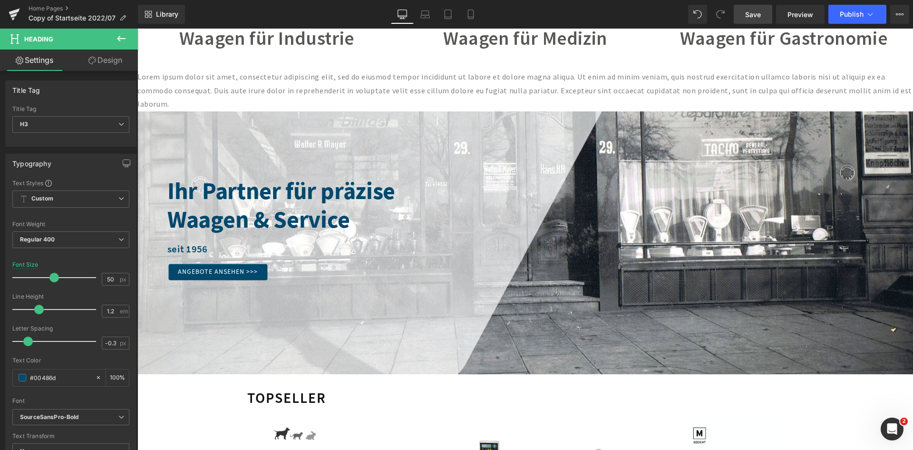
drag, startPoint x: 105, startPoint y: 64, endPoint x: 85, endPoint y: 78, distance: 24.3
click at [105, 64] on link "Design" at bounding box center [105, 59] width 69 height 21
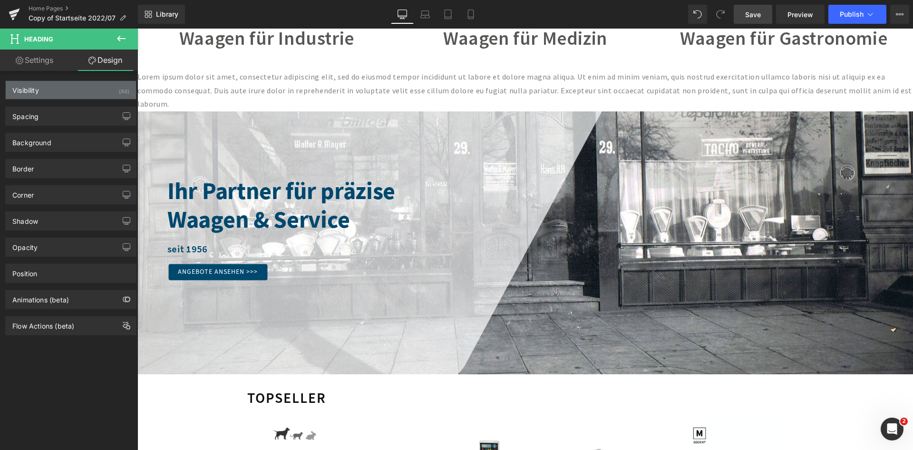
type input "-60"
type input "0"
type input "63"
type input "0"
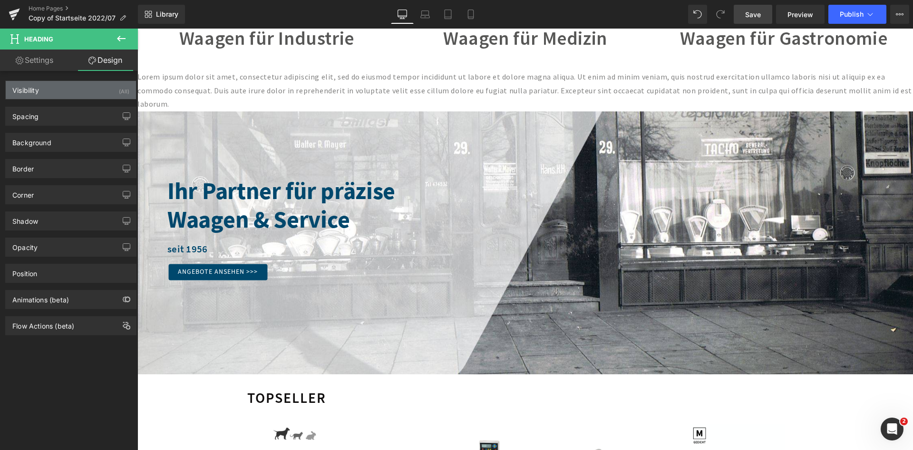
type input "0"
click at [77, 87] on div "Visibility (All)" at bounding box center [71, 90] width 130 height 18
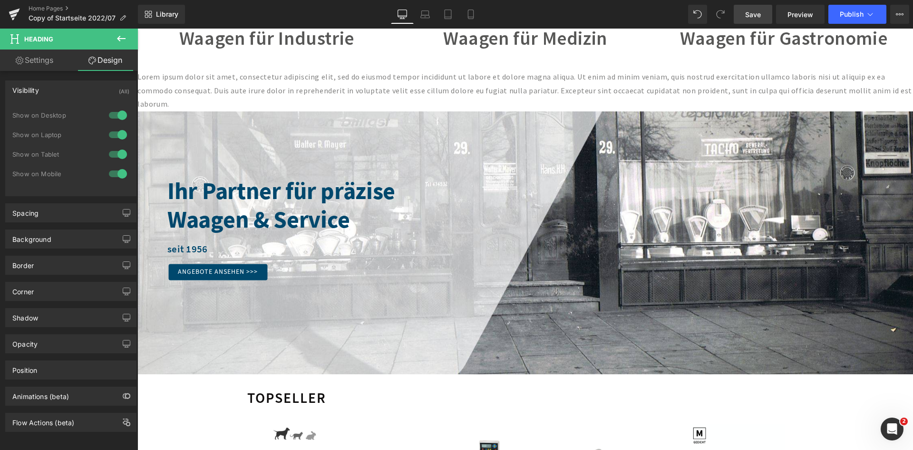
click at [77, 87] on div "Visibility (All)" at bounding box center [71, 90] width 130 height 18
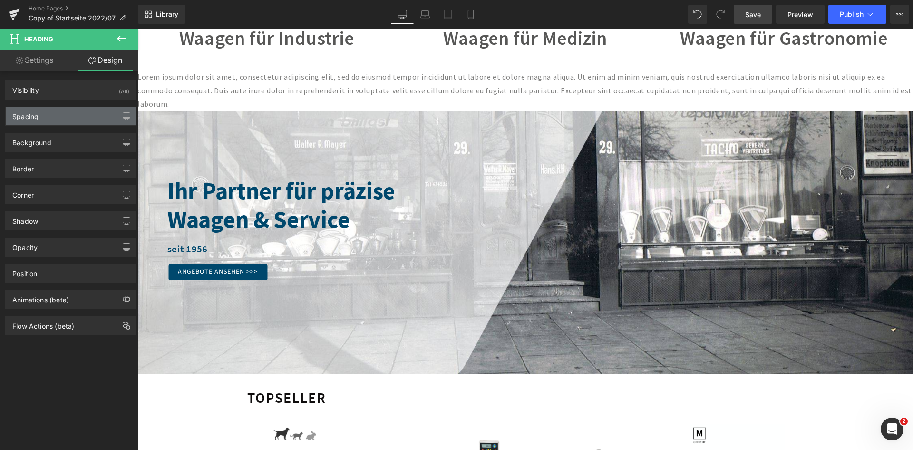
click at [64, 115] on div "Spacing" at bounding box center [71, 116] width 130 height 18
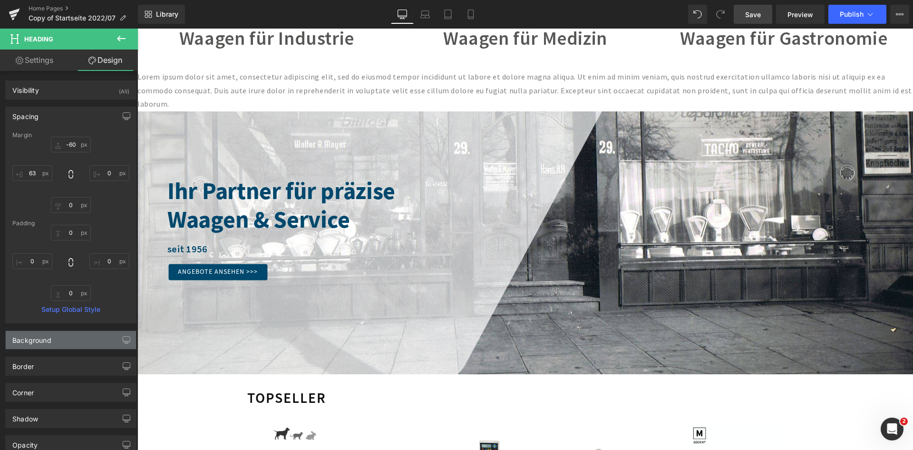
click at [78, 336] on div "Background" at bounding box center [71, 340] width 130 height 18
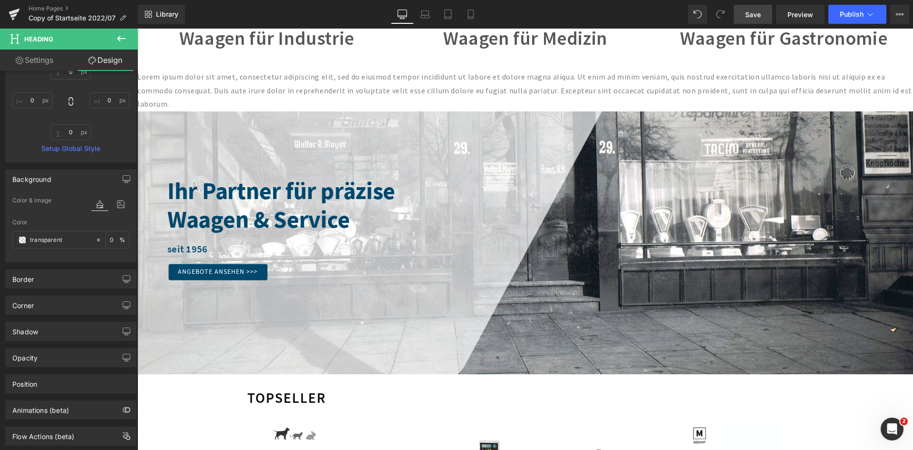
scroll to position [183, 0]
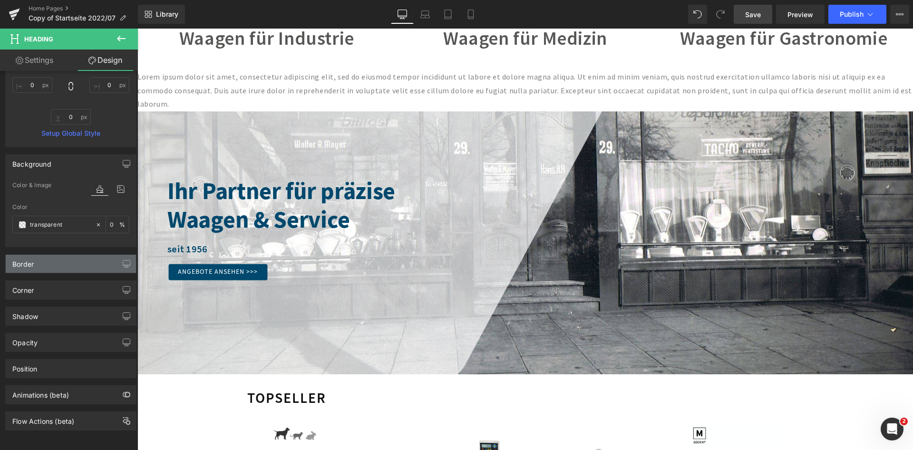
click at [59, 258] on div "Border" at bounding box center [71, 264] width 130 height 18
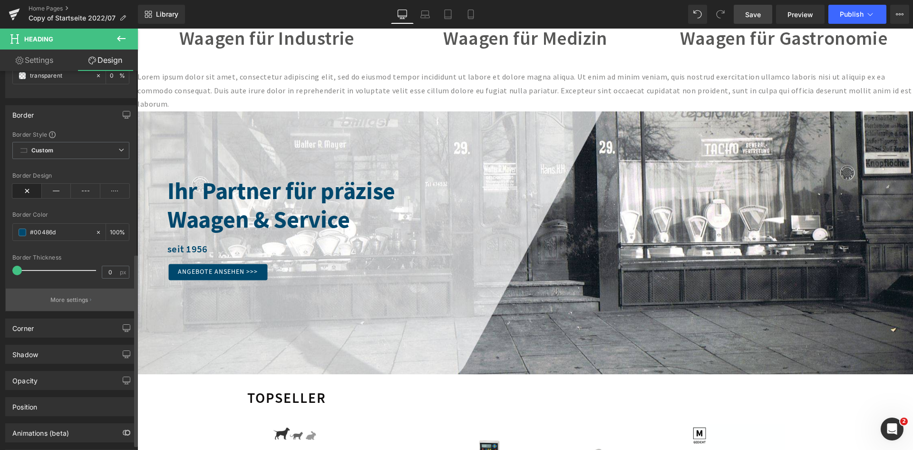
scroll to position [370, 0]
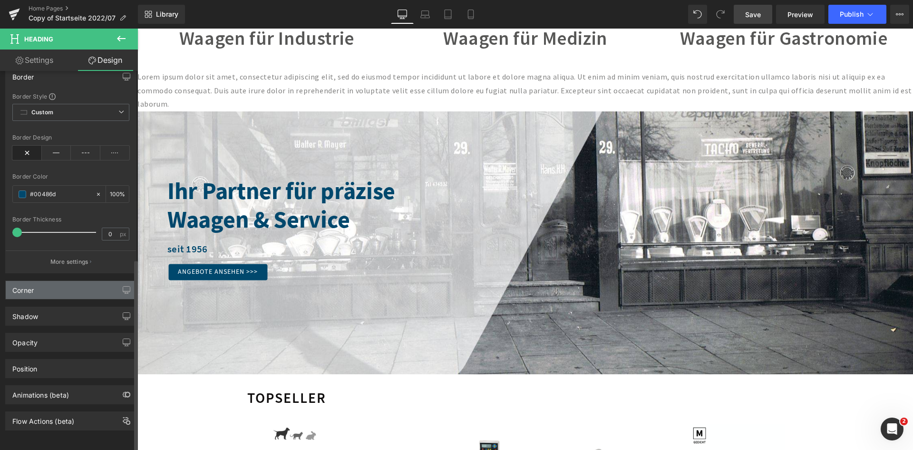
click at [55, 288] on div "Corner" at bounding box center [71, 290] width 130 height 18
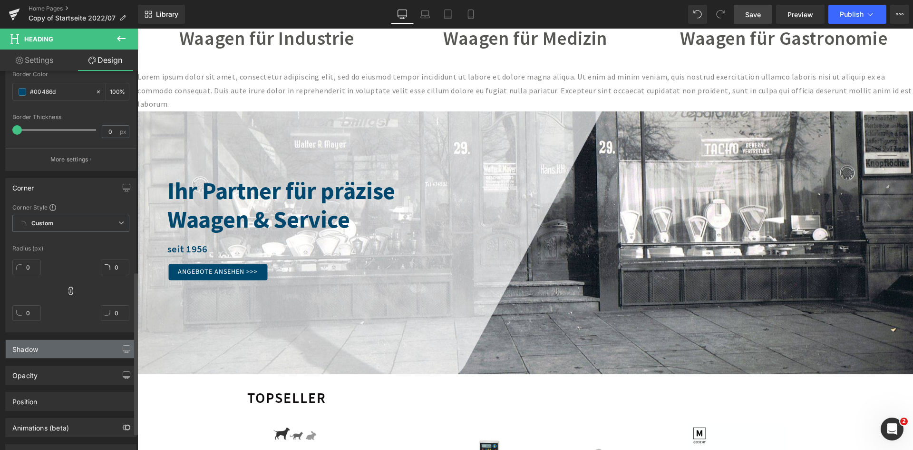
scroll to position [505, 0]
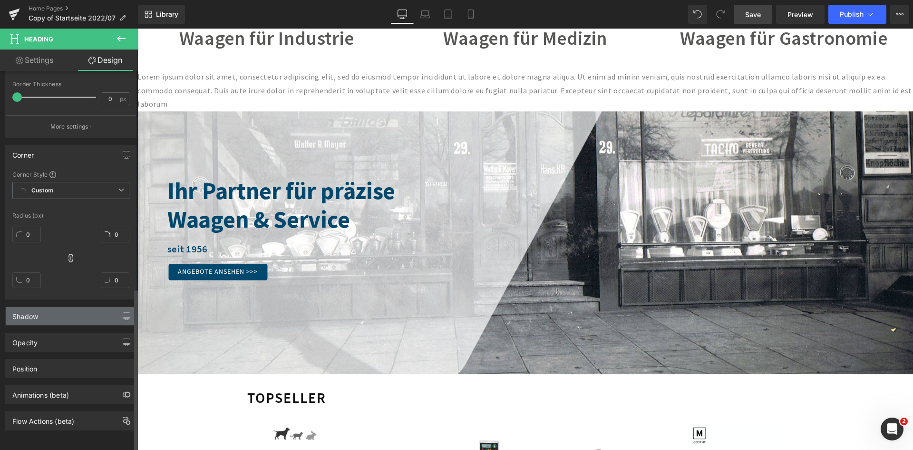
click at [53, 316] on div "Shadow" at bounding box center [71, 316] width 130 height 18
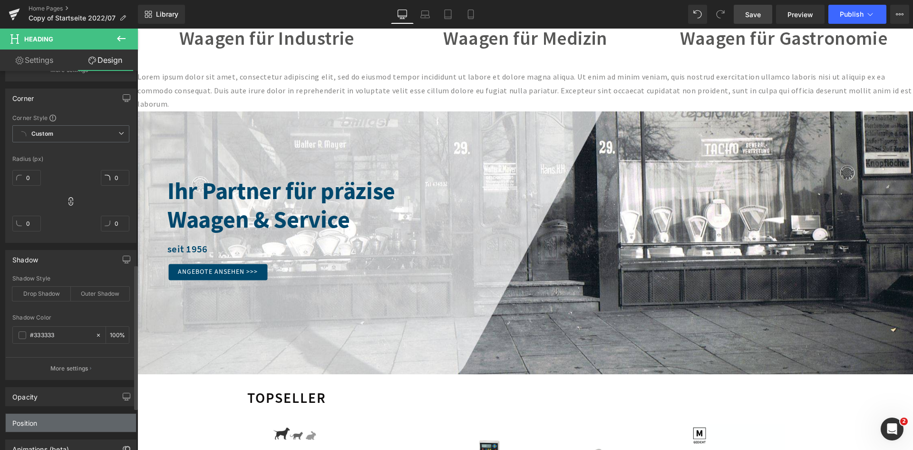
scroll to position [616, 0]
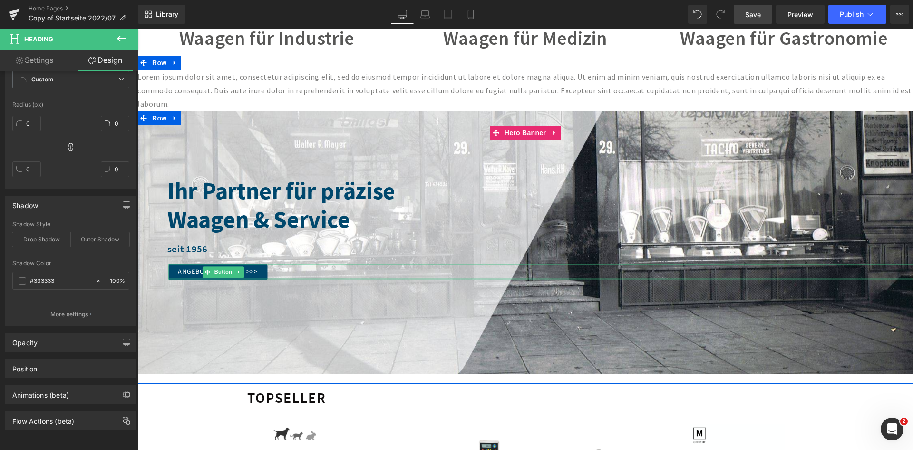
click at [453, 278] on div at bounding box center [540, 279] width 745 height 2
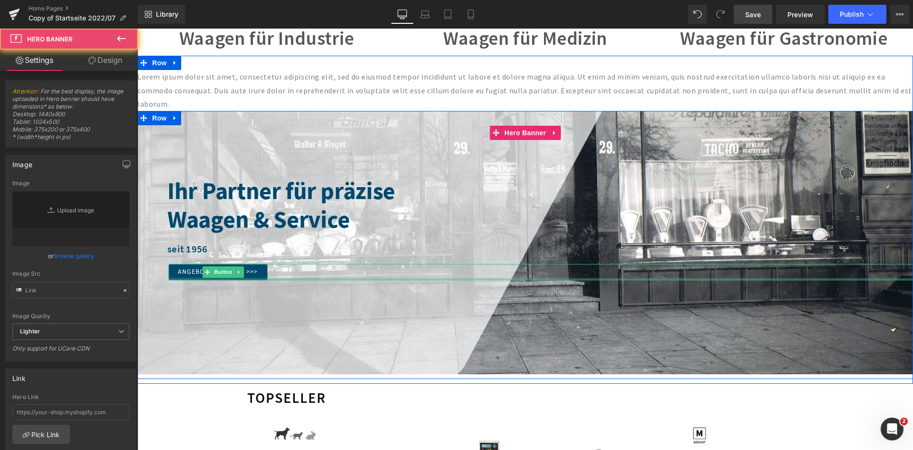
click at [459, 306] on div at bounding box center [525, 242] width 776 height 263
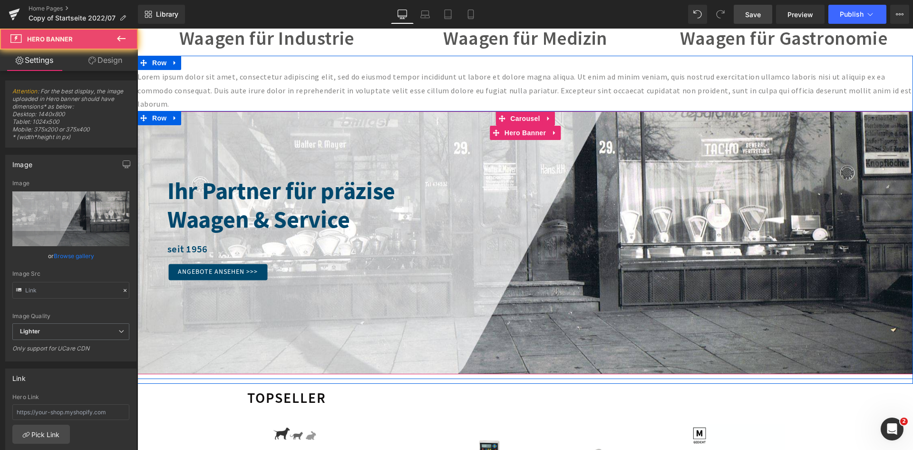
type input "[URL][DOMAIN_NAME]"
click at [677, 157] on div at bounding box center [525, 242] width 776 height 263
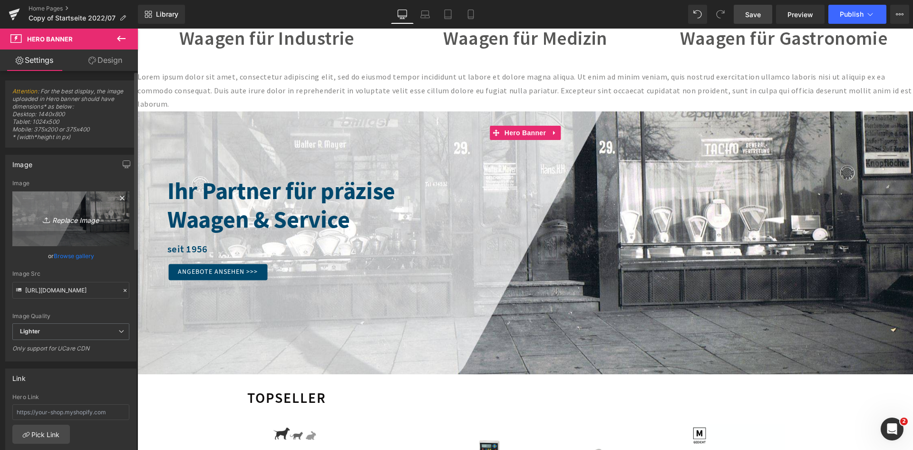
click at [73, 221] on icon "Replace Image" at bounding box center [71, 219] width 76 height 12
type input "C:\fakepath\WS_Header_2.jpg"
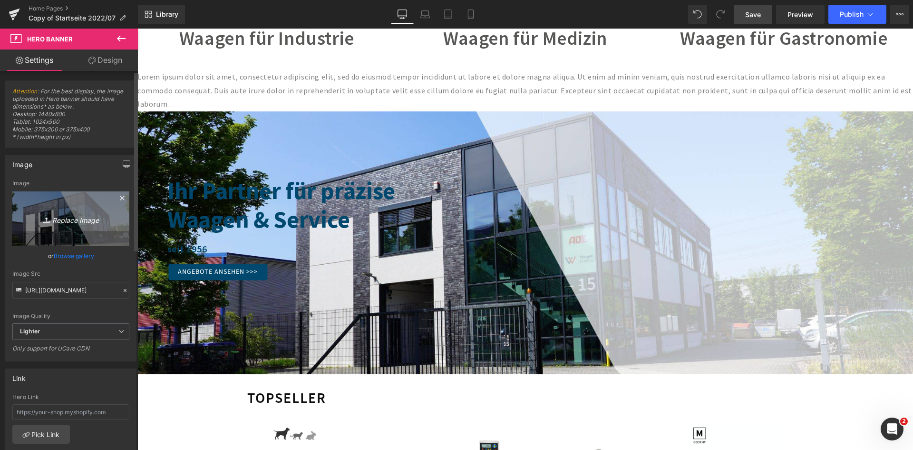
type input "[URL][DOMAIN_NAME]"
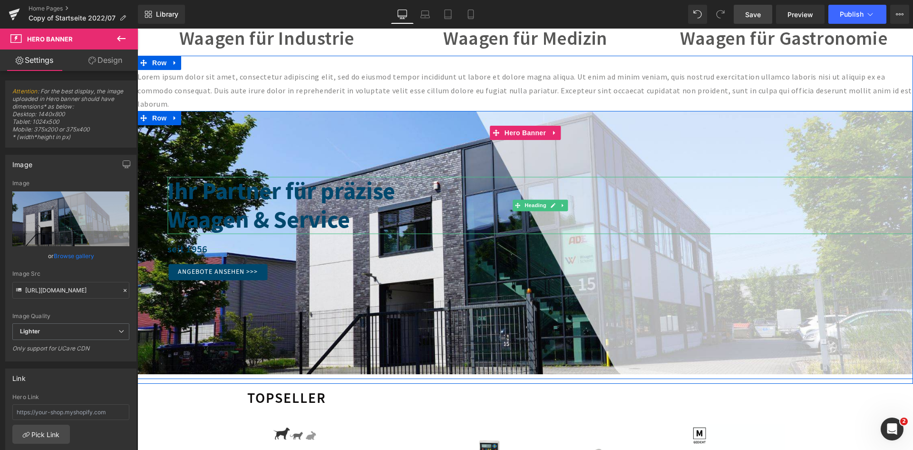
click at [364, 187] on div "Ihr Partner für präzise" at bounding box center [540, 191] width 746 height 29
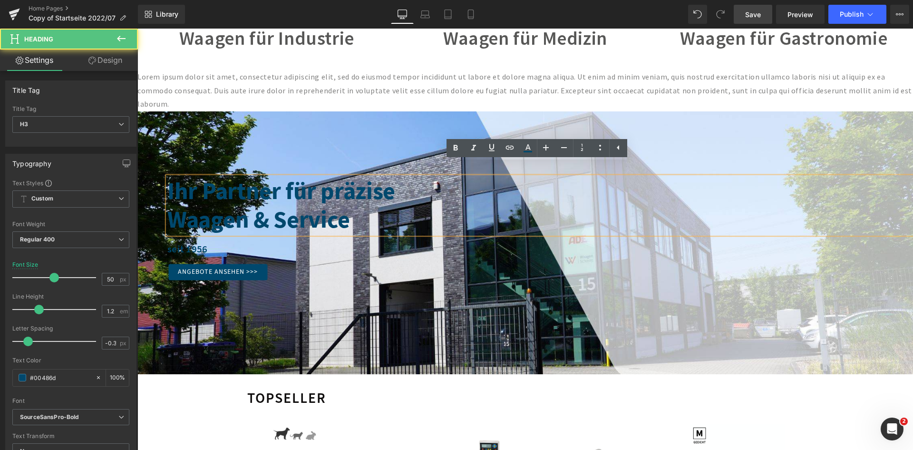
click at [418, 206] on div "Waagen & Service" at bounding box center [540, 220] width 746 height 29
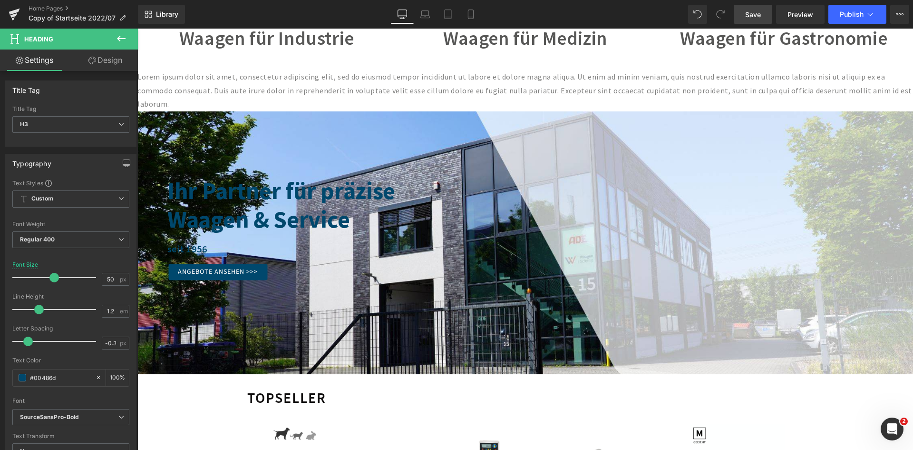
click at [97, 58] on link "Design" at bounding box center [105, 59] width 69 height 21
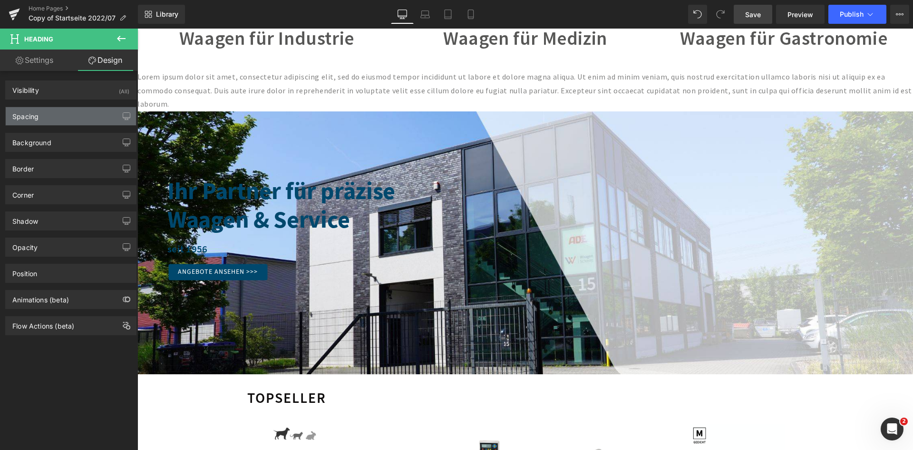
click at [60, 123] on div "Spacing" at bounding box center [71, 116] width 130 height 18
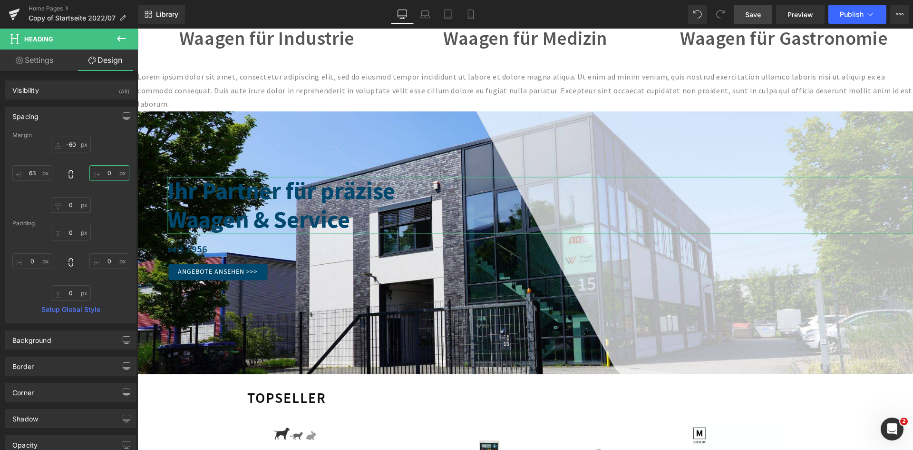
click at [106, 174] on input "0" at bounding box center [109, 173] width 40 height 16
click at [109, 173] on input "0" at bounding box center [109, 173] width 40 height 16
click at [38, 171] on input "63" at bounding box center [32, 173] width 40 height 16
click at [29, 173] on input "63" at bounding box center [32, 173] width 40 height 16
type input "3"
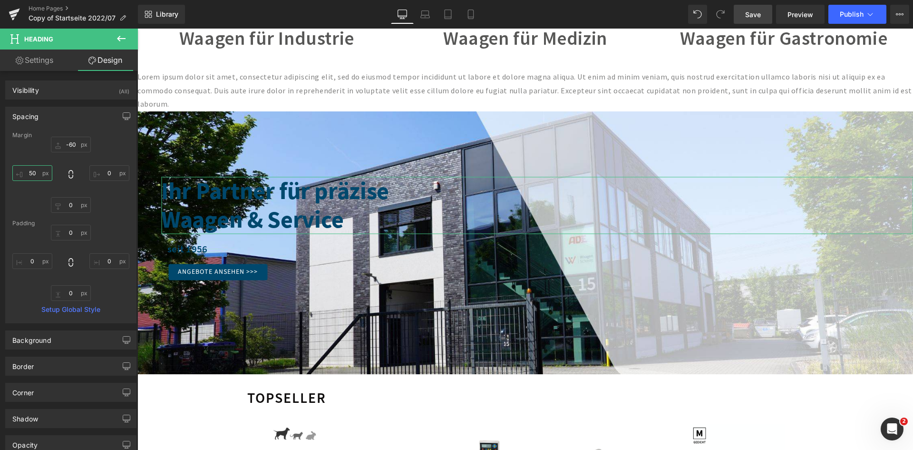
type input "5"
click at [29, 62] on link "Settings" at bounding box center [34, 59] width 69 height 21
type input "100"
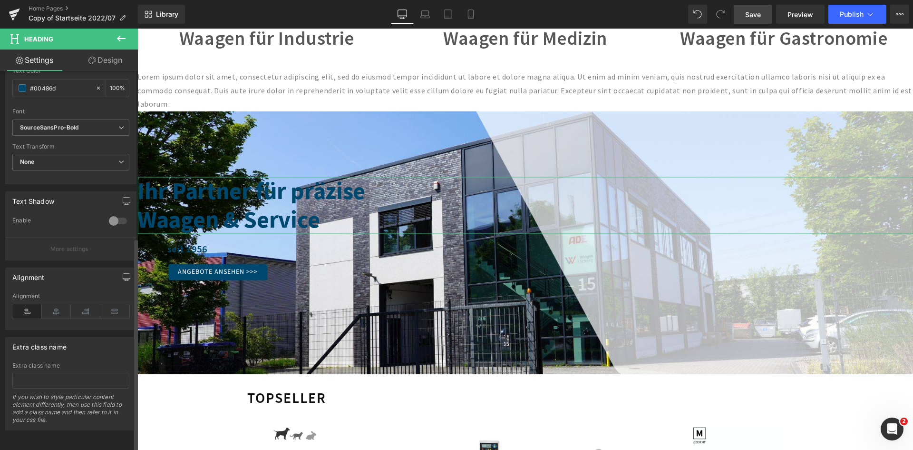
scroll to position [296, 0]
click at [86, 306] on icon at bounding box center [85, 311] width 29 height 14
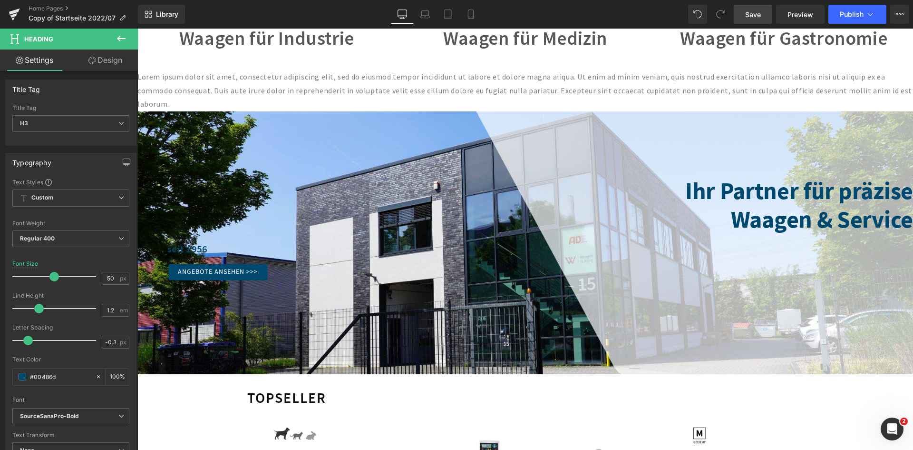
scroll to position [0, 0]
click at [112, 61] on link "Design" at bounding box center [105, 59] width 69 height 21
type input "-60"
type input "0"
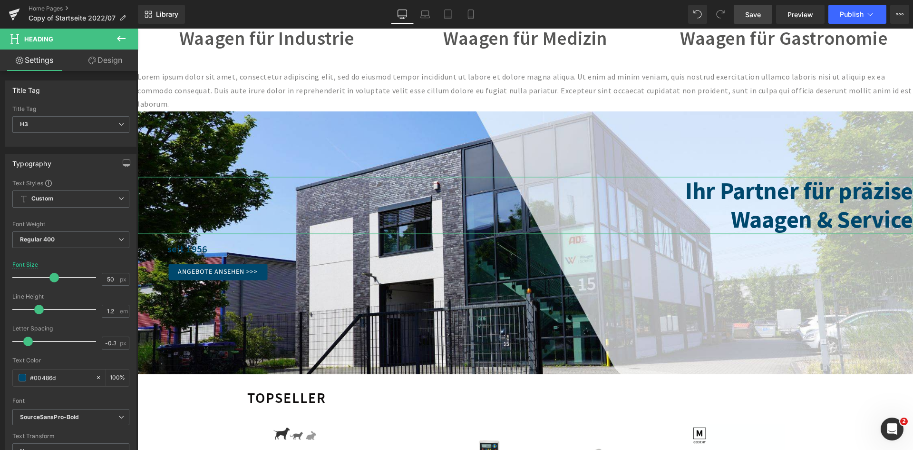
type input "0"
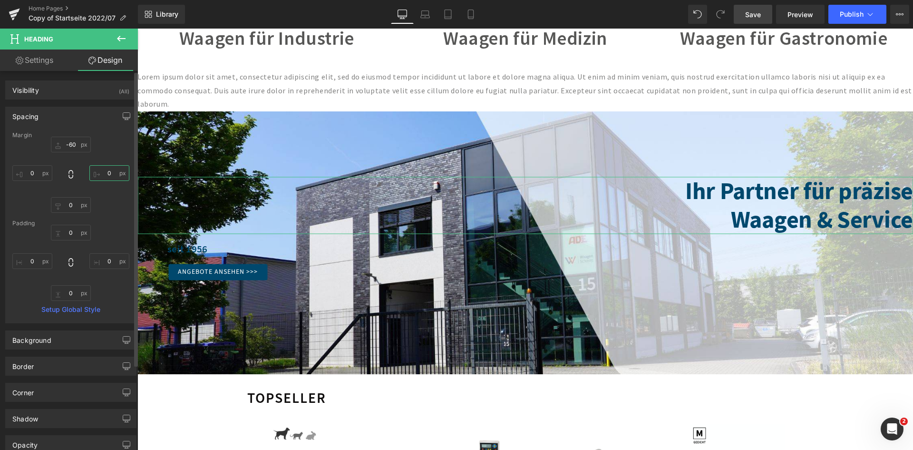
click at [97, 170] on input "0" at bounding box center [109, 173] width 40 height 16
type input "63"
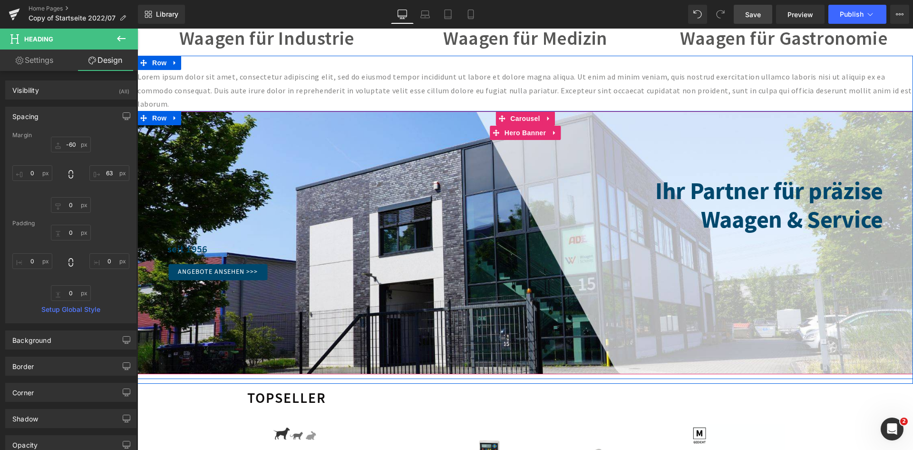
click at [654, 309] on div at bounding box center [525, 242] width 776 height 263
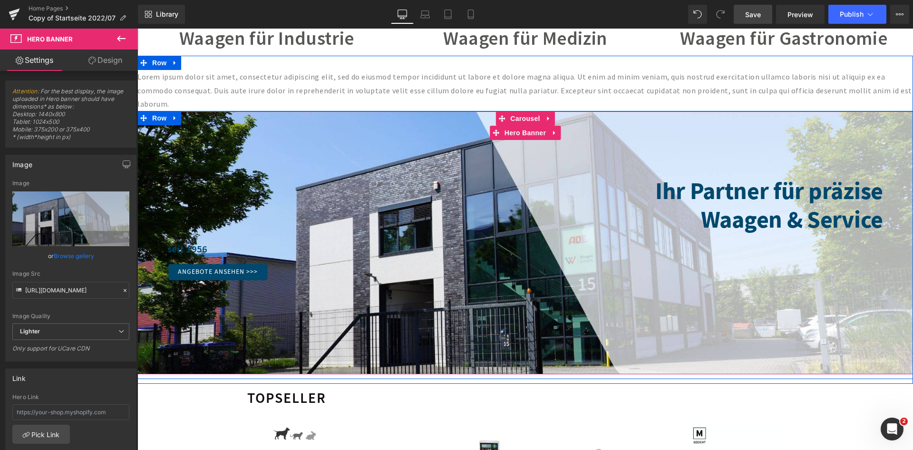
click at [728, 206] on div "Waagen & Service" at bounding box center [510, 220] width 746 height 29
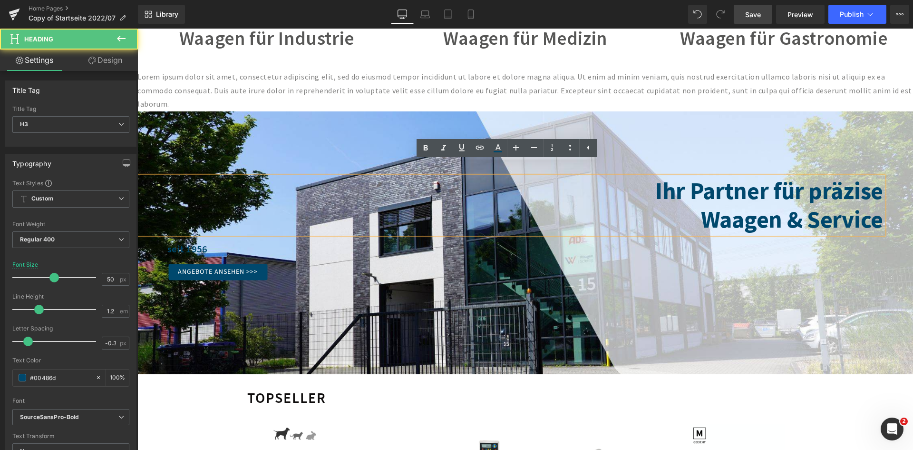
click at [674, 183] on div "Ihr Partner für präzise" at bounding box center [510, 191] width 746 height 29
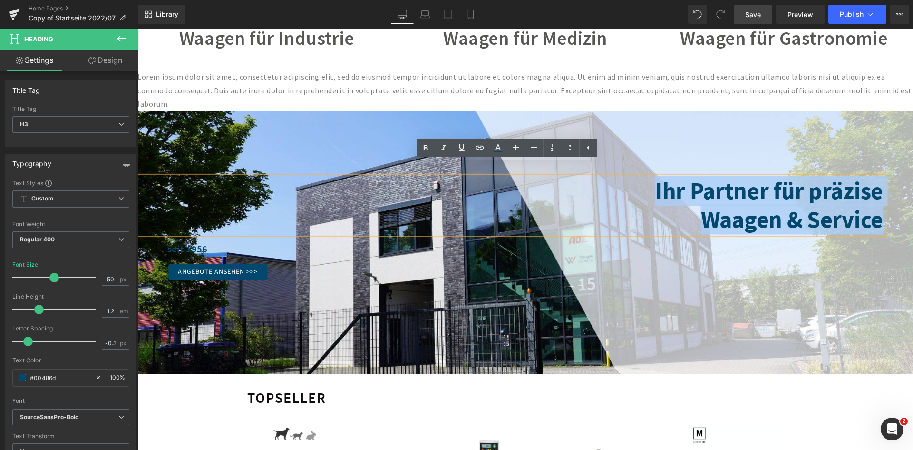
drag, startPoint x: 714, startPoint y: 186, endPoint x: 879, endPoint y: 208, distance: 166.5
click at [879, 208] on div "Ihr Partner für präzise Waagen & Service" at bounding box center [510, 205] width 746 height 57
paste div
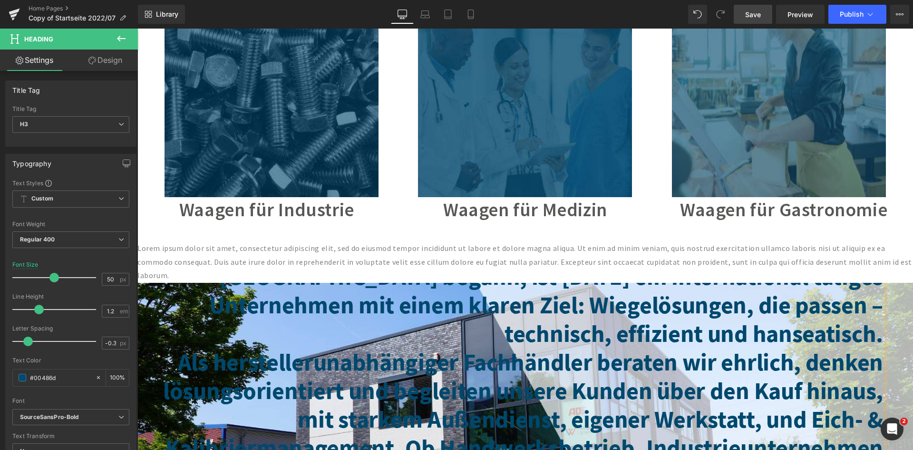
scroll to position [619, 0]
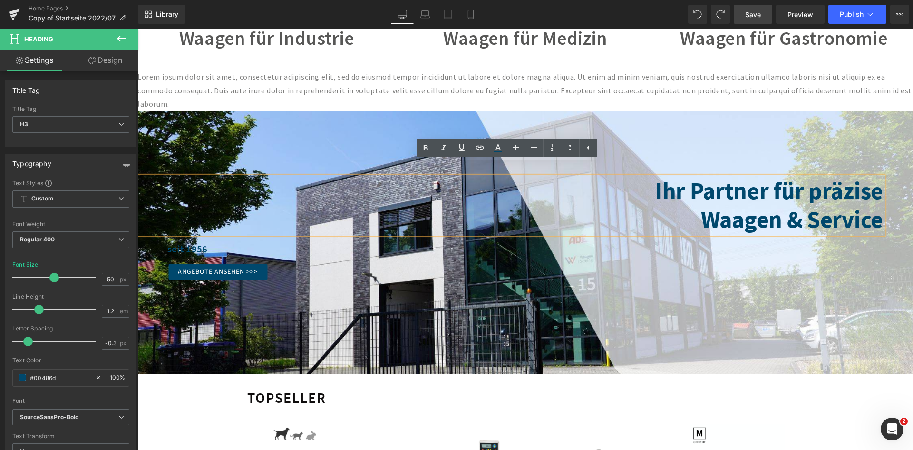
click at [137, 29] on div at bounding box center [137, 29] width 0 height 0
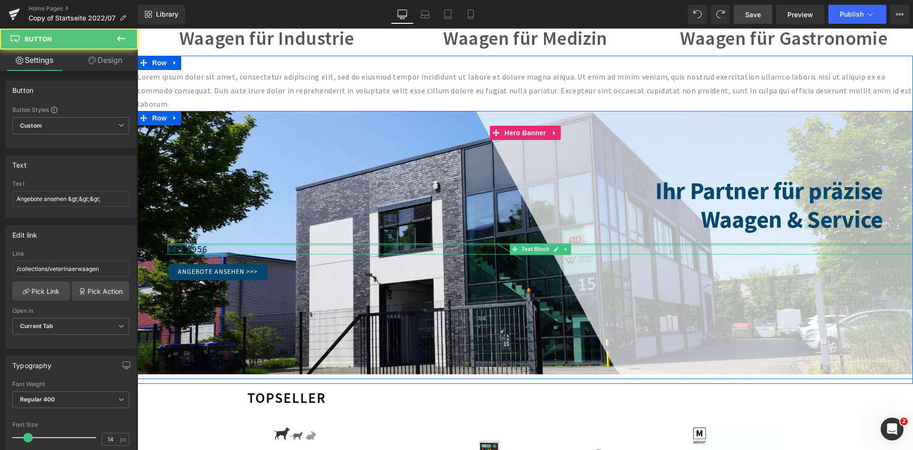
click at [198, 244] on div at bounding box center [540, 245] width 746 height 2
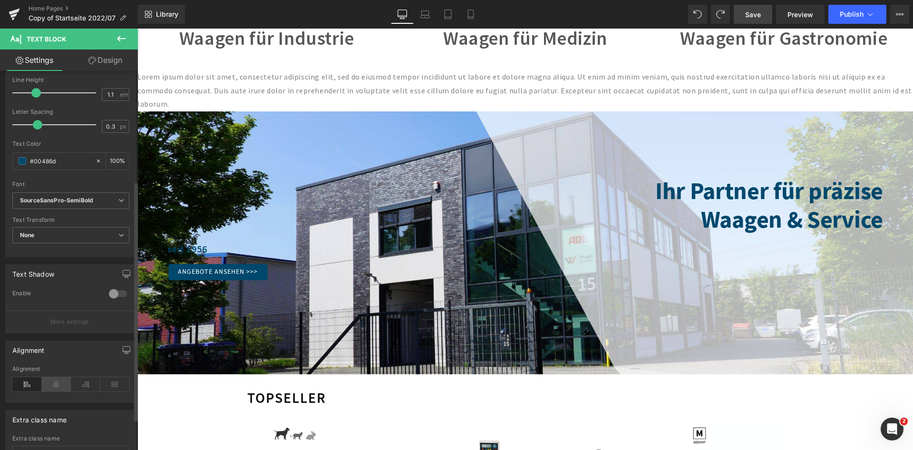
scroll to position [190, 0]
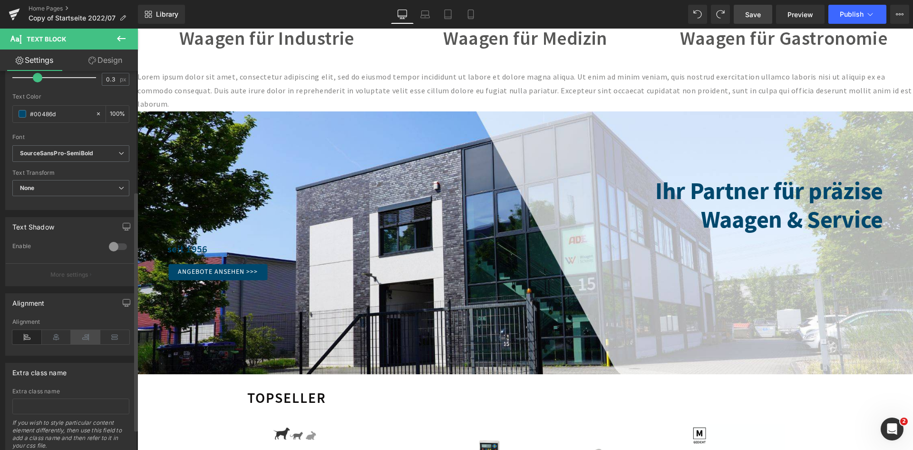
click at [88, 331] on icon at bounding box center [85, 337] width 29 height 14
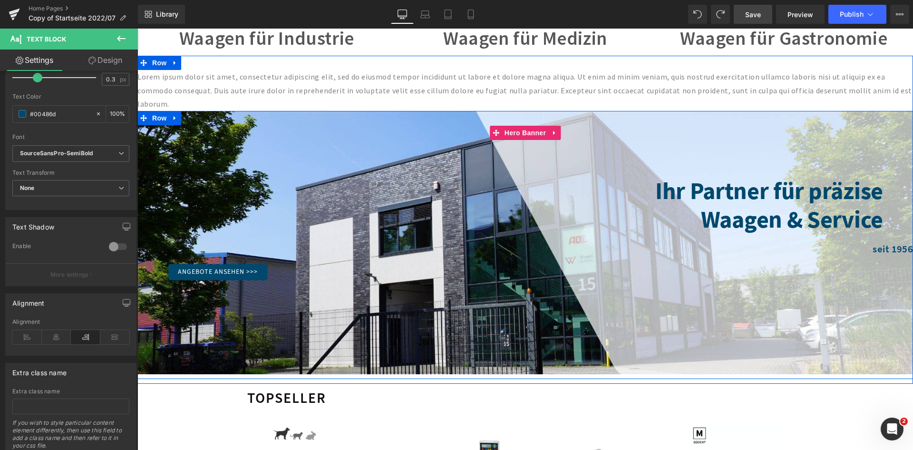
click at [865, 244] on div "seit 1956" at bounding box center [540, 249] width 746 height 11
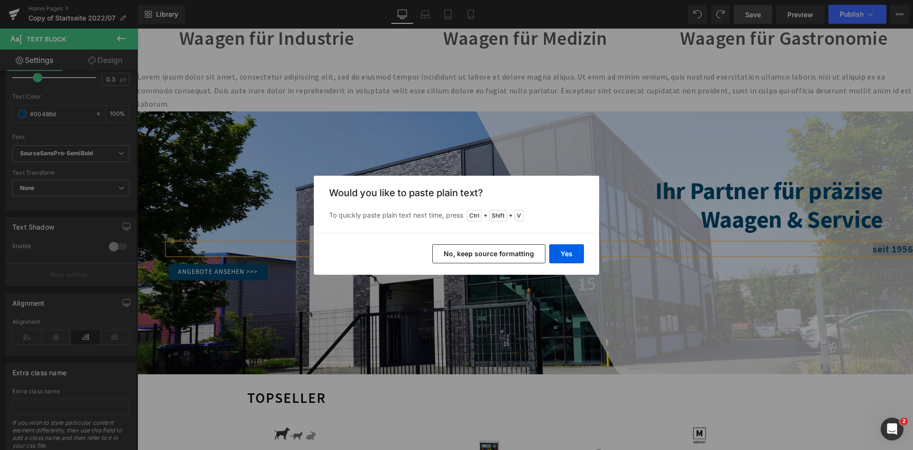
click at [636, 259] on div "Back to Library Insert Would you like to paste plain text? To quickly paste pla…" at bounding box center [456, 225] width 913 height 450
click at [560, 258] on button "Yes" at bounding box center [566, 253] width 35 height 19
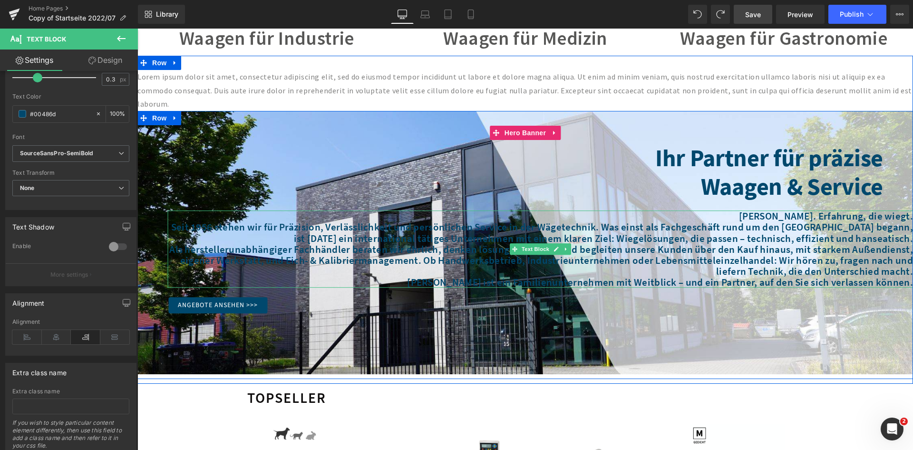
click at [685, 244] on div "Als herstellerunabhängiger Fachhändler beraten wir ehrlich, denken lösungsorien…" at bounding box center [540, 260] width 746 height 33
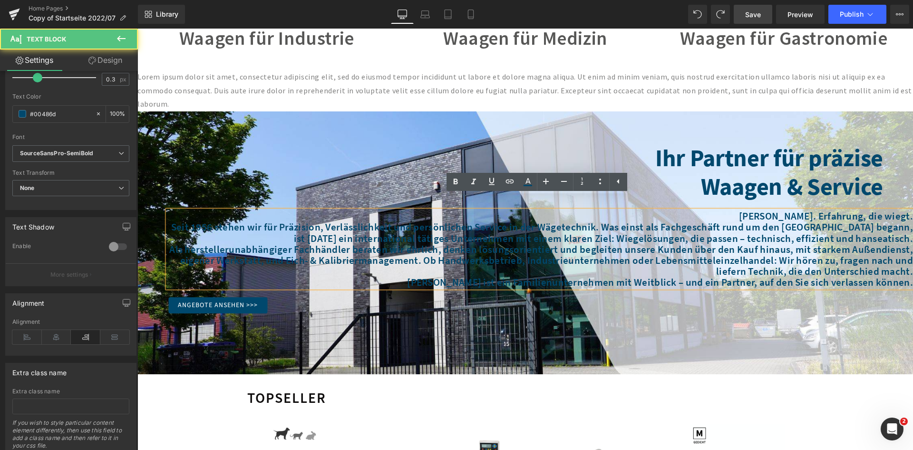
click at [739, 222] on div "Seit 1956 stehen wir für Präzision, Verlässlichkeit und persönlichen Service in…" at bounding box center [540, 233] width 746 height 22
click at [697, 222] on div "Seit 1956 stehen wir für Präzision, Verlässlichkeit und persönlichen Service in…" at bounding box center [540, 233] width 746 height 22
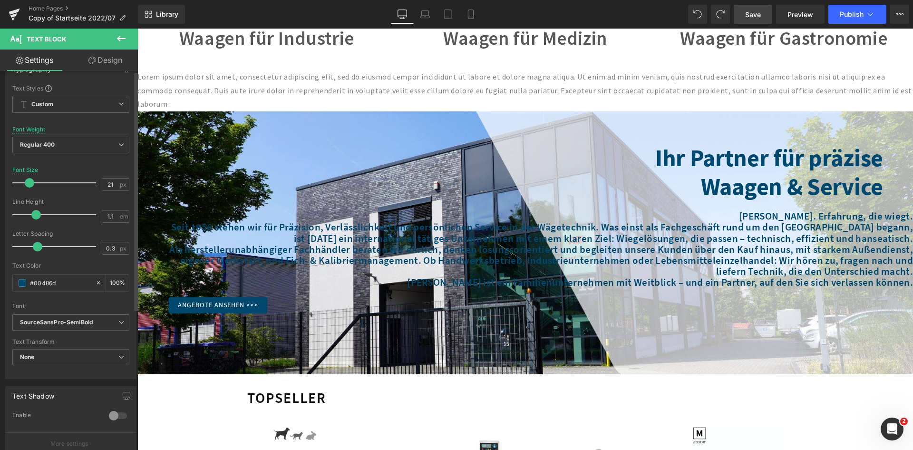
scroll to position [0, 0]
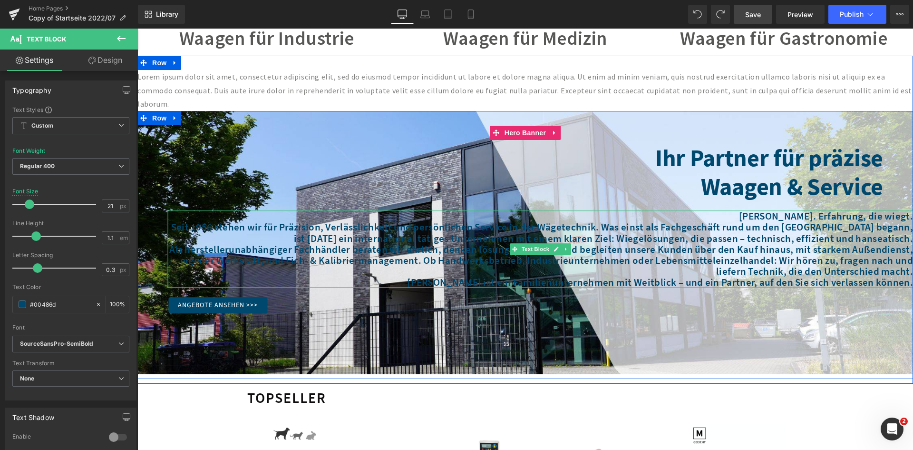
drag, startPoint x: 686, startPoint y: 237, endPoint x: 692, endPoint y: 235, distance: 6.0
click at [686, 244] on div "Als herstellerunabhängiger Fachhändler beraten wir ehrlich, denken lösungsorien…" at bounding box center [540, 260] width 746 height 33
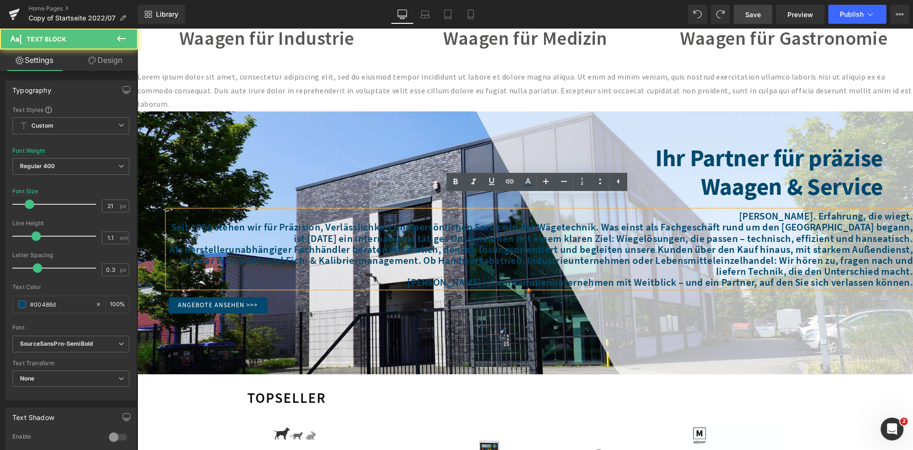
click at [736, 222] on div "Seit 1956 stehen wir für Präzision, Verlässlichkeit und persönlichen Service in…" at bounding box center [540, 233] width 746 height 22
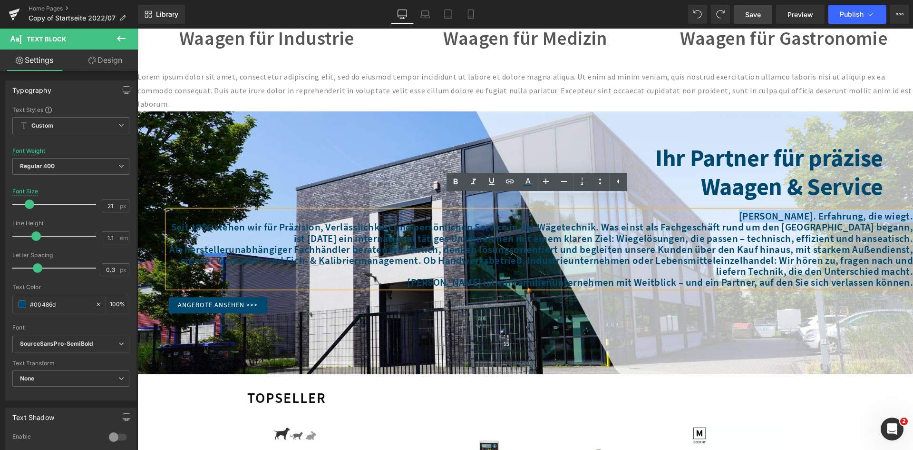
drag, startPoint x: 738, startPoint y: 202, endPoint x: 906, endPoint y: 204, distance: 167.5
click at [906, 210] on div "[PERSON_NAME]. Erfahrung, die wiegt. Seit 1956 stehen wir für Präzision, Verlä…" at bounding box center [540, 248] width 746 height 77
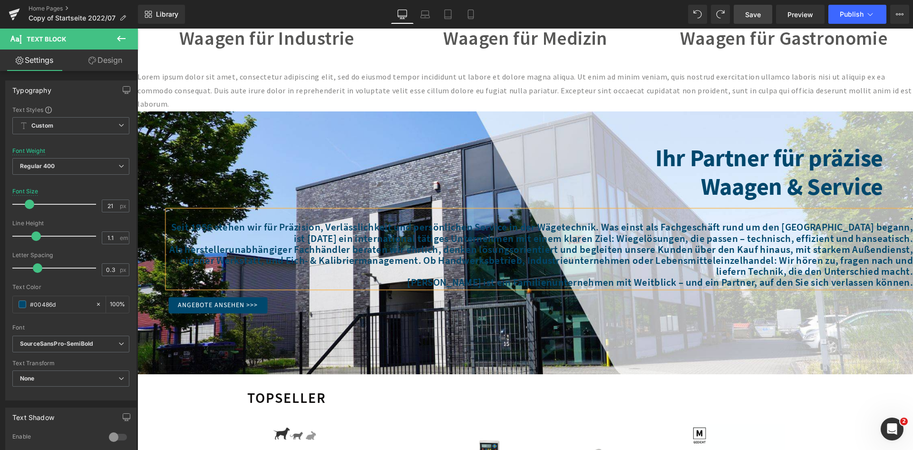
click at [840, 172] on div "Waagen & Service" at bounding box center [510, 186] width 746 height 29
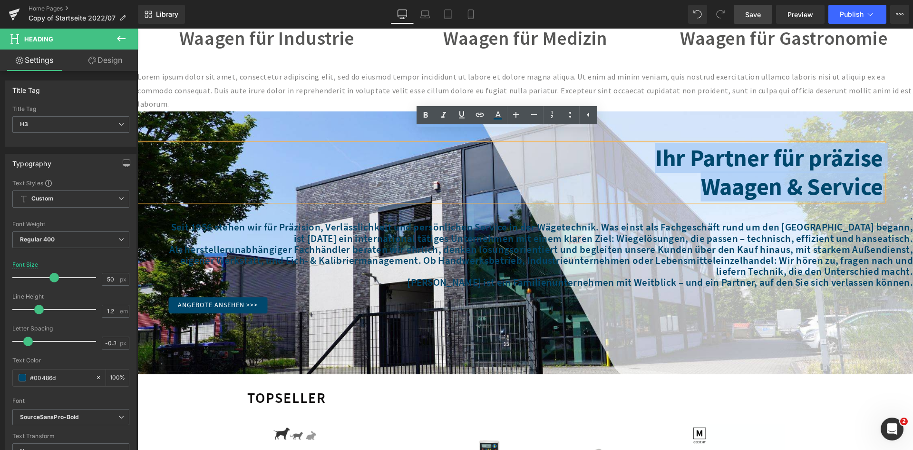
drag, startPoint x: 649, startPoint y: 145, endPoint x: 878, endPoint y: 176, distance: 231.3
click at [878, 176] on div "Ihr Partner für präzise Waagen & Service" at bounding box center [510, 172] width 746 height 57
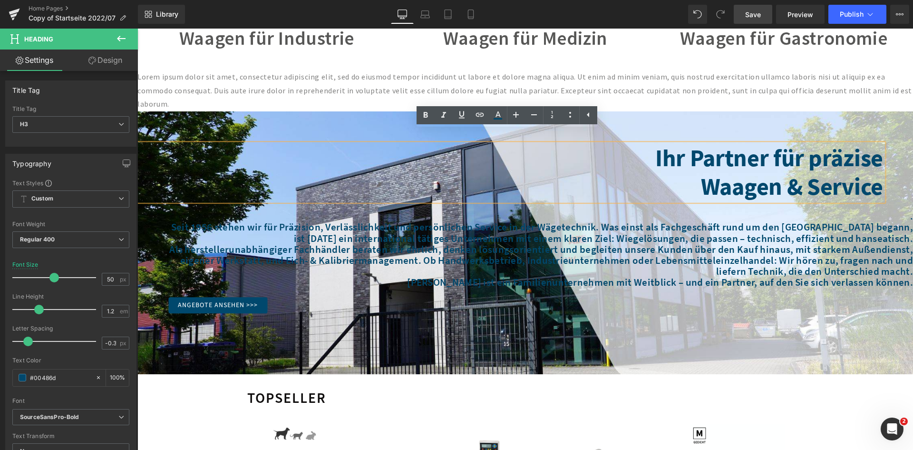
scroll to position [633, 0]
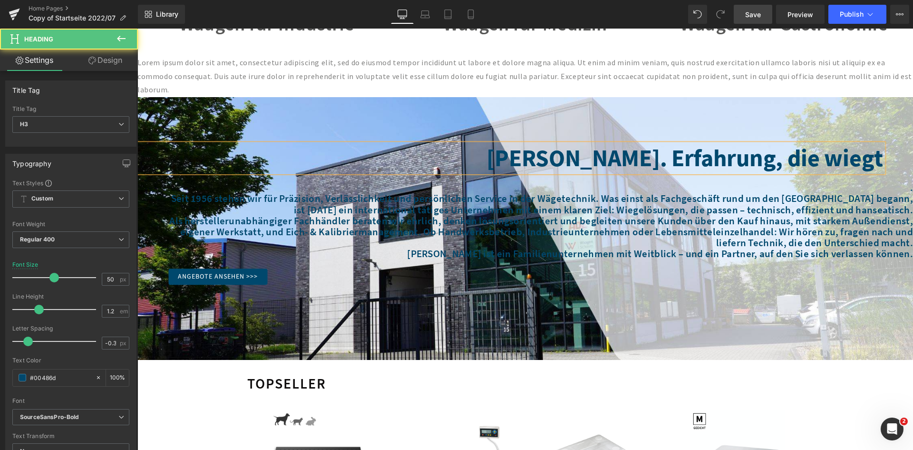
click at [670, 147] on div "[PERSON_NAME]. Erfahrung, die wiegt" at bounding box center [510, 158] width 746 height 29
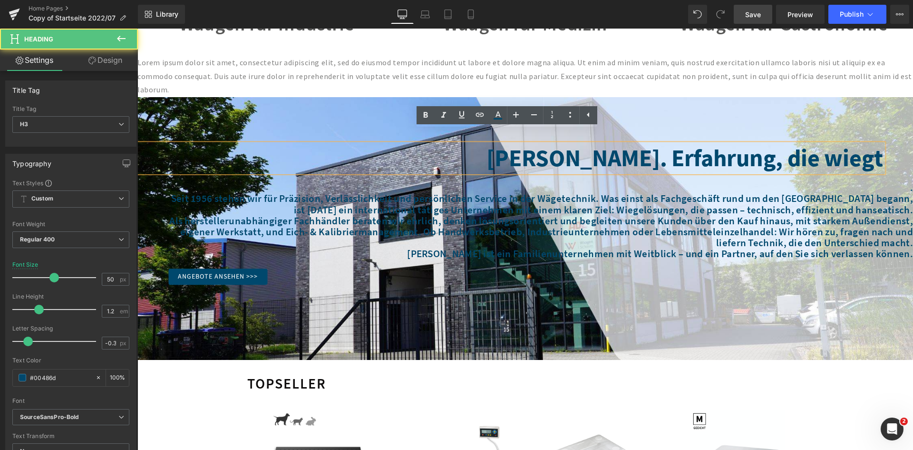
scroll to position [619, 0]
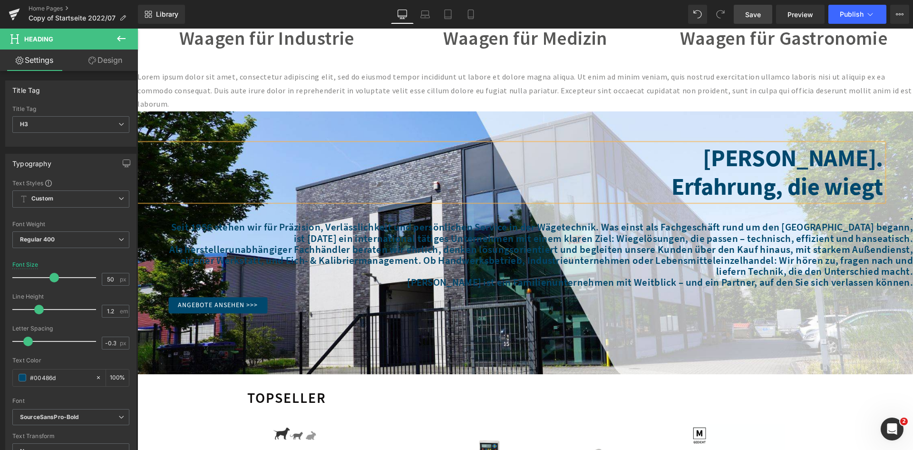
click at [351, 222] on div "Seit 1956 stehen wir für Präzision, Verlässlichkeit und persönlichen Service in…" at bounding box center [540, 233] width 746 height 22
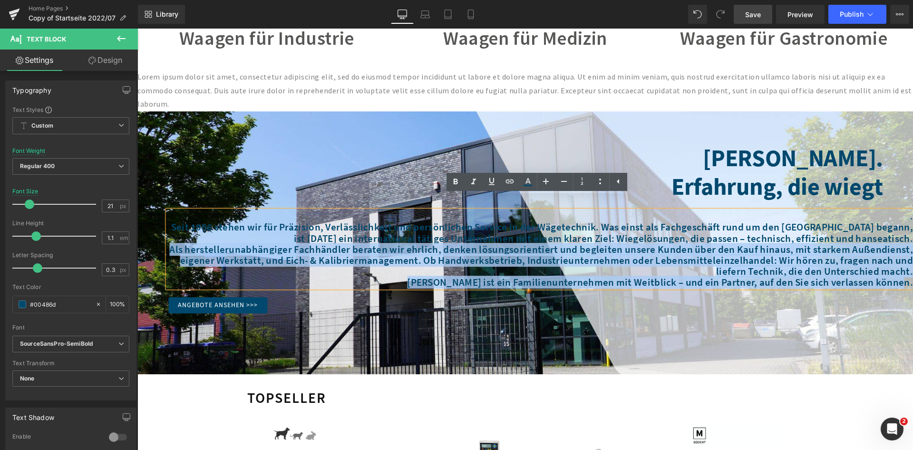
drag, startPoint x: 183, startPoint y: 235, endPoint x: 897, endPoint y: 274, distance: 715.1
click at [897, 274] on div ". Seit 1956 stehen wir für Präzision, Verlässlichkeit und persönlichen Service…" at bounding box center [540, 248] width 746 height 77
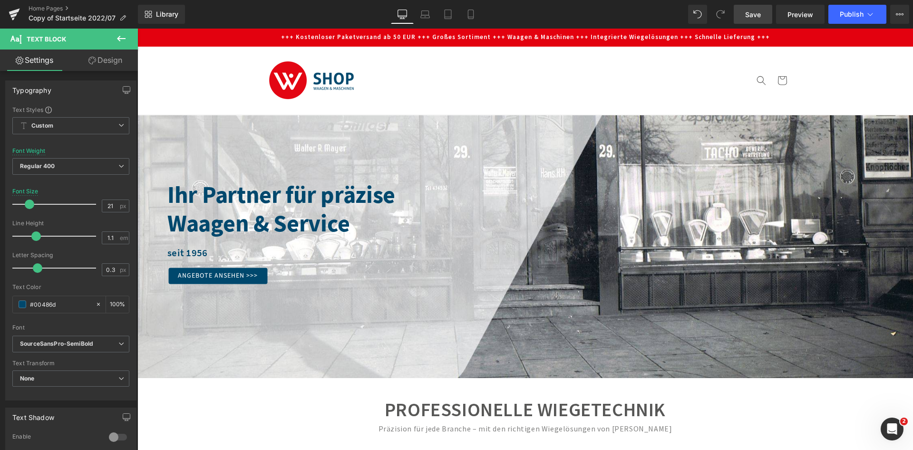
scroll to position [0, 3]
click at [137, 29] on div at bounding box center [137, 29] width 0 height 0
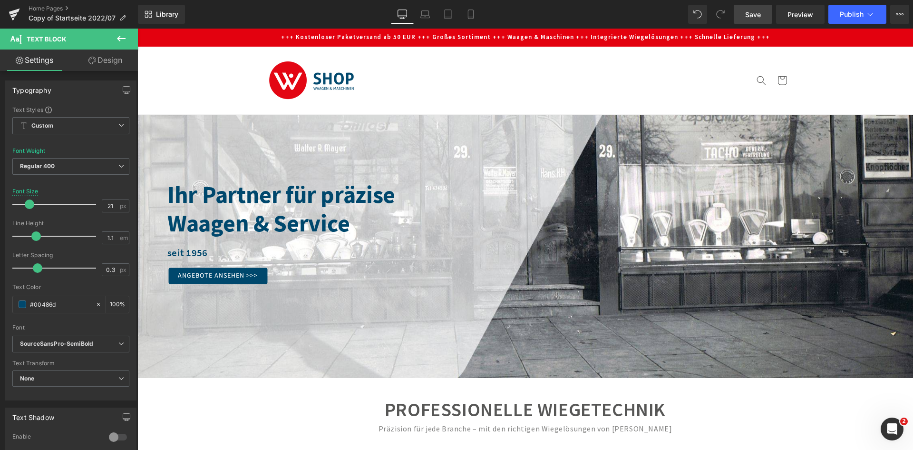
click at [107, 60] on link "Design" at bounding box center [105, 59] width 69 height 21
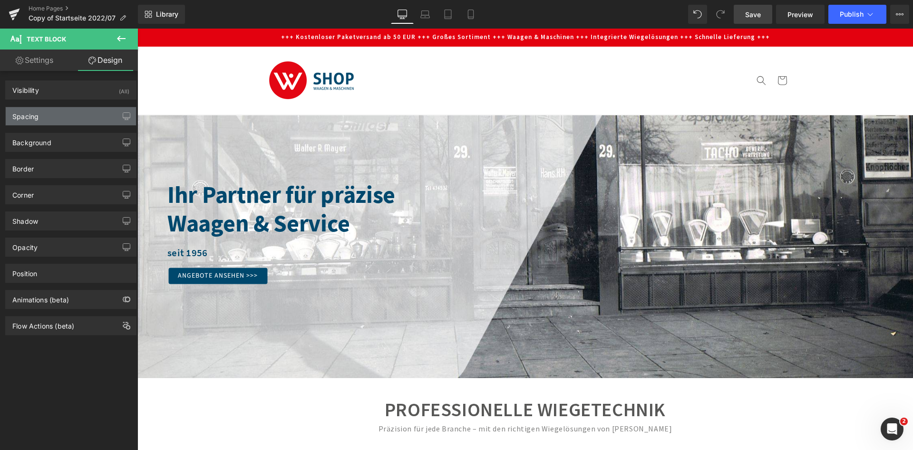
click at [86, 114] on div "Spacing" at bounding box center [71, 116] width 130 height 18
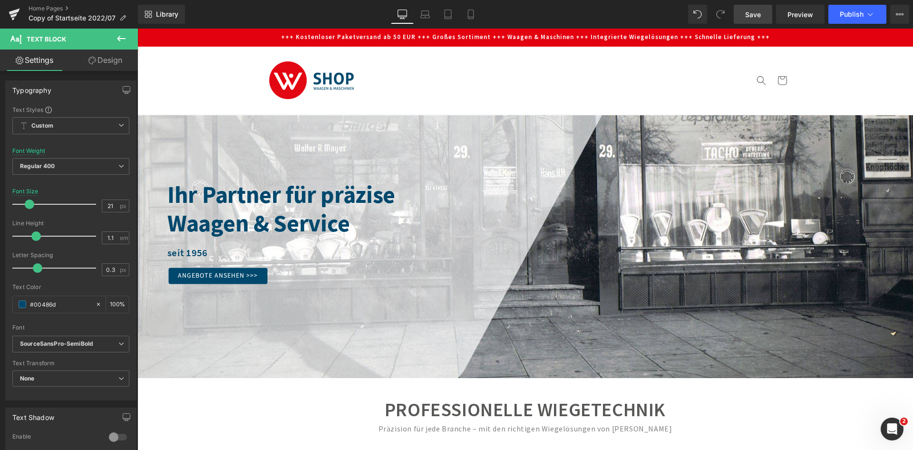
click at [123, 59] on link "Design" at bounding box center [105, 59] width 69 height 21
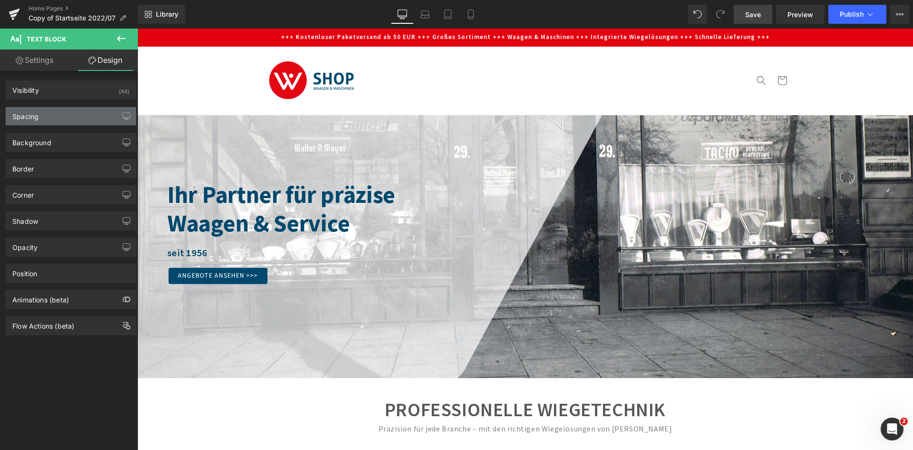
type input "20"
type input "0"
type input "63"
type input "0"
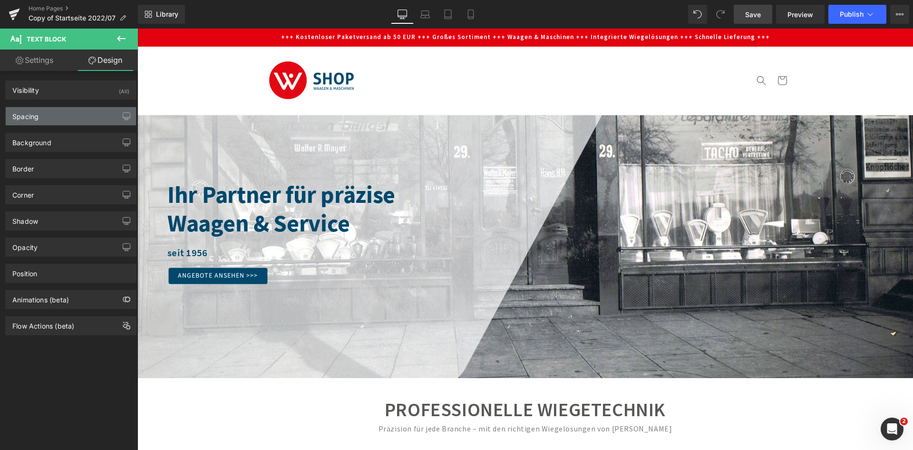
type input "0"
click at [74, 114] on div "Spacing" at bounding box center [71, 116] width 130 height 18
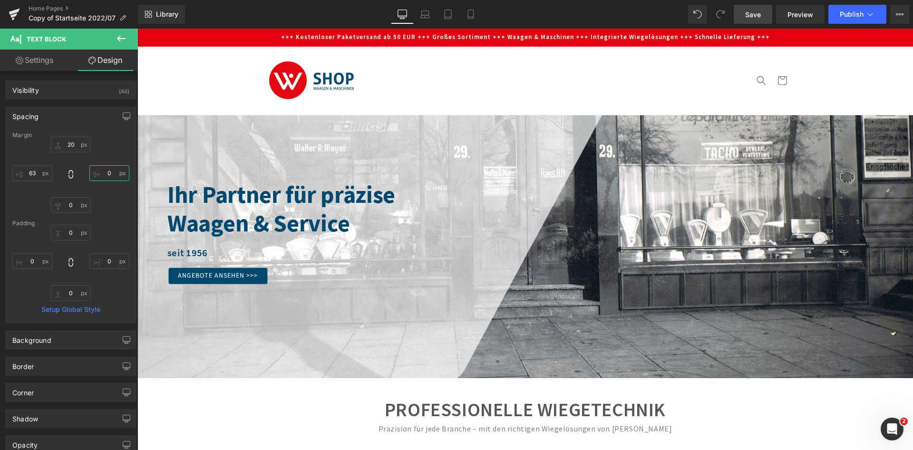
click at [107, 173] on input "0" at bounding box center [109, 173] width 40 height 16
type input "63"
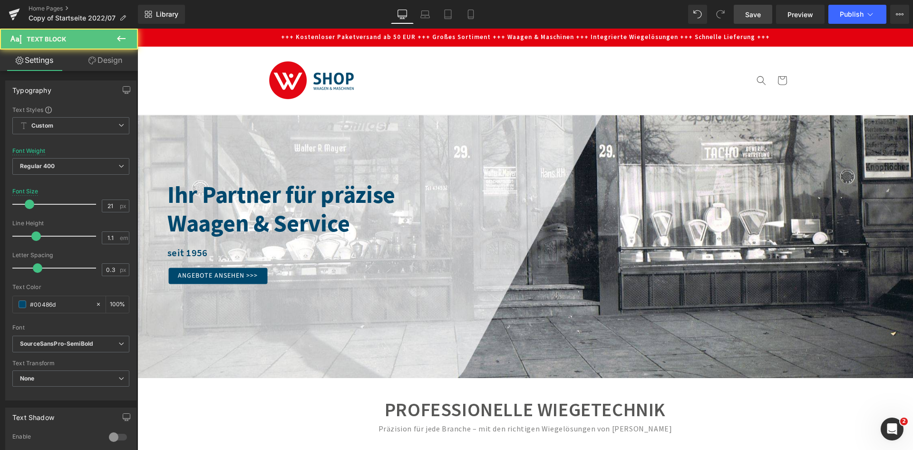
scroll to position [571, 0]
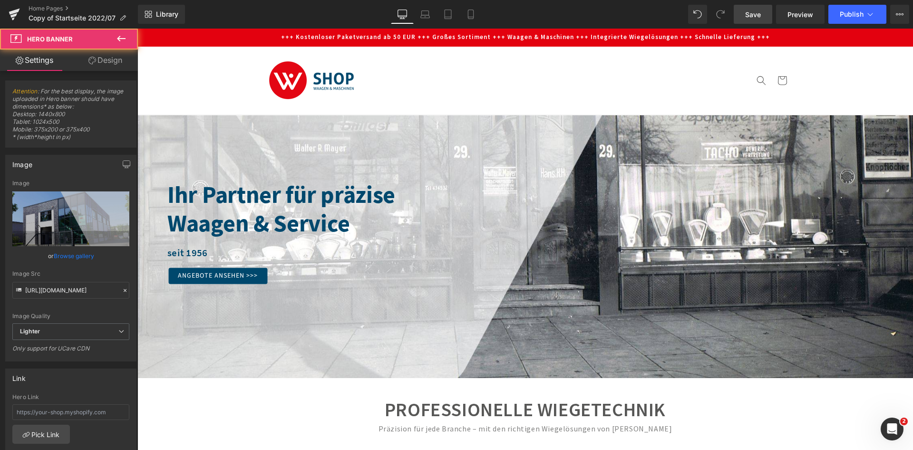
click at [785, 16] on link "Preview" at bounding box center [800, 14] width 49 height 19
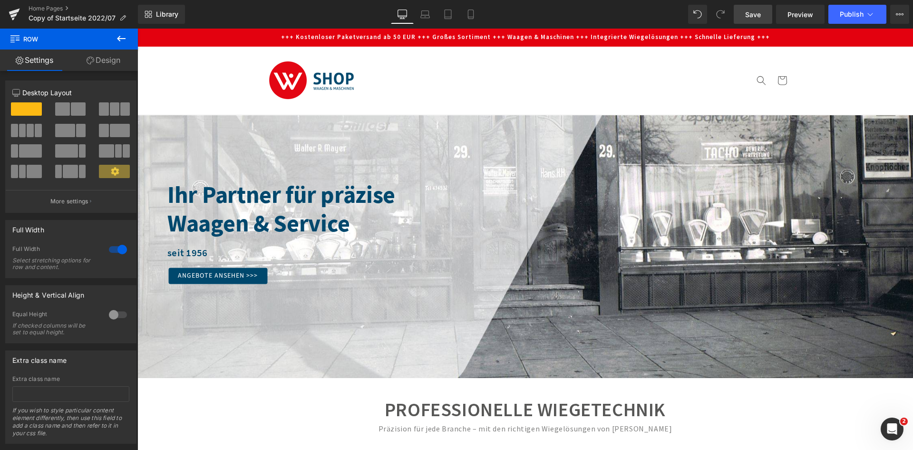
click at [756, 20] on link "Save" at bounding box center [753, 14] width 39 height 19
